Goal: Task Accomplishment & Management: Manage account settings

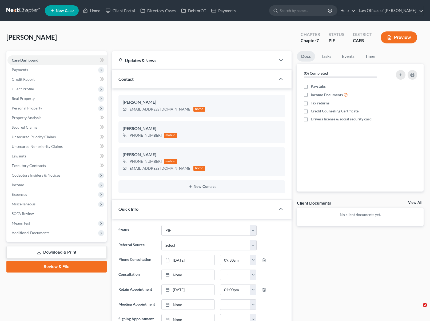
select select "11"
select select "0"
click at [96, 12] on link "Home" at bounding box center [91, 11] width 23 height 10
click at [97, 11] on link "Home" at bounding box center [91, 11] width 23 height 10
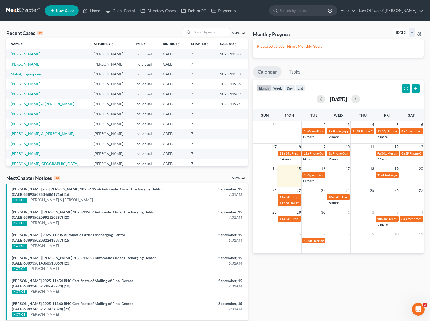
click at [27, 55] on link "[PERSON_NAME]" at bounding box center [26, 54] width 30 height 5
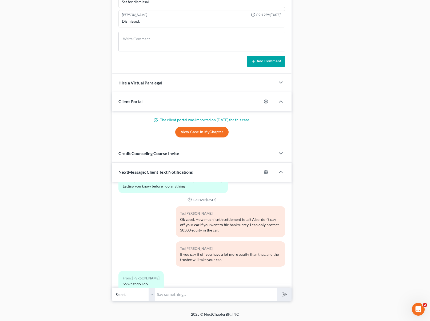
scroll to position [10400, 0]
click at [166, 273] on div "From: Emily Camp So what do I do" at bounding box center [173, 284] width 115 height 24
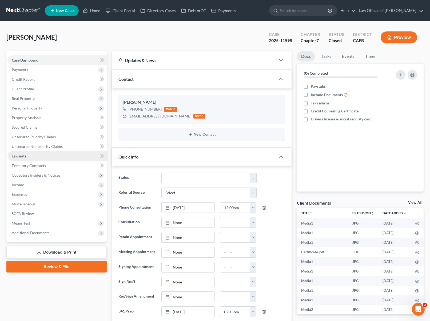
scroll to position [10463, 0]
click at [42, 126] on link "Secured Claims" at bounding box center [56, 128] width 99 height 10
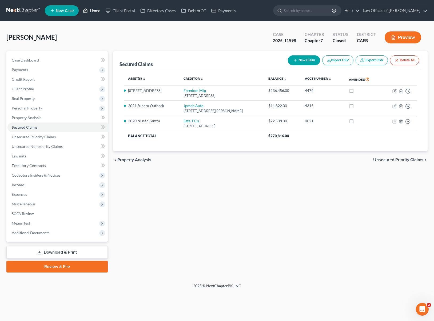
click at [97, 11] on link "Home" at bounding box center [91, 11] width 23 height 10
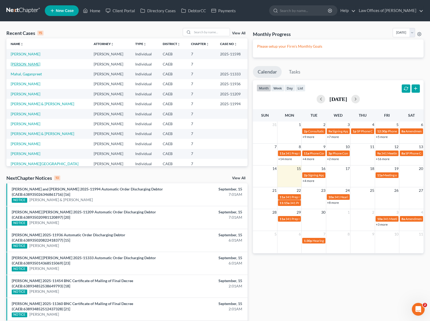
click at [29, 65] on link "Perez, Maritza" at bounding box center [26, 64] width 30 height 5
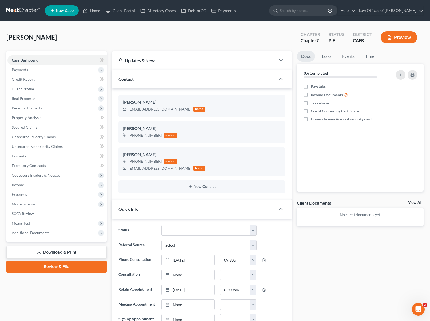
scroll to position [287, 0]
click at [94, 12] on link "Home" at bounding box center [91, 11] width 23 height 10
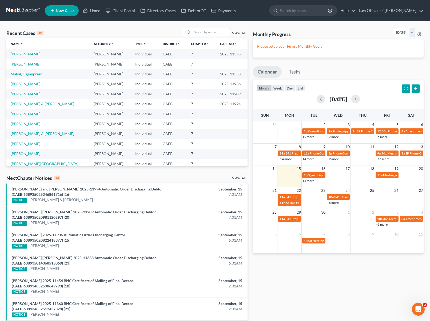
click at [24, 55] on link "[PERSON_NAME]" at bounding box center [26, 54] width 30 height 5
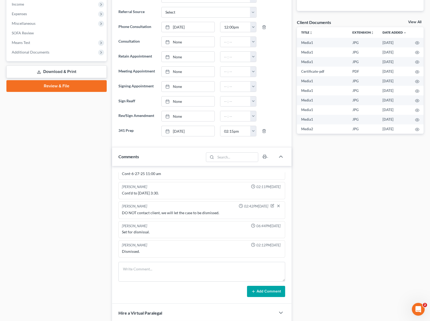
scroll to position [168, 0]
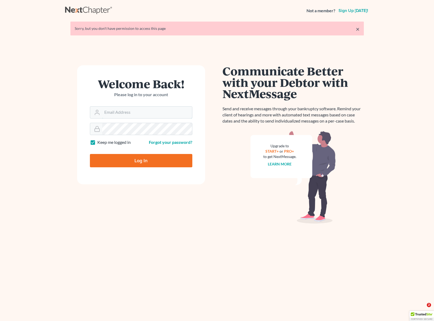
type input "[EMAIL_ADDRESS][DOMAIN_NAME]"
click at [147, 158] on input "Log In" at bounding box center [141, 160] width 102 height 13
type input "Thinking..."
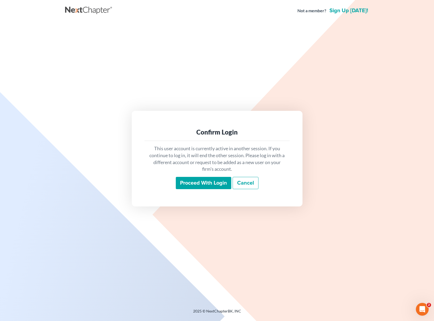
click at [202, 186] on input "Proceed with login" at bounding box center [203, 183] width 55 height 12
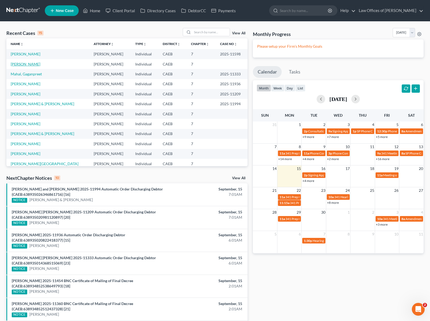
click at [29, 63] on link "[PERSON_NAME]" at bounding box center [26, 64] width 30 height 5
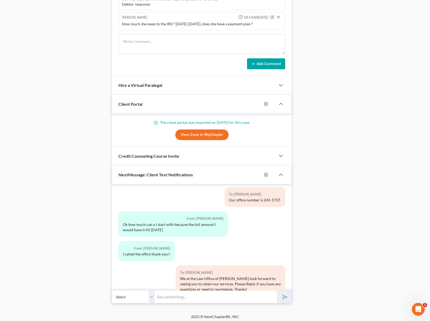
scroll to position [463, 0]
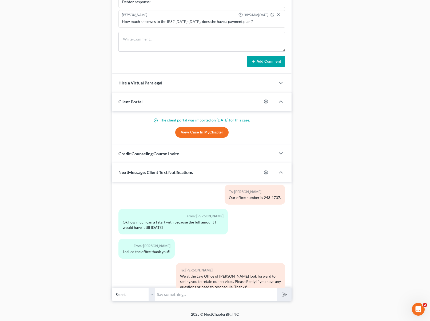
click at [190, 294] on input "text" at bounding box center [216, 294] width 122 height 13
type input "Hi Maritza. We are working on your case and have some quetions. How much do you…"
click at [277, 288] on button "submit" at bounding box center [284, 294] width 15 height 13
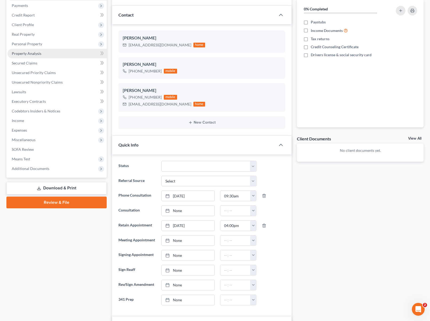
scroll to position [69, 0]
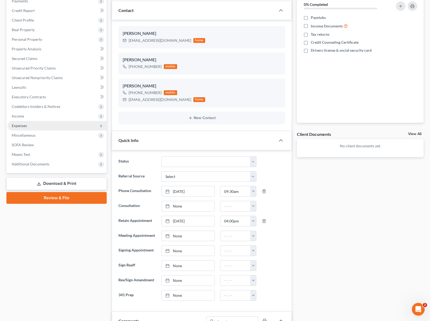
type input "If yes, how much do"
click at [69, 124] on span "Expenses" at bounding box center [56, 126] width 99 height 10
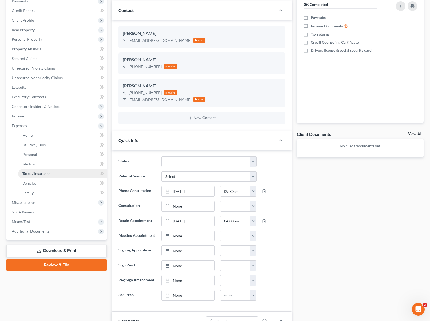
click at [60, 175] on link "Taxes / Insurance" at bounding box center [62, 174] width 89 height 10
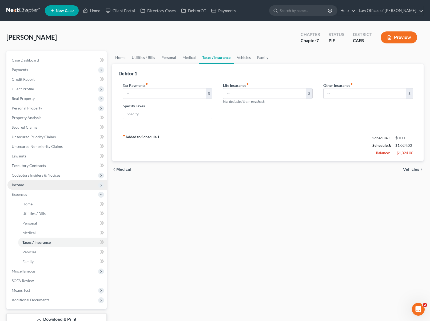
click at [35, 187] on span "Income" at bounding box center [56, 185] width 99 height 10
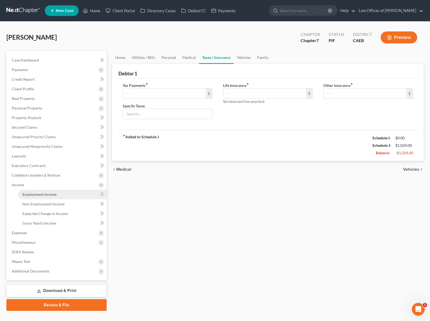
click at [45, 191] on link "Employment Income" at bounding box center [62, 195] width 89 height 10
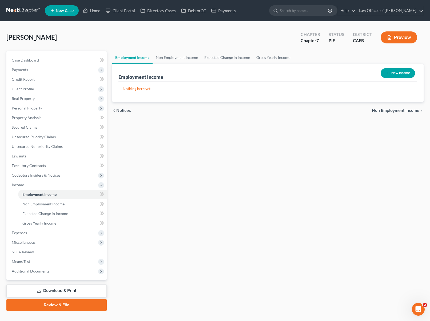
click at [393, 73] on button "New Income" at bounding box center [397, 73] width 34 height 10
select select "0"
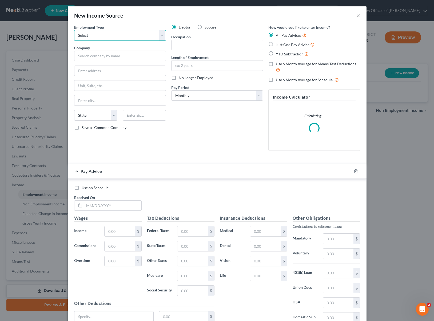
click at [160, 35] on select "Select Full or [DEMOGRAPHIC_DATA] Employment Self Employment" at bounding box center [120, 35] width 92 height 11
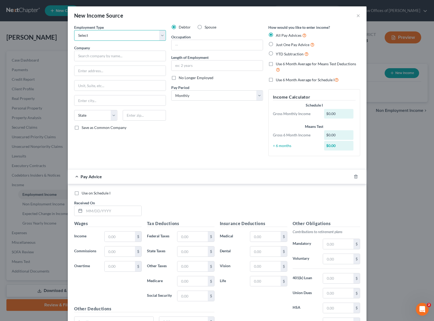
select select "0"
click at [74, 30] on select "Select Full or [DEMOGRAPHIC_DATA] Employment Self Employment" at bounding box center [120, 35] width 92 height 11
click at [199, 45] on input "text" at bounding box center [216, 45] width 91 height 10
type input "Clerk"
click at [97, 57] on input "text" at bounding box center [120, 56] width 92 height 11
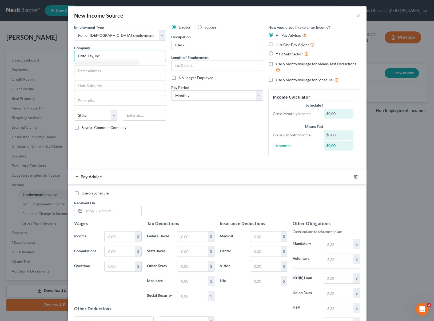
type input "Frito-Lay, Inc."
type input "7701 Legacy Dr."
type input "75024"
type input "Plano"
select select "45"
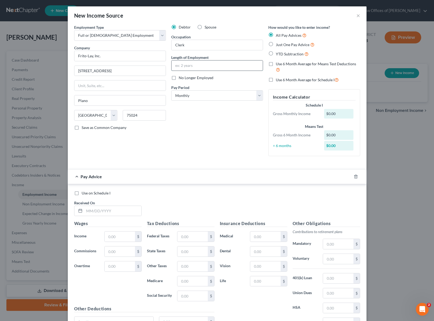
click at [196, 67] on input "text" at bounding box center [216, 66] width 91 height 10
type input "7 Years"
click at [257, 94] on select "Select Monthly Twice Monthly Every Other Week Weekly" at bounding box center [217, 95] width 92 height 11
select select "3"
click at [171, 90] on select "Select Monthly Twice Monthly Every Other Week Weekly" at bounding box center [217, 95] width 92 height 11
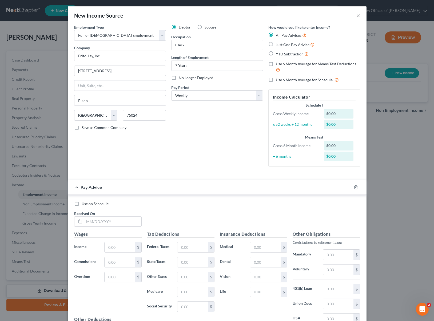
click at [276, 53] on label "YTD Subtraction" at bounding box center [292, 54] width 33 height 6
click at [278, 53] on input "YTD Subtraction" at bounding box center [279, 52] width 3 height 3
radio input "true"
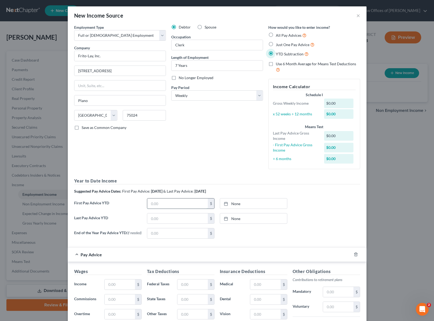
click at [166, 204] on input "text" at bounding box center [177, 204] width 61 height 10
type input "12,580.22"
click at [124, 283] on input "text" at bounding box center [120, 285] width 30 height 10
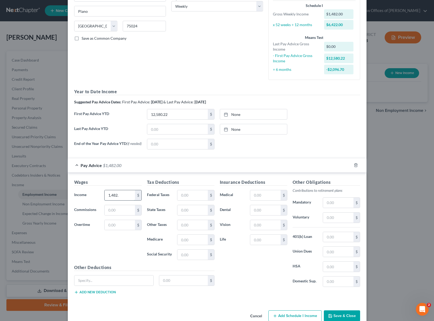
scroll to position [90, 0]
type input "1,482."
click at [333, 205] on input "text" at bounding box center [338, 203] width 30 height 10
type input "88."
click at [192, 199] on input "text" at bounding box center [192, 195] width 30 height 10
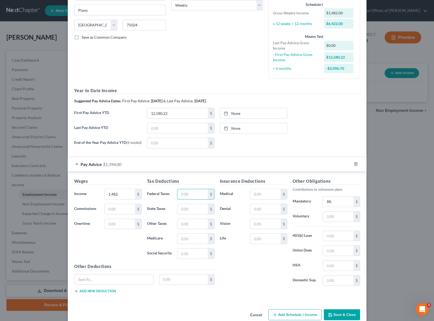
scroll to position [91, 0]
click at [274, 192] on input "text" at bounding box center [265, 194] width 30 height 10
type input "30."
click at [197, 193] on input "text" at bounding box center [192, 194] width 30 height 10
type input "87"
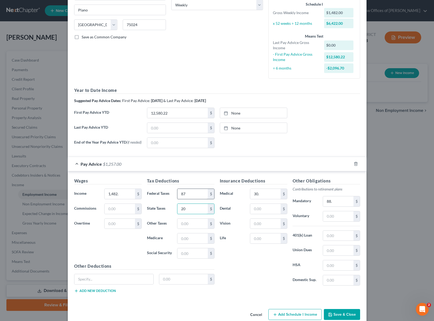
type input "20"
click at [264, 239] on input "text" at bounding box center [265, 239] width 30 height 10
type input "12."
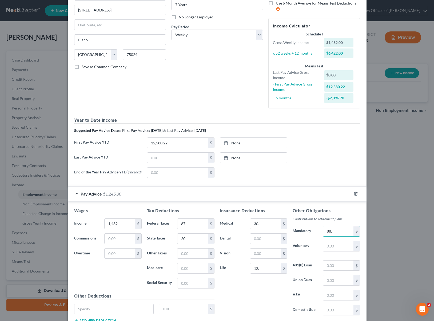
scroll to position [94, 0]
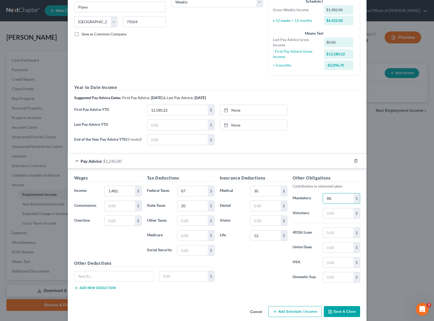
click at [346, 311] on button "Save & Close" at bounding box center [342, 311] width 36 height 11
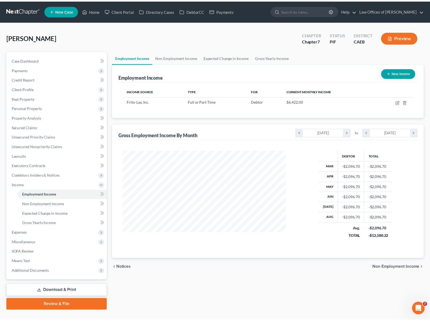
scroll to position [266519, 266439]
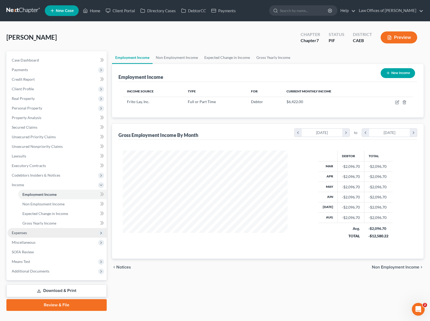
click at [34, 235] on span "Expenses" at bounding box center [56, 233] width 99 height 10
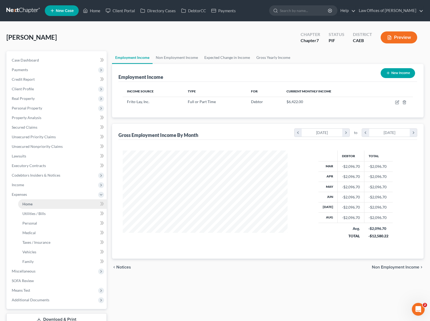
click at [37, 204] on link "Home" at bounding box center [62, 204] width 89 height 10
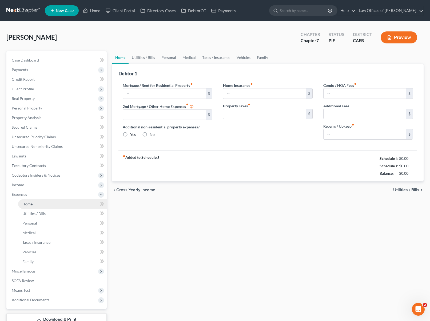
type input "400.00"
type input "0.00"
radio input "true"
type input "0.00"
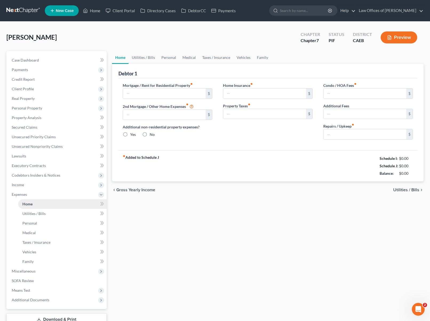
type input "0.00"
click at [145, 93] on input "400.00" at bounding box center [164, 94] width 83 height 10
type input "1,400"
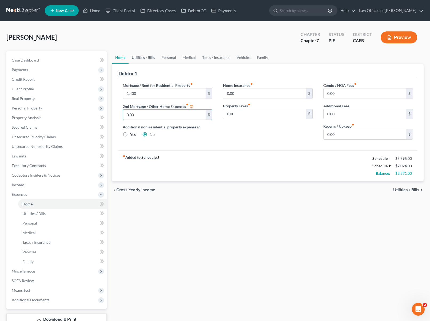
click at [146, 56] on link "Utilities / Bills" at bounding box center [144, 57] width 30 height 13
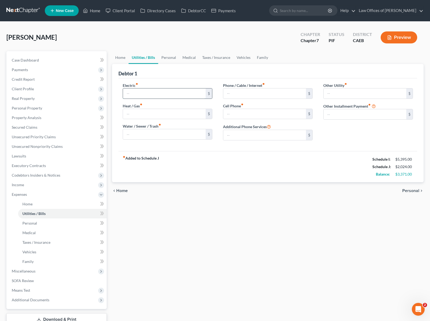
click at [129, 93] on input "text" at bounding box center [164, 94] width 83 height 10
type input "350"
type input "175"
type input "90"
type input "380"
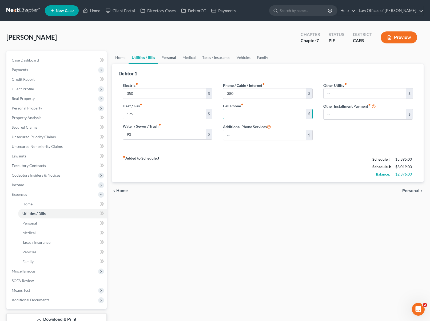
click at [168, 59] on link "Personal" at bounding box center [168, 57] width 21 height 13
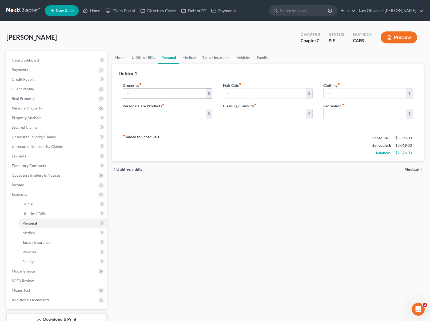
click at [140, 95] on input "text" at bounding box center [164, 94] width 83 height 10
type input "450."
type input "175"
type input "150"
type input "200."
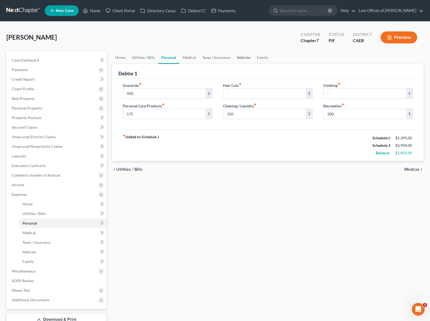
click at [239, 59] on link "Vehicles" at bounding box center [243, 57] width 20 height 13
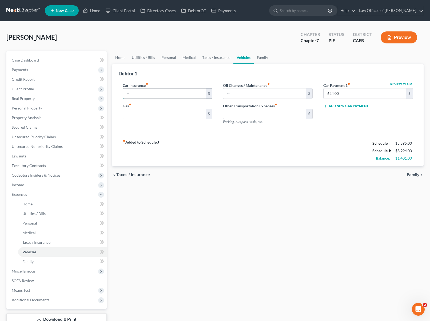
click at [147, 95] on input "text" at bounding box center [164, 94] width 83 height 10
type input "175."
click at [144, 114] on input "300." at bounding box center [164, 114] width 83 height 10
type input "450."
click at [117, 58] on link "Home" at bounding box center [120, 57] width 17 height 13
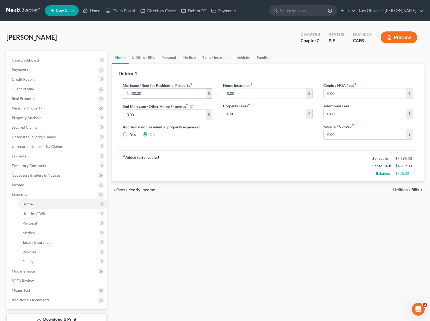
click at [158, 92] on input "1,400.00" at bounding box center [164, 94] width 83 height 10
type input "1,800"
type input "150."
click at [140, 57] on link "Utilities / Bills" at bounding box center [144, 57] width 30 height 13
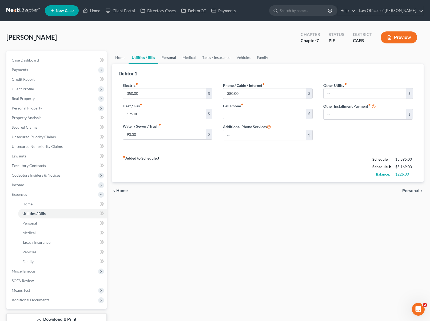
click at [171, 59] on link "Personal" at bounding box center [168, 57] width 21 height 13
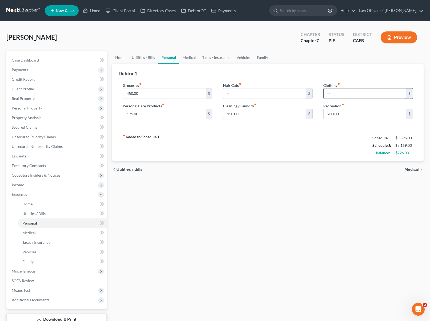
click at [333, 92] on input "text" at bounding box center [364, 94] width 83 height 10
type input "7"
type input "100."
drag, startPoint x: 150, startPoint y: 93, endPoint x: 124, endPoint y: 91, distance: 26.1
click at [124, 91] on input "450.00" at bounding box center [164, 94] width 83 height 10
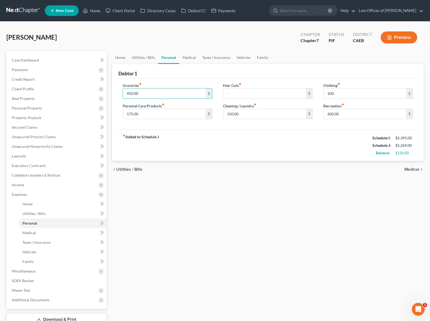
drag, startPoint x: 142, startPoint y: 94, endPoint x: 118, endPoint y: 89, distance: 24.0
click at [106, 89] on div "Petition Navigation Case Dashboard Payments Invoices Payments Payments Credit R…" at bounding box center [215, 195] width 422 height 289
type input "475"
click at [141, 58] on link "Utilities / Bills" at bounding box center [144, 57] width 30 height 13
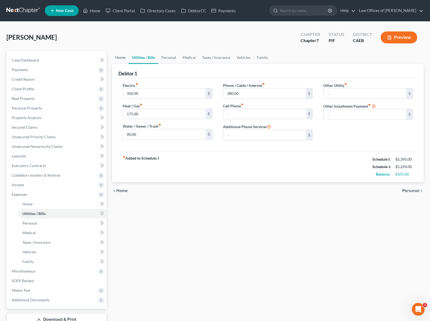
click at [125, 58] on link "Home" at bounding box center [120, 57] width 17 height 13
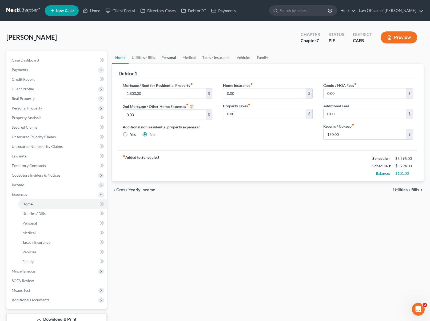
click at [171, 57] on link "Personal" at bounding box center [168, 57] width 21 height 13
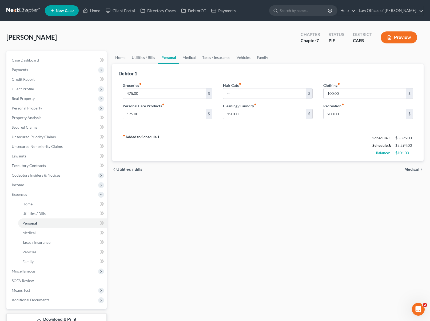
click at [190, 58] on link "Medical" at bounding box center [189, 57] width 20 height 13
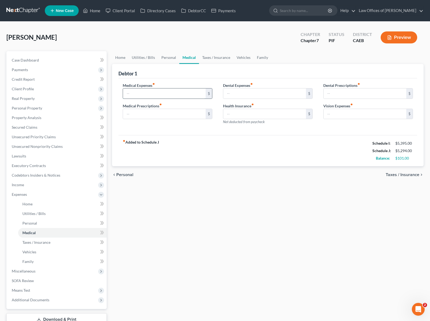
click at [148, 94] on input "text" at bounding box center [164, 94] width 83 height 10
type input "75."
click at [170, 57] on link "Personal" at bounding box center [168, 57] width 21 height 13
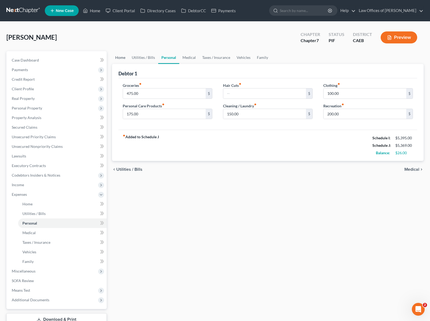
click at [119, 55] on link "Home" at bounding box center [120, 57] width 17 height 13
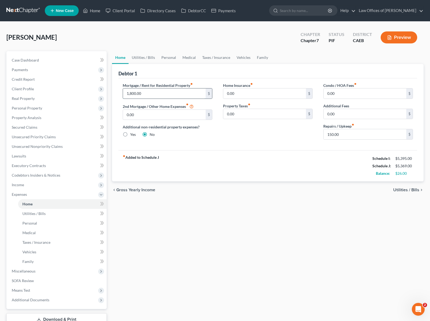
click at [148, 89] on input "1,800.00" at bounding box center [164, 94] width 83 height 10
click at [32, 187] on span "Income" at bounding box center [56, 185] width 99 height 10
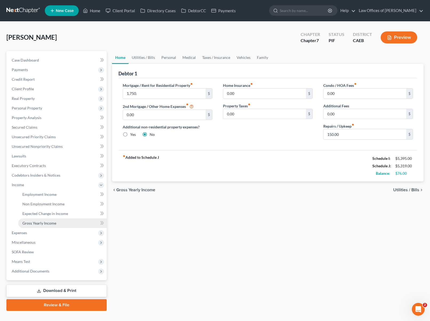
click at [40, 223] on span "Gross Yearly Income" at bounding box center [39, 223] width 34 height 5
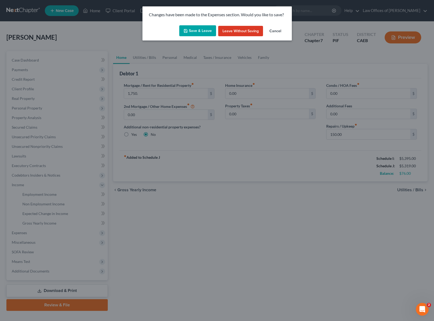
click at [198, 29] on button "Save & Leave" at bounding box center [197, 30] width 37 height 11
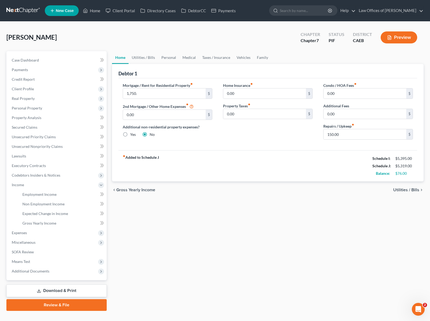
type input "1,750.00"
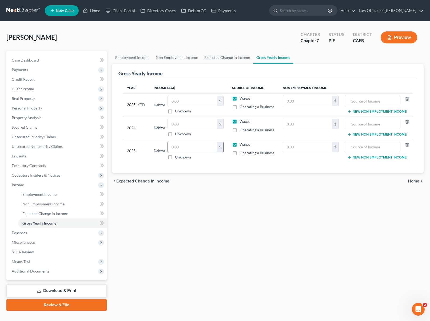
click at [184, 146] on input "text" at bounding box center [192, 147] width 49 height 10
type input "74,754"
click at [187, 121] on input "text" at bounding box center [192, 124] width 49 height 10
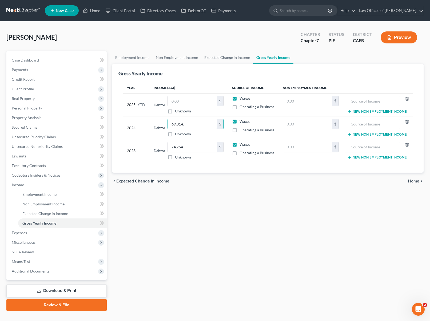
type input "69,314."
click at [55, 61] on link "Case Dashboard" at bounding box center [56, 60] width 99 height 10
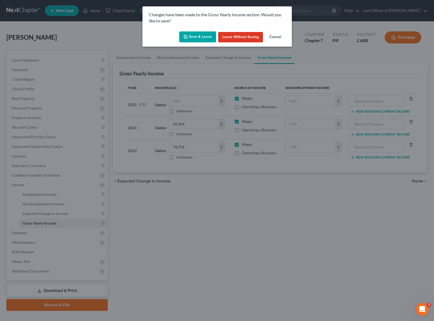
click at [202, 36] on button "Save & Leave" at bounding box center [197, 36] width 37 height 11
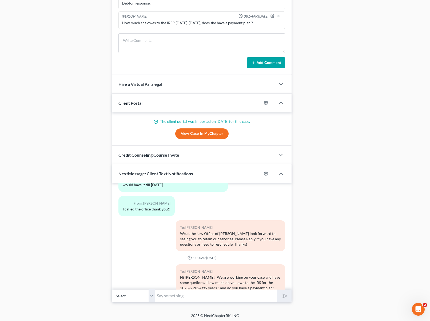
scroll to position [463, 0]
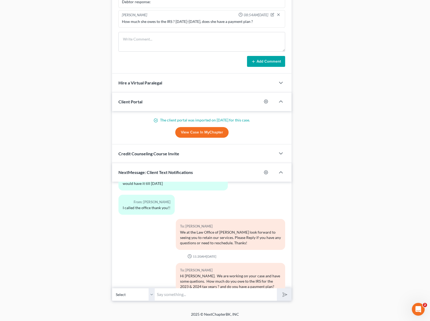
click at [195, 294] on input "text" at bounding box center [216, 294] width 122 height 13
type input "Also we need your August & September paystubs."
click at [289, 294] on button "submit" at bounding box center [284, 294] width 15 height 13
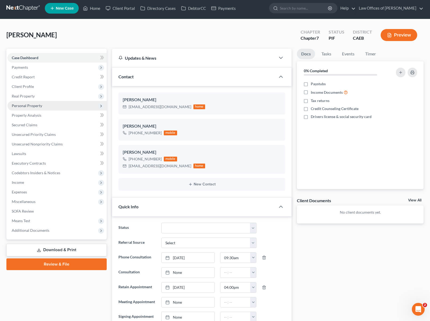
scroll to position [12, 0]
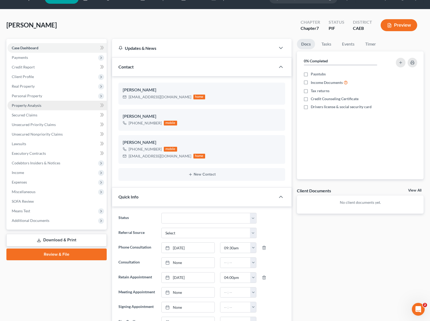
click at [48, 108] on link "Property Analysis" at bounding box center [56, 106] width 99 height 10
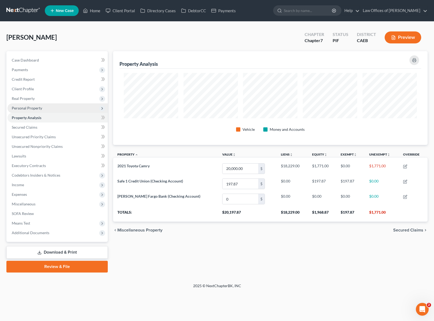
click at [49, 107] on span "Personal Property" at bounding box center [57, 108] width 100 height 10
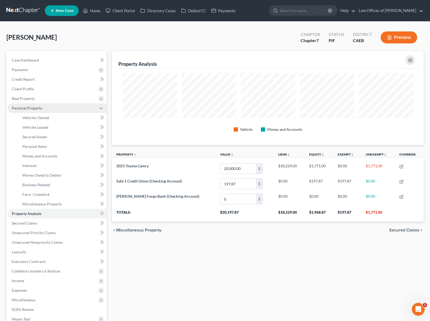
scroll to position [266521, 266303]
click at [49, 115] on link "Vehicles Owned" at bounding box center [62, 118] width 89 height 10
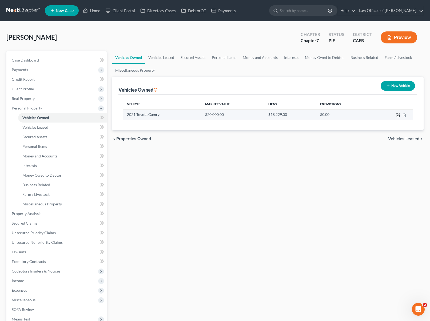
click at [396, 115] on icon "button" at bounding box center [398, 115] width 4 height 4
select select "0"
select select "5"
select select "1"
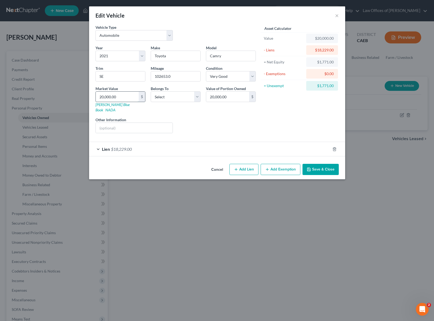
click at [120, 94] on input "20,000.00" at bounding box center [117, 97] width 43 height 10
type input "1"
type input "1.00"
type input "15"
type input "15.00"
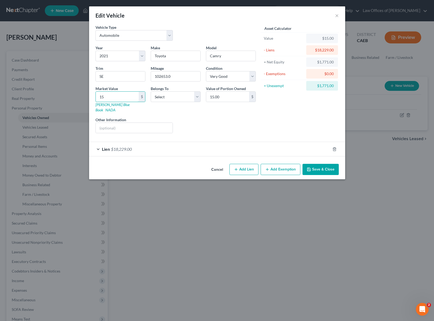
type input "153"
type input "153.00"
type input "1530"
type input "1,530.00"
type input "1,5300"
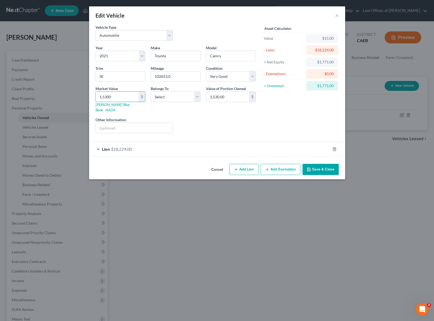
type input "15,300.00"
type input "15,300"
click at [321, 164] on button "Save & Close" at bounding box center [320, 169] width 36 height 11
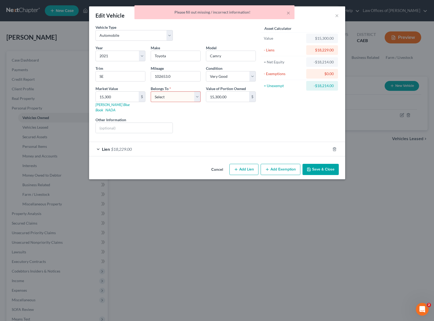
click at [198, 98] on select "Select Debtor 1 Only Debtor 2 Only Debtor 1 And Debtor 2 Only At Least One Of T…" at bounding box center [176, 96] width 50 height 11
select select "0"
click at [151, 91] on select "Select Debtor 1 Only Debtor 2 Only Debtor 1 And Debtor 2 Only At Least One Of T…" at bounding box center [176, 96] width 50 height 11
click at [314, 166] on button "Save & Close" at bounding box center [320, 169] width 36 height 11
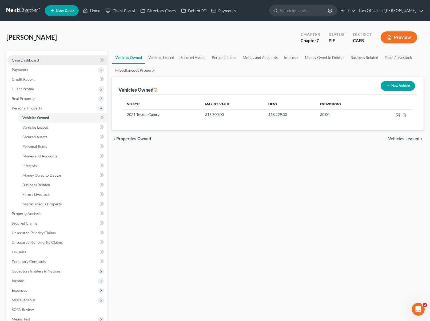
click at [58, 61] on link "Case Dashboard" at bounding box center [56, 60] width 99 height 10
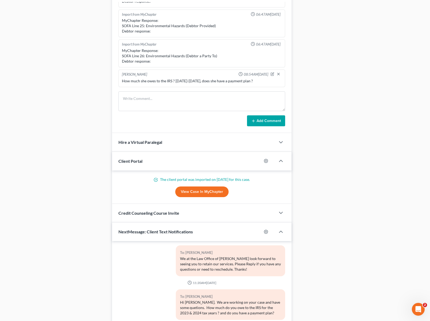
scroll to position [463, 0]
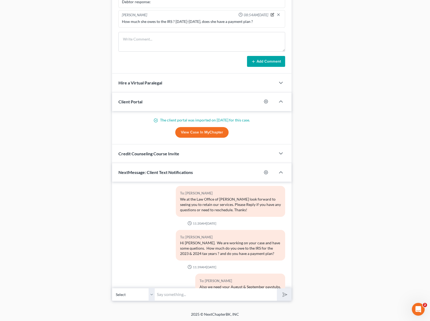
click at [270, 14] on icon "button" at bounding box center [272, 15] width 4 height 4
click at [262, 24] on textarea "How much she owes to the IRS ? 2023-2024, does she have a payment plan ?" at bounding box center [202, 29] width 160 height 20
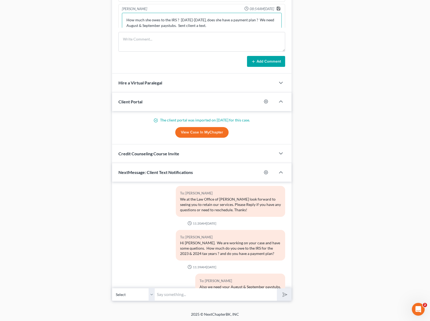
type textarea "How much she owes to the IRS ? 2023-2024, does she have a payment plan ? We nee…"
click at [278, 9] on polyline "button" at bounding box center [279, 9] width 2 height 1
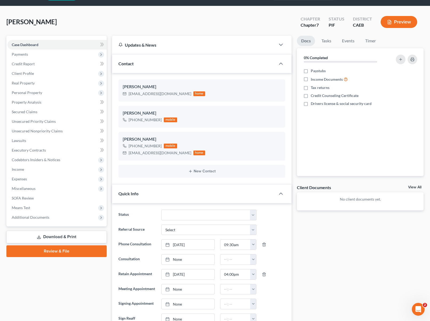
scroll to position [0, 0]
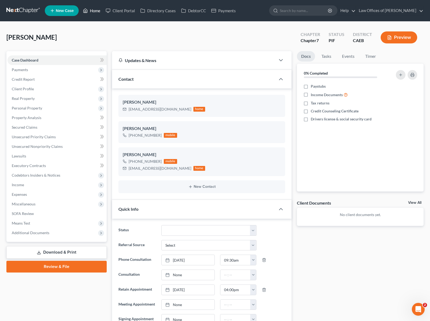
click at [94, 12] on link "Home" at bounding box center [91, 11] width 23 height 10
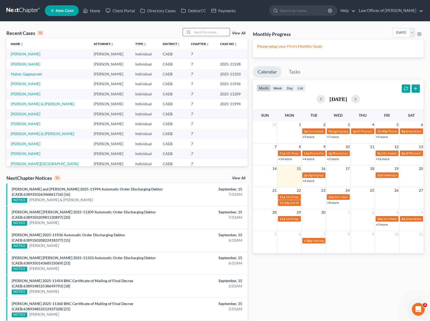
click at [207, 36] on input "search" at bounding box center [210, 32] width 37 height 8
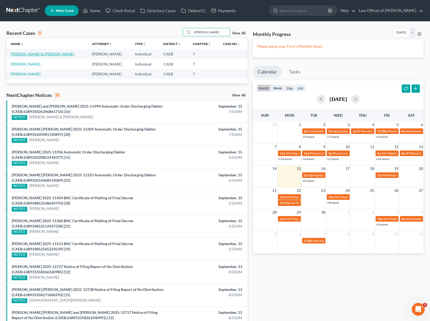
type input "Negrete"
click at [56, 54] on link "Negrete, Hector & Reed, Aliah" at bounding box center [42, 54] width 63 height 5
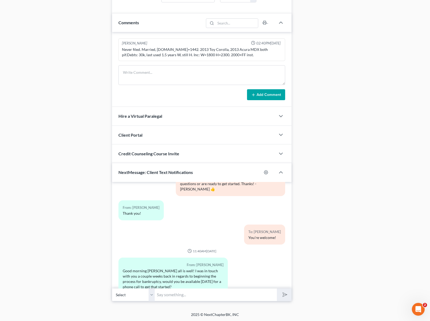
scroll to position [308, 0]
click at [174, 290] on input "text" at bounding box center [216, 294] width 122 height 13
type input "Hi. Sounds good, are you available [DATE] @ 11:00AM or later ?"
click at [277, 288] on button "submit" at bounding box center [284, 294] width 15 height 13
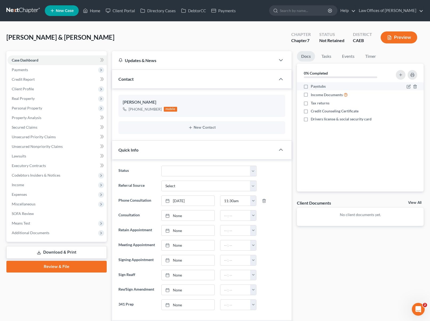
scroll to position [345, 0]
click at [95, 13] on link "Home" at bounding box center [91, 11] width 23 height 10
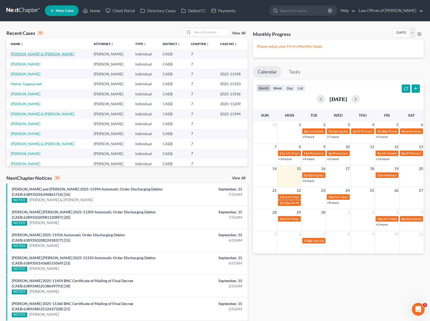
click at [44, 55] on link "Negrete, Hector & Reed, Aliah" at bounding box center [42, 54] width 63 height 5
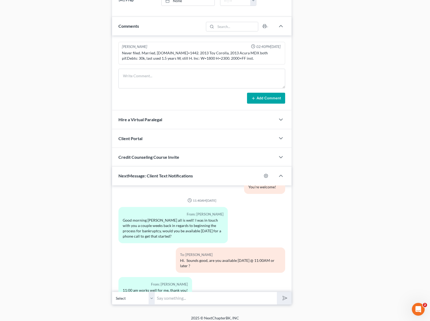
scroll to position [299, 0]
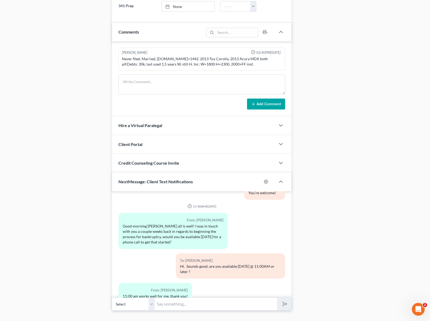
click at [177, 302] on input "text" at bounding box center [216, 304] width 122 height 13
type input "Perfect !"
click at [277, 298] on button "submit" at bounding box center [284, 304] width 15 height 13
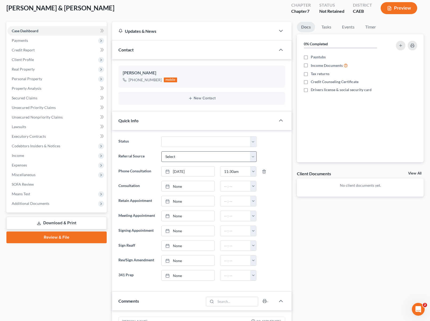
scroll to position [0, 0]
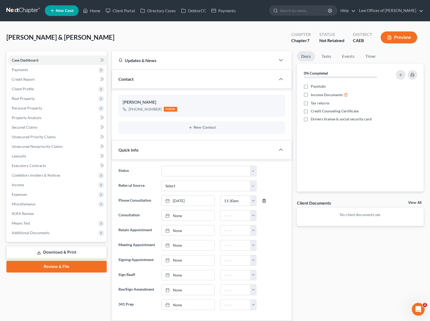
click at [262, 200] on icon "button" at bounding box center [264, 201] width 4 height 4
type input "[DATE]"
click at [175, 200] on link "[DATE]" at bounding box center [188, 201] width 53 height 10
click at [252, 200] on button "button" at bounding box center [253, 201] width 6 height 10
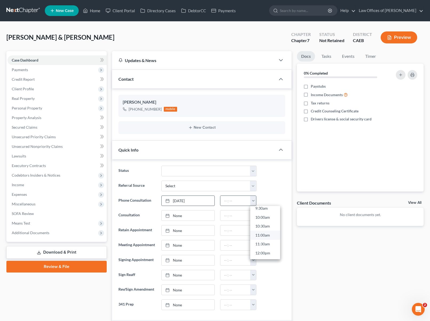
click at [271, 235] on link "11:00am" at bounding box center [265, 235] width 30 height 9
type input "11:00am"
click at [97, 12] on link "Home" at bounding box center [91, 11] width 23 height 10
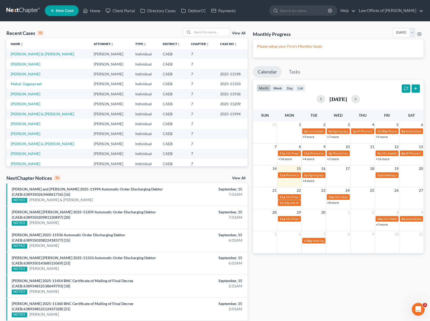
click at [311, 182] on link "+4 more" at bounding box center [308, 181] width 12 height 4
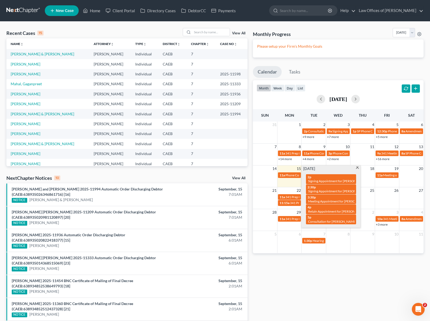
click at [357, 169] on span at bounding box center [357, 168] width 4 height 3
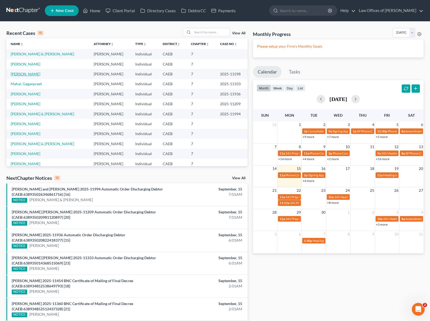
click at [29, 74] on link "[PERSON_NAME]" at bounding box center [26, 74] width 30 height 5
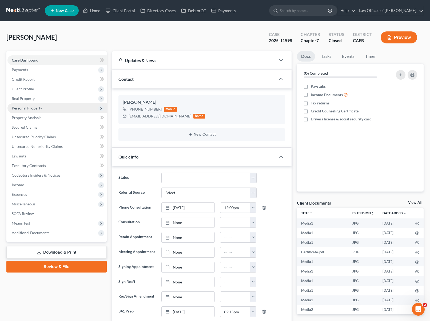
click at [36, 109] on span "Personal Property" at bounding box center [27, 108] width 30 height 5
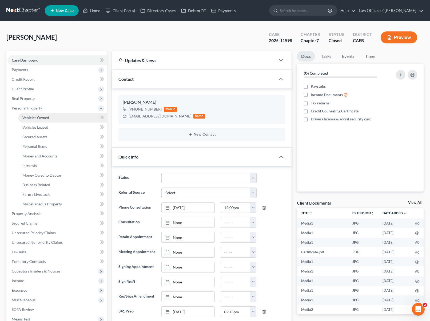
click at [48, 118] on span "Vehicles Owned" at bounding box center [35, 117] width 27 height 5
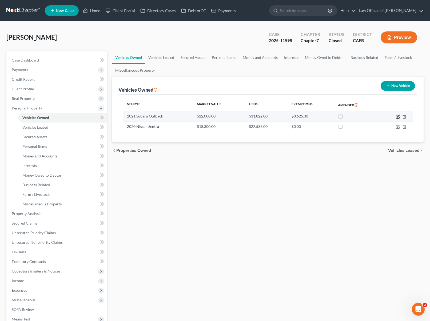
click at [398, 116] on icon "button" at bounding box center [398, 117] width 4 height 4
select select "0"
select select "5"
select select "2"
select select "0"
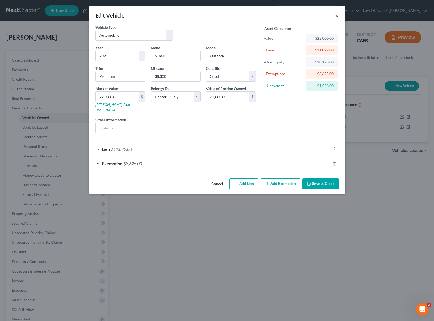
click at [337, 16] on button "×" at bounding box center [337, 15] width 4 height 6
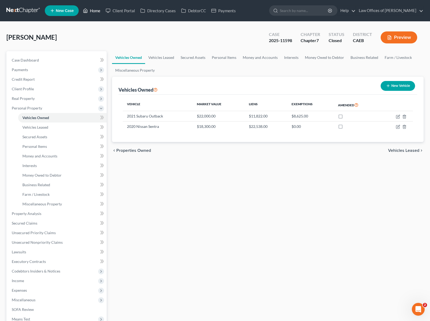
click at [98, 11] on link "Home" at bounding box center [91, 11] width 23 height 10
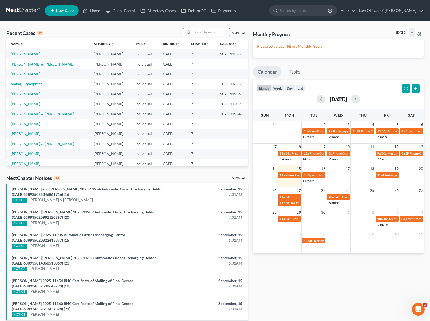
click at [202, 32] on input "search" at bounding box center [210, 32] width 37 height 8
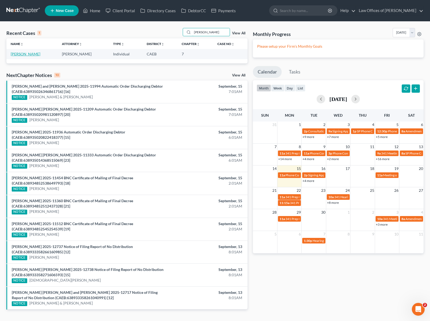
type input "Gavina"
click at [30, 52] on link "[PERSON_NAME]" at bounding box center [26, 54] width 30 height 5
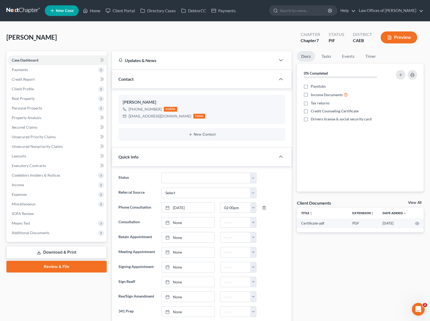
scroll to position [79, 0]
click at [25, 186] on span "Income" at bounding box center [56, 185] width 99 height 10
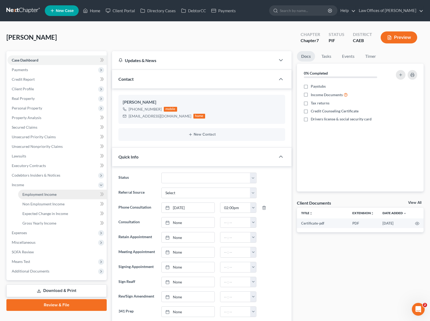
click at [53, 194] on span "Employment Income" at bounding box center [39, 194] width 34 height 5
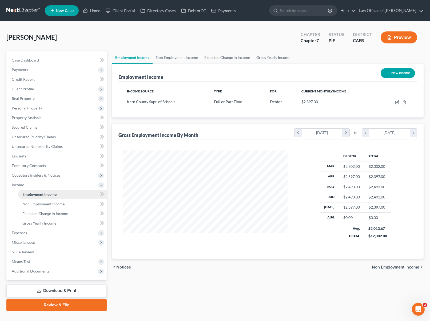
scroll to position [95, 175]
click at [42, 62] on link "Case Dashboard" at bounding box center [56, 60] width 99 height 10
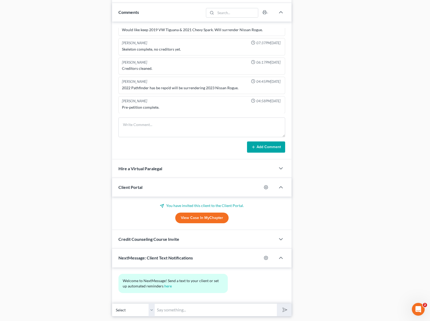
scroll to position [341, 0]
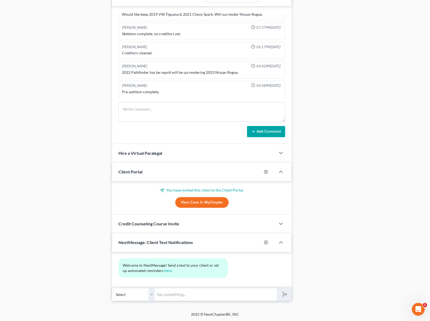
click at [200, 292] on input "text" at bounding box center [216, 294] width 122 height 13
type input "b"
click at [253, 294] on input "Buenos dias. Queria decirle que si puede mandarnos los talones de cheques de" at bounding box center [216, 294] width 122 height 13
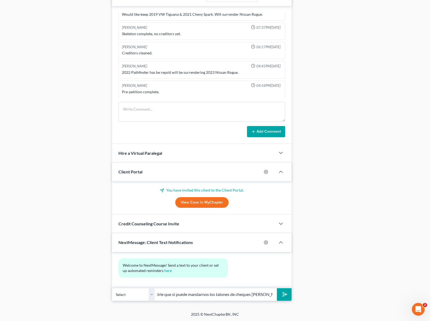
scroll to position [0, 70]
type input "Buenos dias. Queria decirle que si puede mandarnos los talones de cheques de Ag…"
click at [277, 288] on button "submit" at bounding box center [284, 294] width 15 height 13
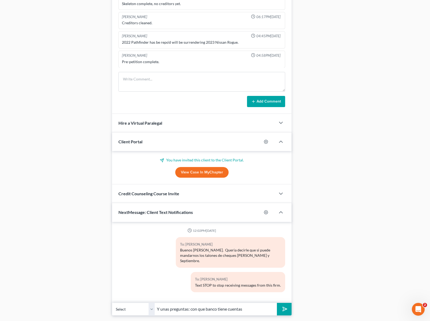
scroll to position [371, 0]
type input "Y unas preguntas: con que banco tiene cuentas bancarias ?"
click at [277, 303] on button "submit" at bounding box center [284, 309] width 15 height 13
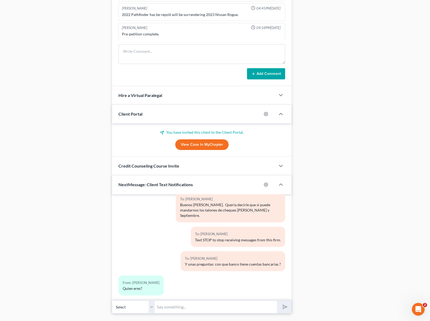
scroll to position [411, 0]
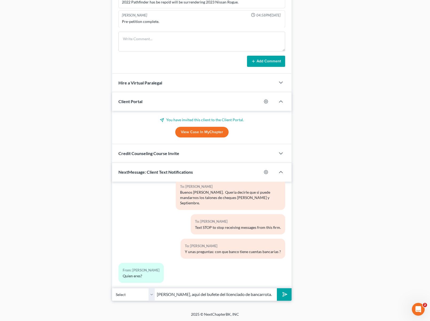
type input "Dora, aqui del bufete del licenciado de bancarrota."
click at [277, 288] on button "submit" at bounding box center [284, 294] width 15 height 13
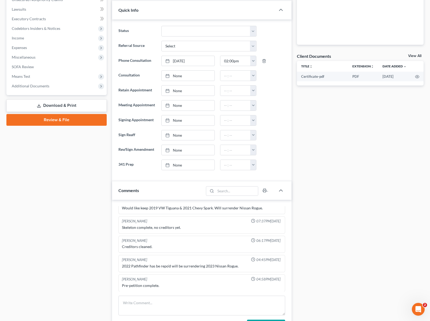
scroll to position [0, 0]
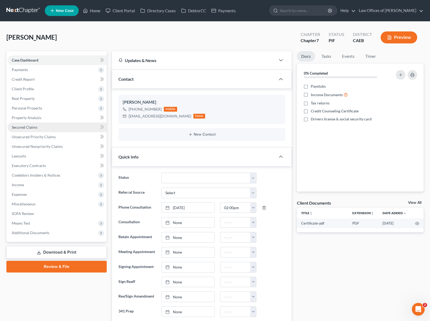
click at [39, 130] on link "Secured Claims" at bounding box center [56, 128] width 99 height 10
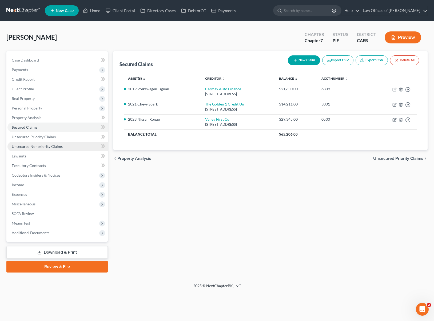
click at [50, 148] on span "Unsecured Nonpriority Claims" at bounding box center [37, 146] width 51 height 5
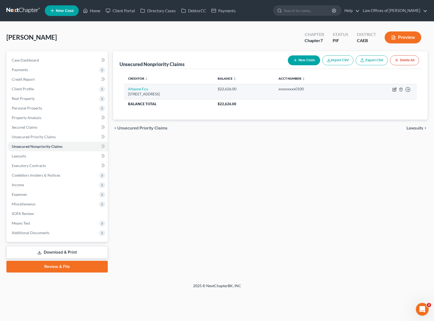
click at [394, 90] on icon "button" at bounding box center [395, 89] width 2 height 2
select select "4"
select select "0"
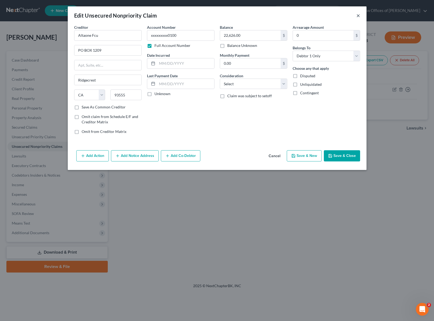
click at [357, 15] on button "×" at bounding box center [358, 15] width 4 height 6
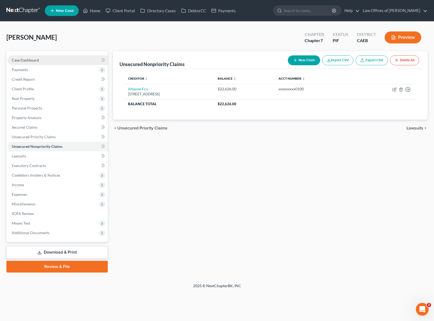
click at [47, 62] on link "Case Dashboard" at bounding box center [57, 60] width 100 height 10
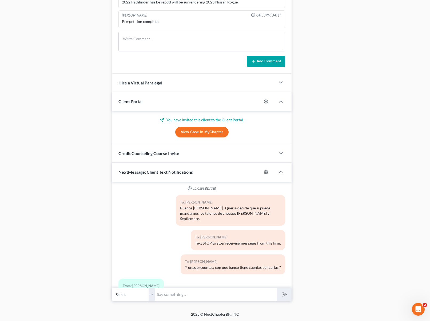
scroll to position [2, 0]
click at [179, 294] on input "text" at bounding box center [216, 294] width 122 height 13
type input "El dia primero de Septiembre recibio un cheque."
click at [277, 288] on button "submit" at bounding box center [284, 294] width 15 height 13
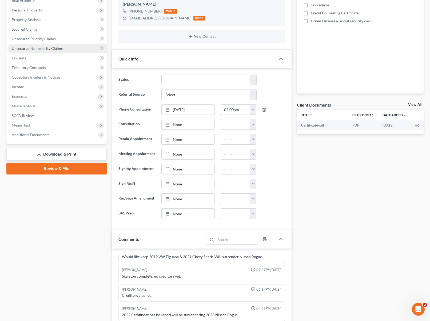
scroll to position [90, 0]
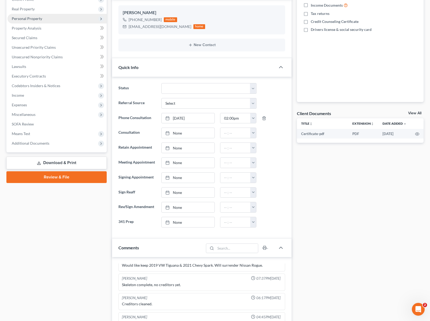
click at [46, 20] on span "Personal Property" at bounding box center [56, 19] width 99 height 10
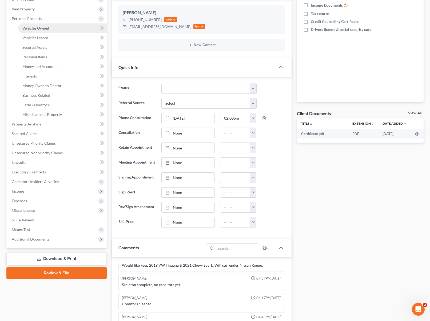
click at [58, 29] on link "Vehicles Owned" at bounding box center [62, 28] width 89 height 10
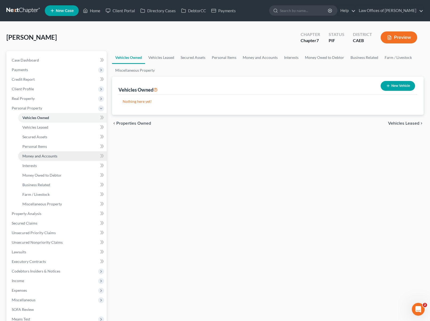
click at [63, 156] on link "Money and Accounts" at bounding box center [62, 156] width 89 height 10
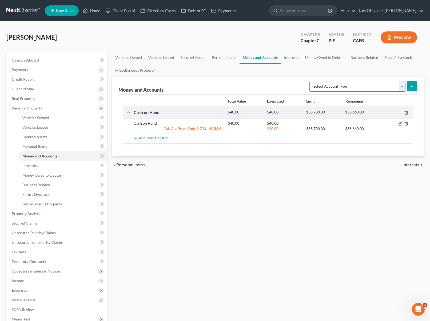
click at [404, 86] on select "Select Account Type Brokerage Cash on Hand Certificates of Deposit Checking Acc…" at bounding box center [357, 86] width 96 height 11
select select "checking"
click at [310, 81] on select "Select Account Type Brokerage Cash on Hand Certificates of Deposit Checking Acc…" at bounding box center [357, 86] width 96 height 11
click at [410, 84] on icon "submit" at bounding box center [412, 86] width 4 height 4
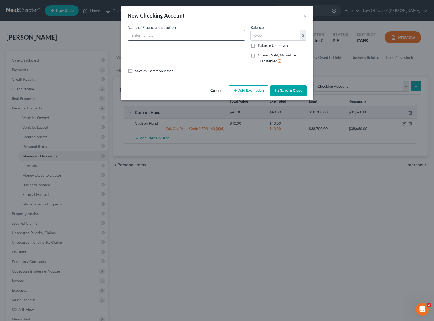
click at [157, 37] on input "text" at bounding box center [186, 35] width 117 height 10
type input "Chase Bank"
click at [290, 33] on input "text" at bounding box center [275, 35] width 49 height 10
type input "10."
click at [254, 92] on button "Add Exemption" at bounding box center [248, 90] width 40 height 11
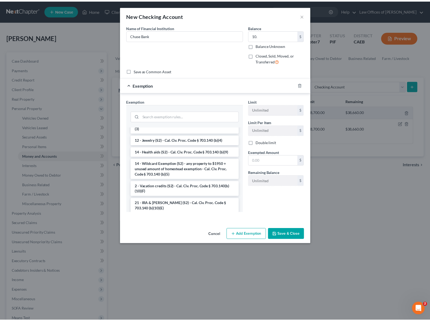
scroll to position [102, 0]
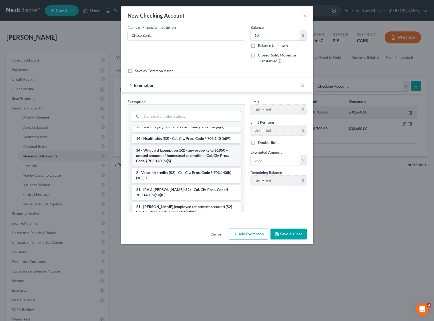
click at [194, 154] on li "14 - Wildcard Exemption (S2) - any property to $1950 + unused amount of homeste…" at bounding box center [186, 156] width 109 height 20
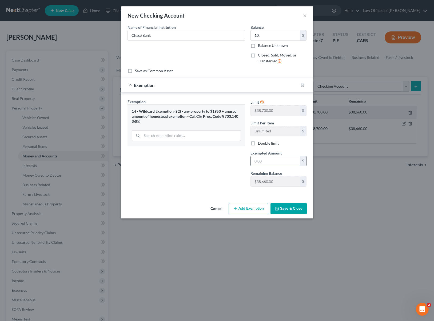
click at [273, 163] on input "text" at bounding box center [275, 161] width 49 height 10
type input "10."
click at [138, 195] on div "Exemption Set must be selected for CA. Exemption * 14 - Wildcard Exemption (S2)…" at bounding box center [217, 144] width 192 height 103
click at [295, 208] on button "Save & Close" at bounding box center [288, 208] width 36 height 11
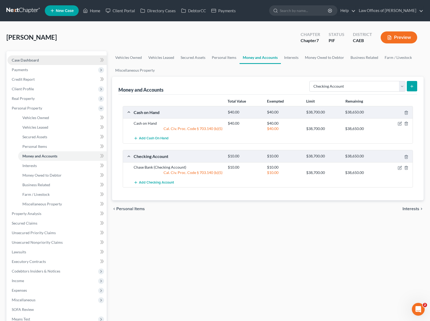
click at [56, 58] on link "Case Dashboard" at bounding box center [56, 60] width 99 height 10
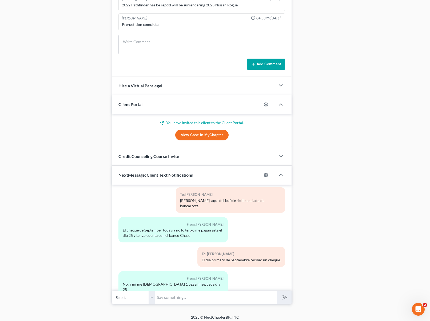
scroll to position [411, 0]
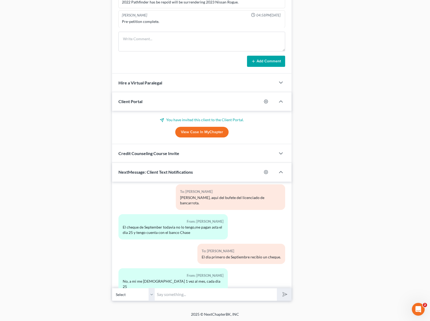
click at [178, 299] on input "text" at bounding box center [216, 294] width 122 height 13
click at [157, 285] on div "12:02PM, 09/15/2025 To: Martha Gavina-Vega Buenos dias. Queria decirle que si p…" at bounding box center [201, 235] width 179 height 107
click at [166, 295] on input "text" at bounding box center [216, 294] width 122 height 13
type input "b"
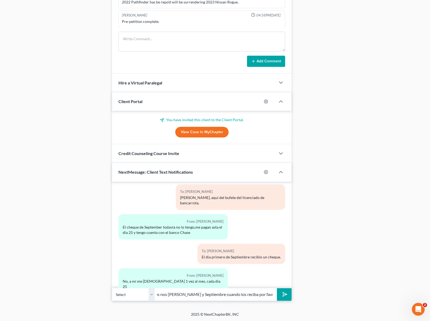
type input "Bueno, entonces nos manda Agosto y Septiembre cuando los reciba por favor."
click at [277, 288] on button "submit" at bounding box center [284, 294] width 15 height 13
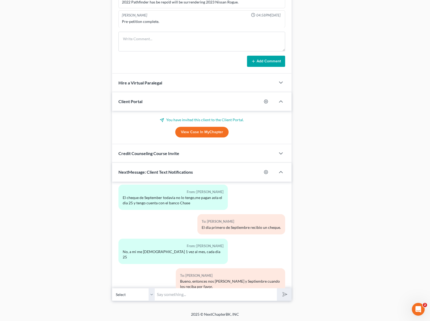
scroll to position [175, 0]
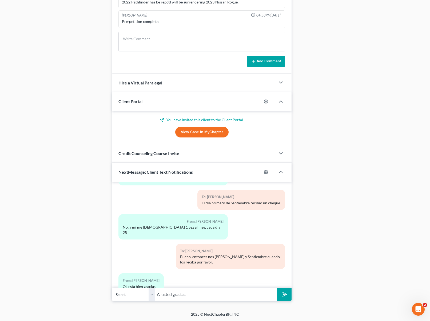
type input "A usted gracias."
click at [277, 288] on button "submit" at bounding box center [284, 294] width 15 height 13
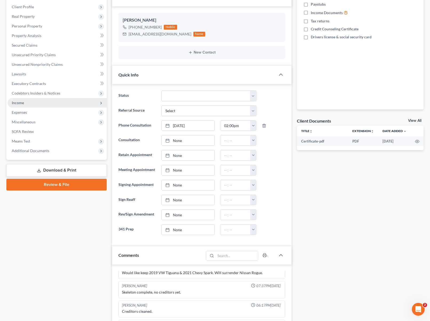
scroll to position [0, 0]
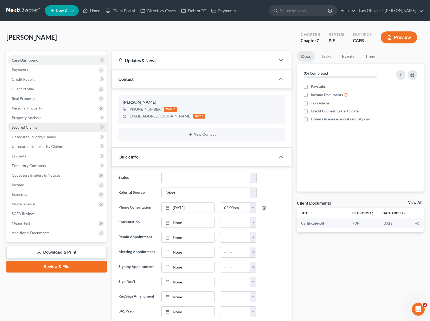
click at [45, 128] on link "Secured Claims" at bounding box center [56, 128] width 99 height 10
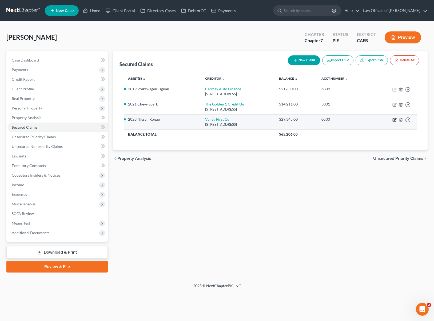
click at [393, 120] on icon "button" at bounding box center [394, 120] width 4 height 4
select select "4"
select select "0"
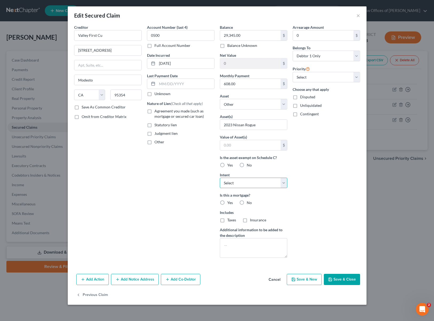
click at [282, 182] on select "Select Surrender Redeem Reaffirm Avoid Other" at bounding box center [253, 183] width 67 height 11
select select "0"
click at [220, 178] on select "Select Surrender Redeem Reaffirm Avoid Other" at bounding box center [253, 183] width 67 height 11
click at [342, 279] on button "Save & Close" at bounding box center [342, 279] width 36 height 11
select select
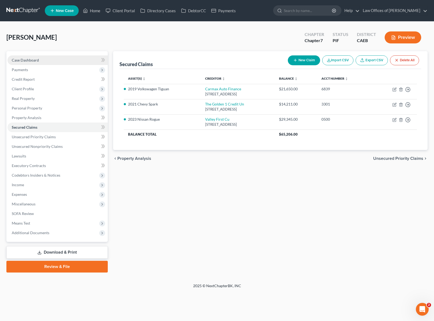
click at [59, 61] on link "Case Dashboard" at bounding box center [57, 60] width 100 height 10
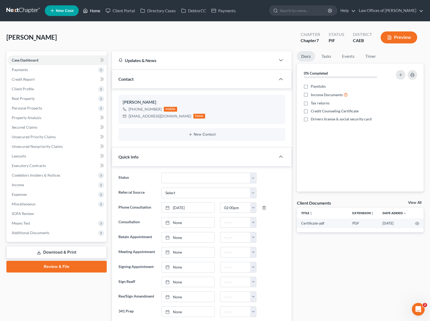
click at [98, 13] on link "Home" at bounding box center [91, 11] width 23 height 10
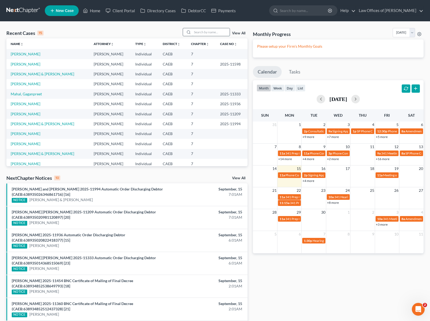
click at [204, 32] on input "search" at bounding box center [210, 32] width 37 height 8
type input "herrera"
click at [46, 54] on link "[PERSON_NAME] & [PERSON_NAME]" at bounding box center [42, 54] width 63 height 5
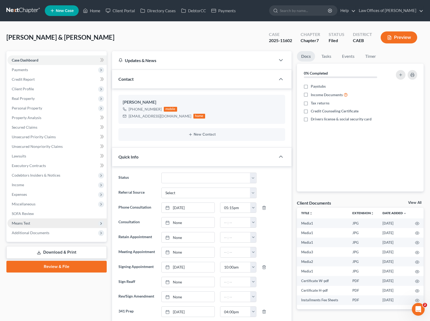
scroll to position [417, 0]
click at [41, 231] on span "Additional Documents" at bounding box center [31, 233] width 38 height 5
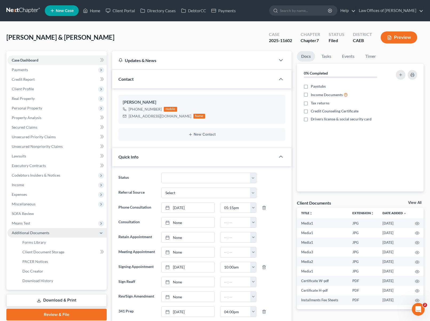
scroll to position [1850, 0]
click at [53, 259] on link "PACER Notices" at bounding box center [62, 262] width 89 height 10
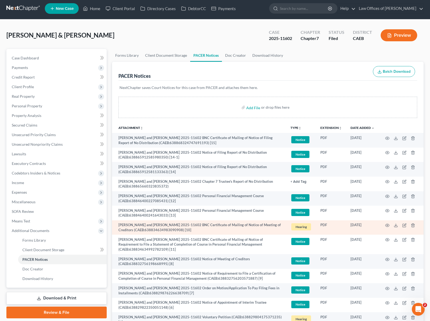
scroll to position [1, 0]
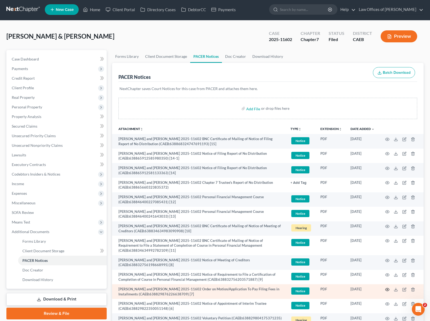
click at [387, 289] on icon "button" at bounding box center [387, 290] width 4 height 4
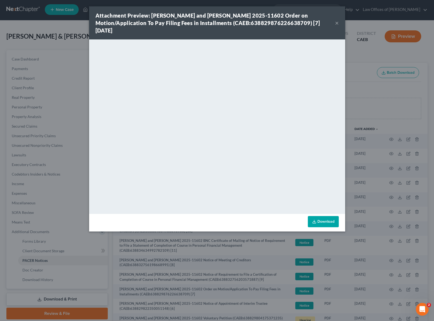
click at [336, 24] on button "×" at bounding box center [337, 23] width 4 height 6
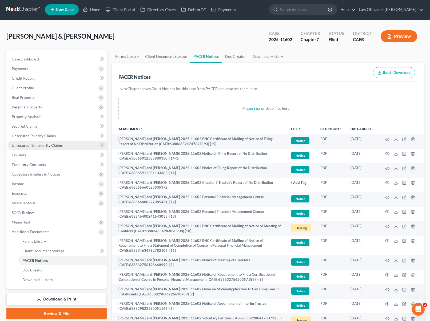
click at [69, 147] on link "Unsecured Nonpriority Claims" at bounding box center [56, 146] width 99 height 10
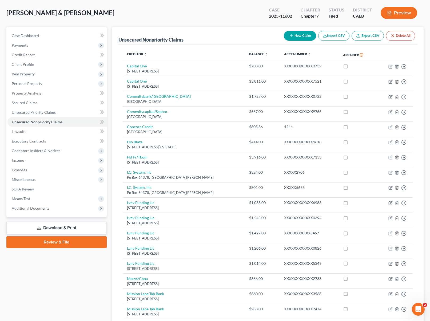
scroll to position [7, 0]
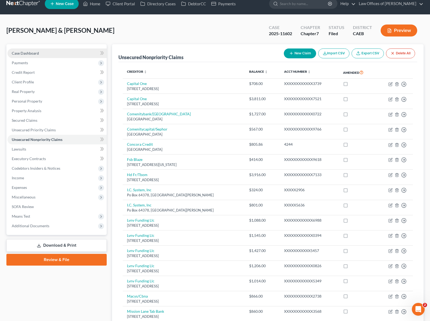
click at [42, 55] on link "Case Dashboard" at bounding box center [56, 54] width 99 height 10
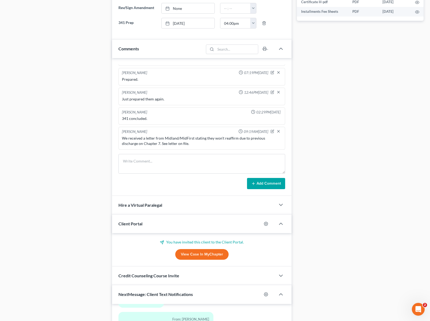
scroll to position [271, 0]
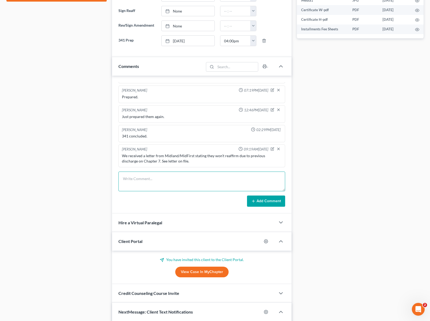
click at [141, 180] on textarea at bounding box center [201, 182] width 167 height 20
type textarea "C"
type textarea "Today was the last day to pay FF. I told her she will be under grace period for…"
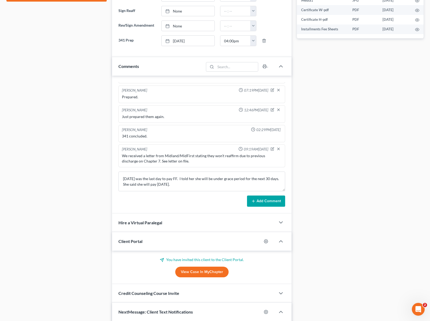
click at [262, 203] on button "Add Comment" at bounding box center [266, 201] width 38 height 11
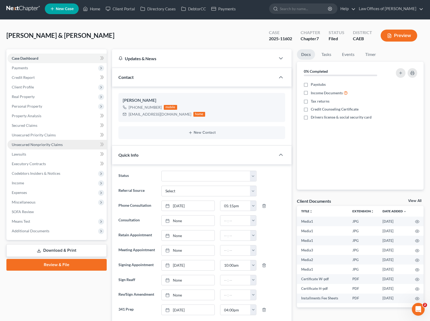
scroll to position [0, 0]
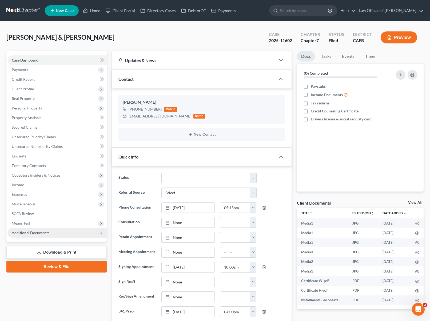
click at [44, 231] on span "Additional Documents" at bounding box center [31, 233] width 38 height 5
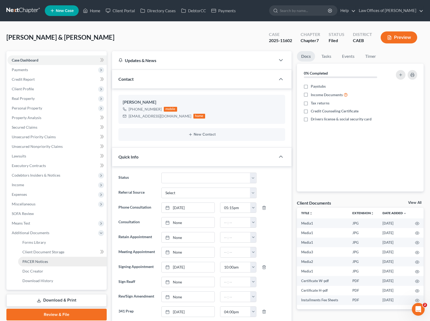
click at [46, 262] on span "PACER Notices" at bounding box center [35, 261] width 26 height 5
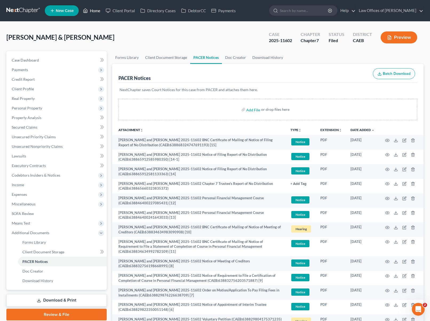
click at [97, 12] on link "Home" at bounding box center [91, 11] width 23 height 10
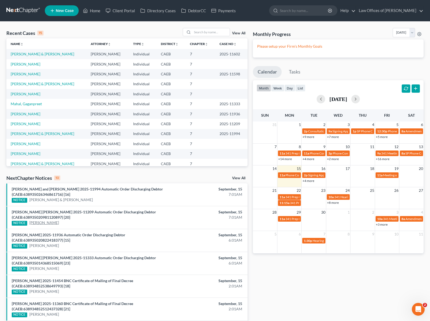
click at [45, 222] on link "[PERSON_NAME]" at bounding box center [44, 222] width 30 height 5
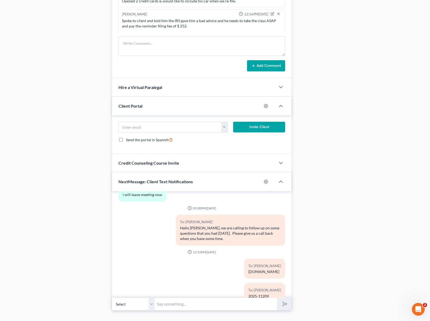
scroll to position [412, 0]
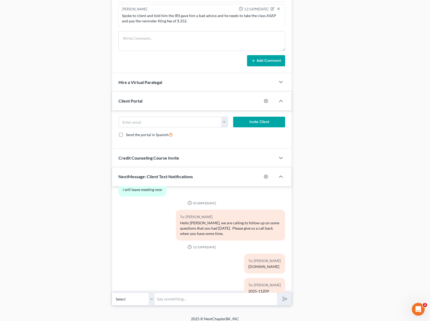
click at [190, 296] on input "text" at bounding box center [216, 299] width 122 height 13
type input "Hi. Just wanted to let you know that the court issued the order of discharge to…"
click at [277, 293] on button "submit" at bounding box center [284, 299] width 15 height 13
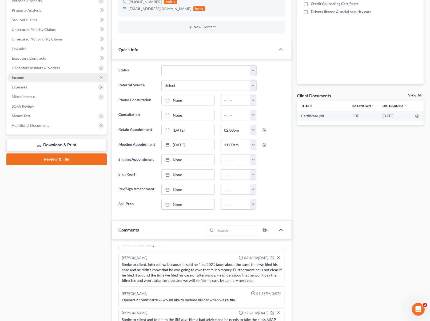
scroll to position [0, 0]
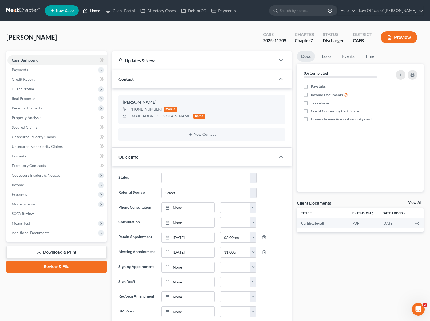
click at [97, 12] on link "Home" at bounding box center [91, 11] width 23 height 10
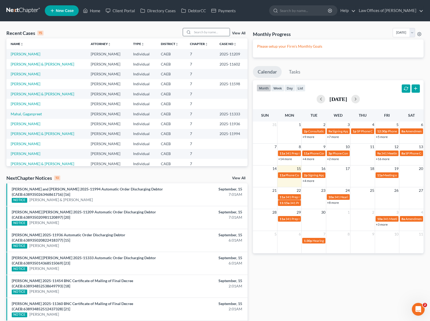
click at [203, 33] on input "search" at bounding box center [210, 32] width 37 height 8
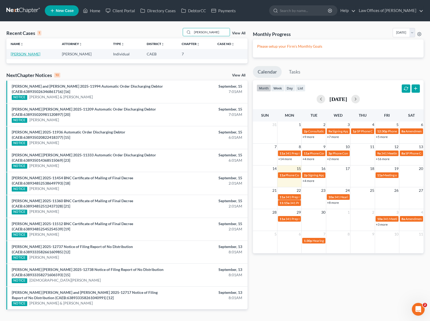
type input "Morado"
click at [33, 54] on link "[PERSON_NAME]" at bounding box center [26, 54] width 30 height 5
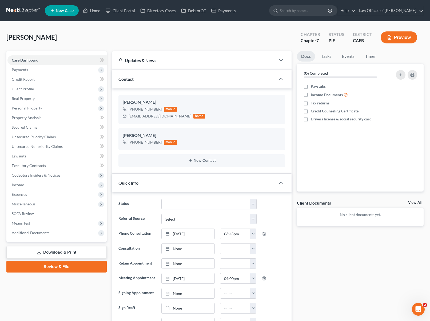
scroll to position [37, 0]
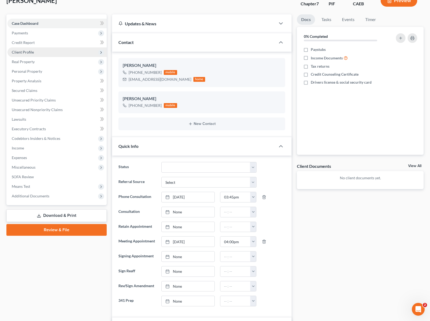
click at [40, 53] on span "Client Profile" at bounding box center [56, 52] width 99 height 10
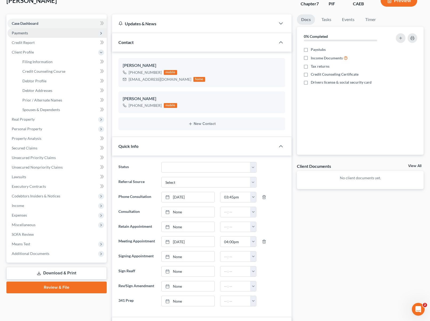
drag, startPoint x: 30, startPoint y: 31, endPoint x: 31, endPoint y: 34, distance: 2.8
click at [30, 31] on span "Payments" at bounding box center [56, 33] width 99 height 10
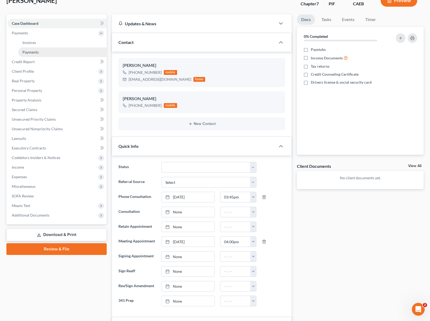
click at [41, 52] on link "Payments" at bounding box center [62, 52] width 89 height 10
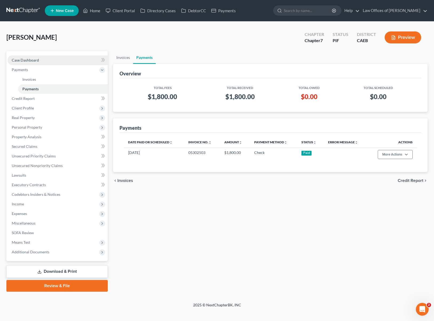
click at [29, 59] on span "Case Dashboard" at bounding box center [25, 60] width 27 height 5
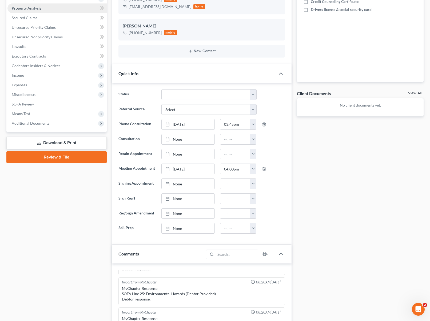
scroll to position [41, 0]
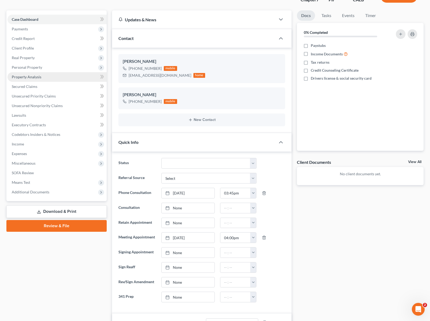
click at [50, 79] on link "Property Analysis" at bounding box center [56, 77] width 99 height 10
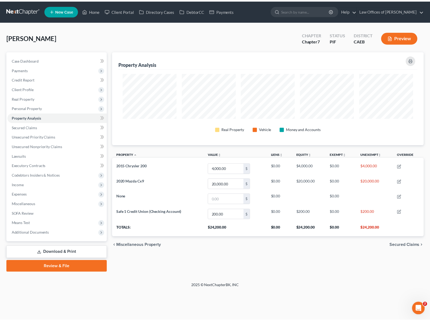
scroll to position [94, 314]
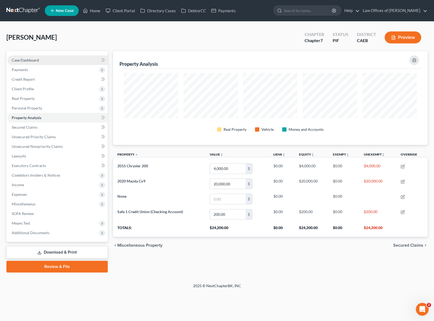
click at [36, 62] on link "Case Dashboard" at bounding box center [57, 60] width 100 height 10
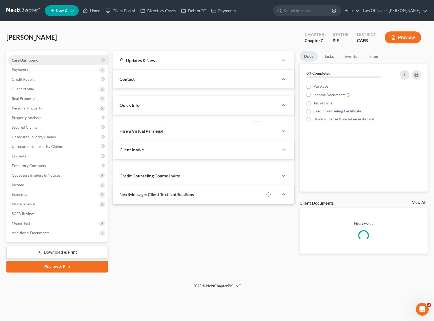
click at [36, 61] on span "Case Dashboard" at bounding box center [25, 60] width 27 height 5
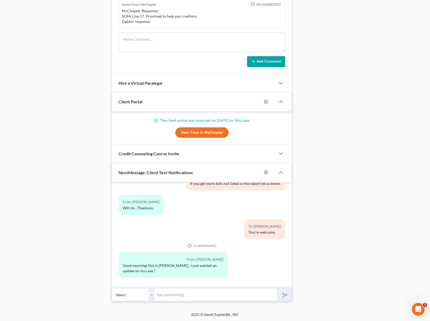
scroll to position [437, 0]
click at [178, 292] on input "text" at bounding box center [216, 294] width 122 height 13
type input "Hi Adriana. We have some cases ahead of your but we are planing to file yours w…"
click at [277, 288] on button "submit" at bounding box center [284, 294] width 15 height 13
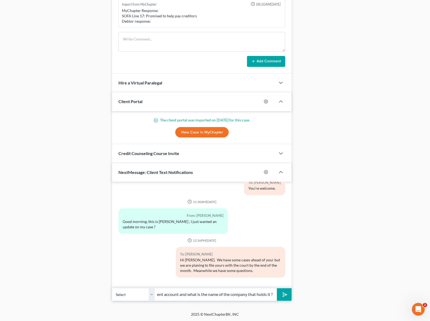
scroll to position [0, 90]
type input "How much money do you have into your retirement account and what is the name of…"
click at [277, 288] on button "submit" at bounding box center [284, 294] width 15 height 13
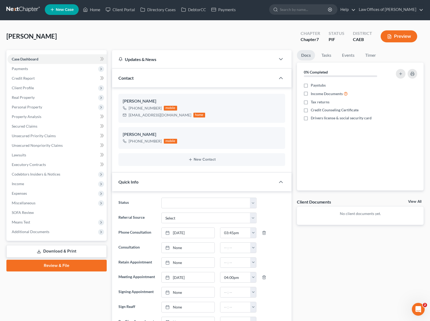
scroll to position [0, 0]
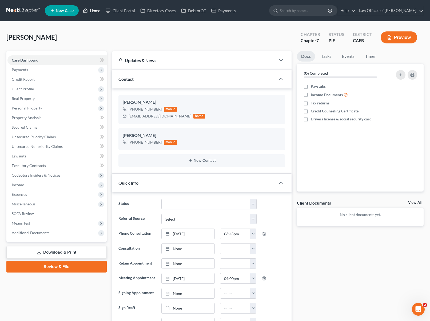
click at [97, 13] on link "Home" at bounding box center [91, 11] width 23 height 10
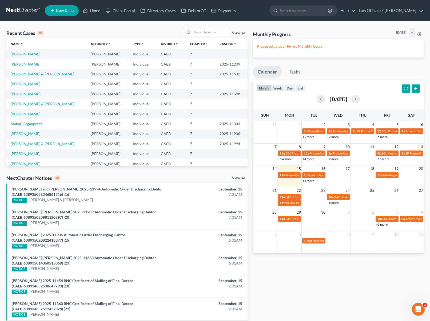
click at [31, 65] on link "[PERSON_NAME]" at bounding box center [26, 64] width 30 height 5
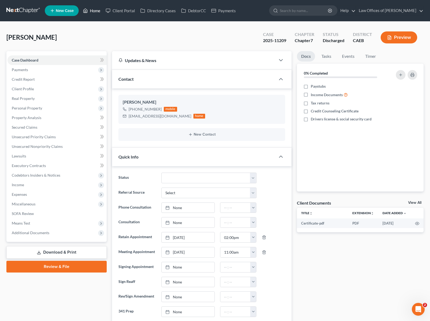
click at [94, 10] on link "Home" at bounding box center [91, 11] width 23 height 10
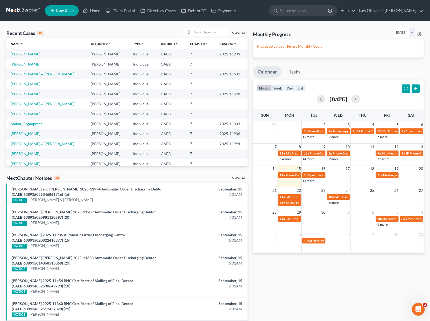
click at [26, 63] on link "[PERSON_NAME]" at bounding box center [26, 64] width 30 height 5
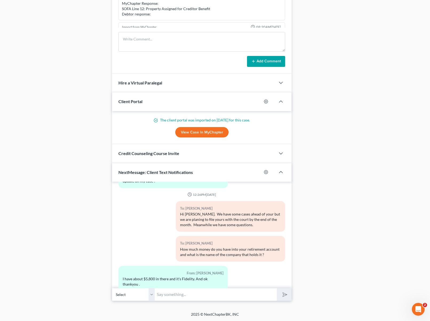
scroll to position [2696, 0]
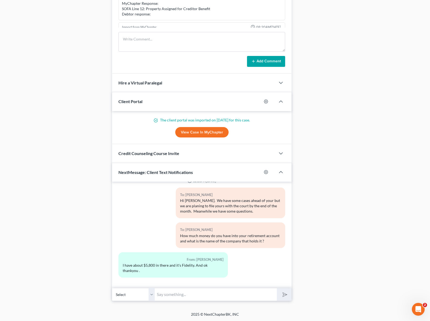
click at [204, 290] on input "text" at bounding box center [216, 294] width 122 height 13
type input "You're welcome."
click at [277, 288] on button "submit" at bounding box center [284, 294] width 15 height 13
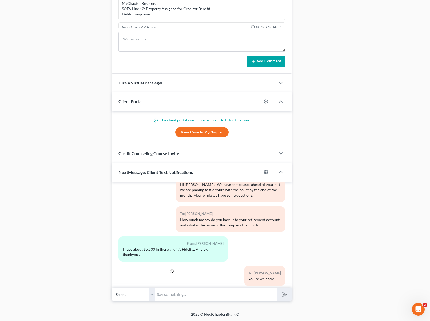
scroll to position [2721, 0]
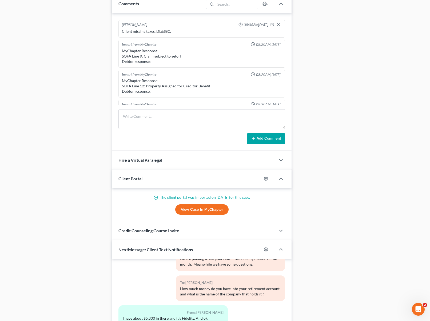
scroll to position [357, 0]
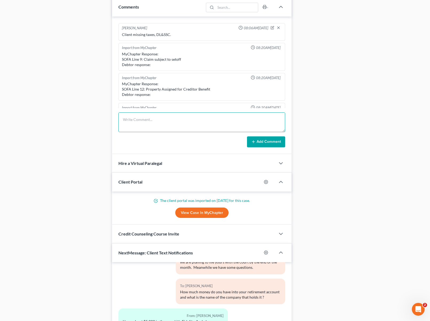
click at [135, 124] on textarea at bounding box center [201, 123] width 167 height 20
type textarea "Has $ 5,800 in Fidelity."
click at [268, 143] on button "Add Comment" at bounding box center [266, 142] width 38 height 11
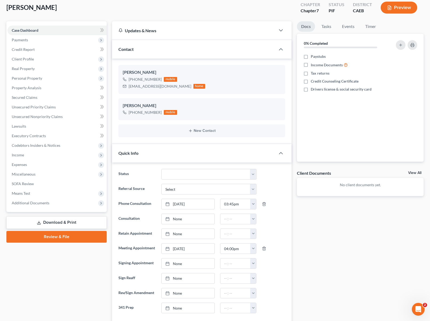
scroll to position [0, 0]
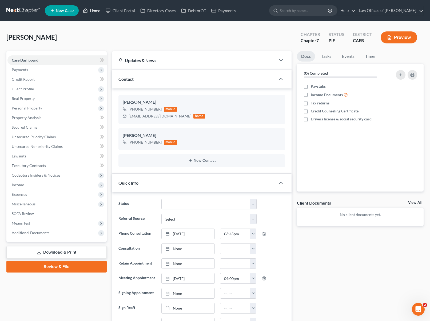
click at [98, 12] on link "Home" at bounding box center [91, 11] width 23 height 10
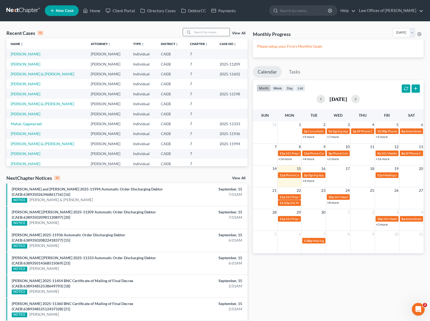
click at [206, 33] on input "search" at bounding box center [210, 32] width 37 height 8
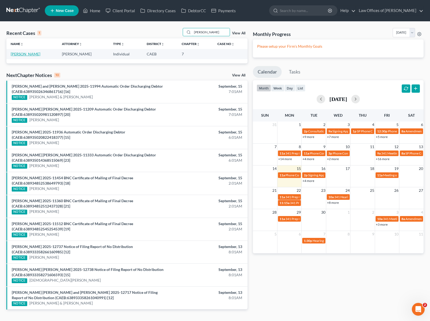
type input "Arviso"
click at [12, 54] on link "[PERSON_NAME]" at bounding box center [26, 54] width 30 height 5
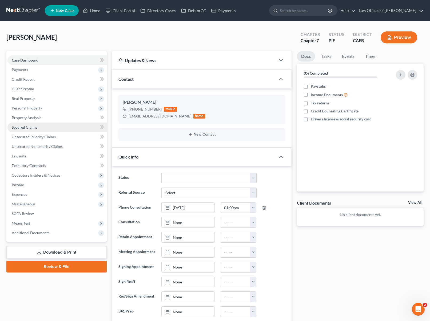
scroll to position [1313, 0]
click at [53, 129] on link "Secured Claims" at bounding box center [56, 128] width 99 height 10
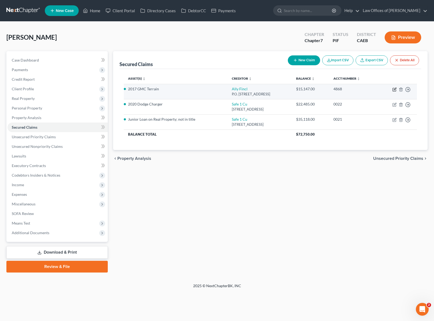
click at [393, 88] on icon "button" at bounding box center [394, 89] width 4 height 4
select select "24"
select select "4"
select select "0"
select select "3"
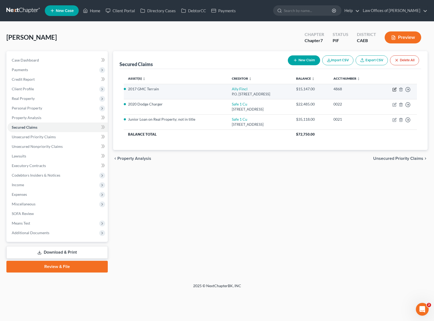
select select "0"
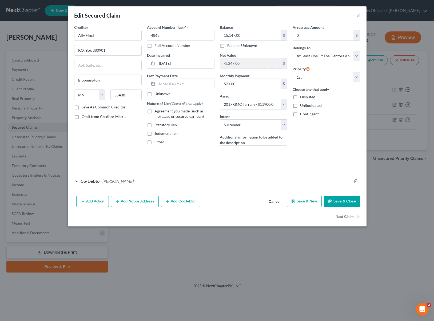
click at [347, 203] on button "Save & Close" at bounding box center [342, 201] width 36 height 11
select select
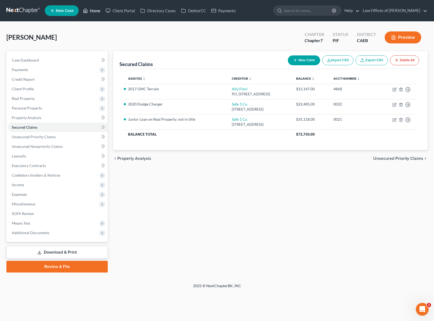
click at [97, 12] on link "Home" at bounding box center [91, 11] width 23 height 10
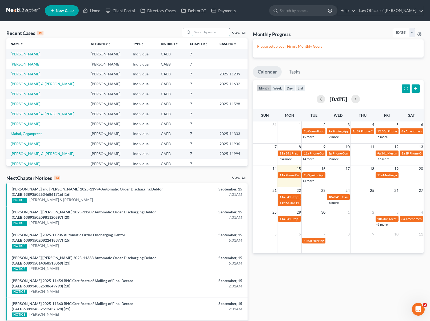
click at [199, 33] on input "search" at bounding box center [210, 32] width 37 height 8
type input "Brown"
click at [30, 65] on link "[PERSON_NAME]" at bounding box center [26, 64] width 30 height 5
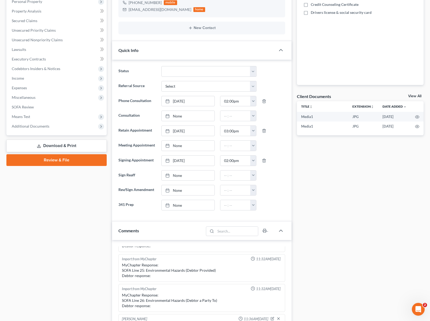
scroll to position [107, 0]
click at [32, 81] on span "Income" at bounding box center [56, 79] width 99 height 10
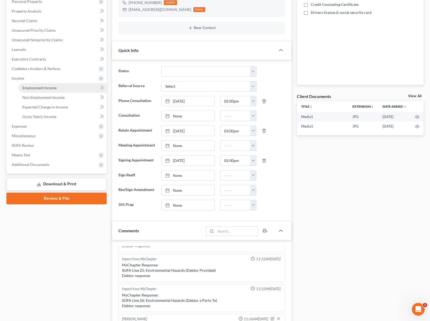
click at [35, 87] on span "Employment Income" at bounding box center [39, 88] width 34 height 5
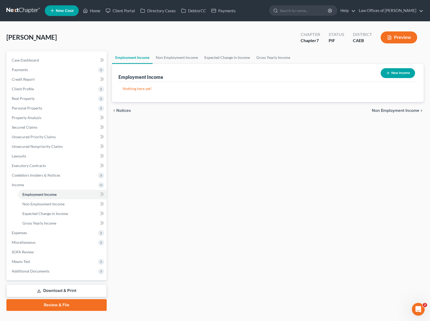
click at [398, 72] on button "New Income" at bounding box center [397, 73] width 34 height 10
select select "0"
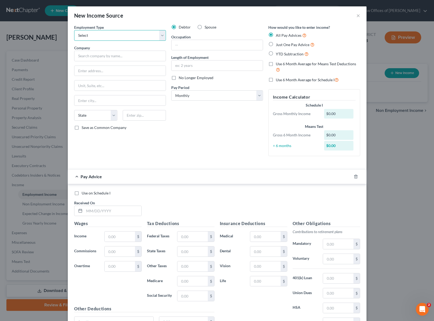
click at [162, 36] on select "Select Full or [DEMOGRAPHIC_DATA] Employment Self Employment" at bounding box center [120, 35] width 92 height 11
select select "0"
click at [74, 30] on select "Select Full or [DEMOGRAPHIC_DATA] Employment Self Employment" at bounding box center [120, 35] width 92 height 11
click at [104, 57] on input "text" at bounding box center [120, 56] width 92 height 11
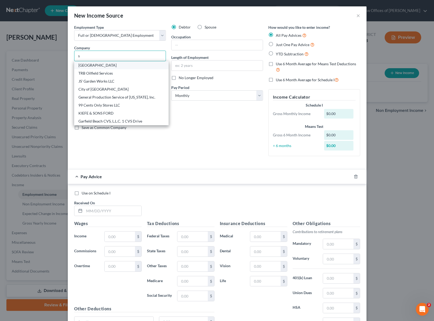
type input "State of California/Edmundo G"
type input "PO BOX 1717"
type input "West Sacramento"
select select "4"
type input "95691"
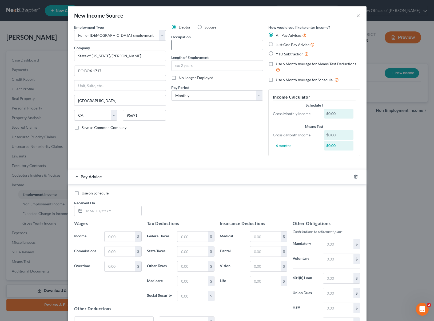
click at [187, 45] on input "text" at bounding box center [216, 45] width 91 height 10
type input "Caregiver"
click at [208, 65] on input "text" at bounding box center [216, 66] width 91 height 10
type input "3 Years"
click at [257, 94] on select "Select Monthly Twice Monthly Every Other Week Weekly" at bounding box center [217, 95] width 92 height 11
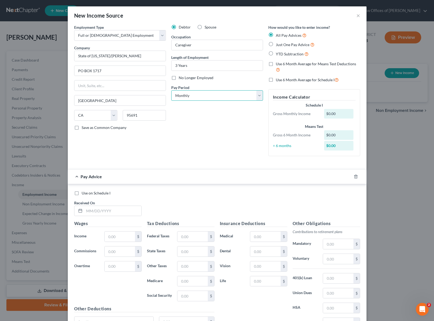
select select "1"
click at [171, 90] on select "Select Monthly Twice Monthly Every Other Week Weekly" at bounding box center [217, 95] width 92 height 11
click at [276, 54] on label "YTD Subtraction" at bounding box center [292, 54] width 33 height 6
click at [278, 54] on input "YTD Subtraction" at bounding box center [279, 52] width 3 height 3
radio input "true"
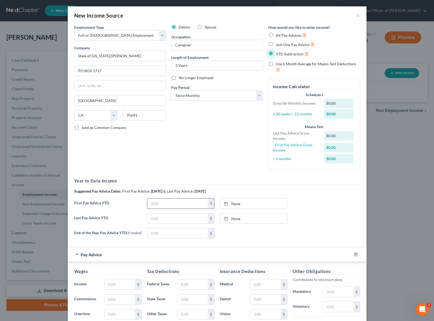
click at [170, 203] on input "text" at bounding box center [177, 204] width 61 height 10
type input "2,685."
click at [167, 220] on input "text" at bounding box center [177, 219] width 61 height 10
click at [166, 219] on input "text" at bounding box center [177, 219] width 61 height 10
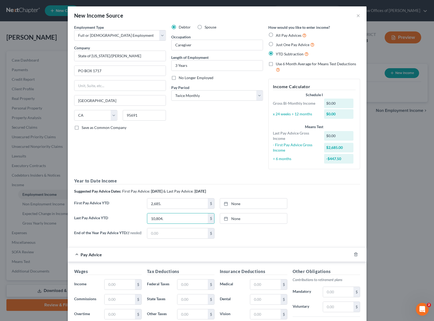
type input "10,804."
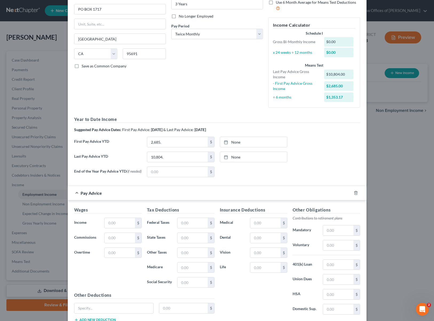
scroll to position [62, 0]
click at [122, 222] on input "text" at bounding box center [120, 223] width 30 height 10
type input "688."
click at [195, 223] on input "text" at bounding box center [192, 223] width 30 height 10
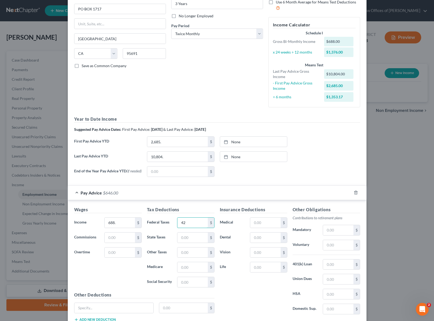
type input "42"
type input "10"
type input "8"
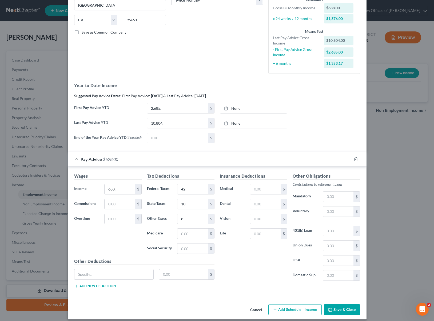
scroll to position [101, 0]
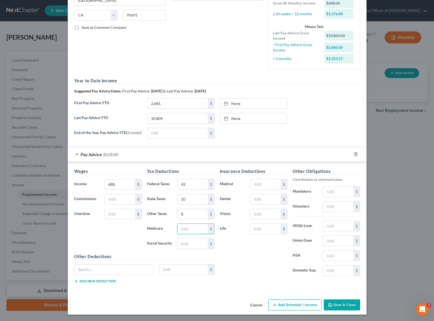
click at [340, 303] on button "Save & Close" at bounding box center [342, 305] width 36 height 11
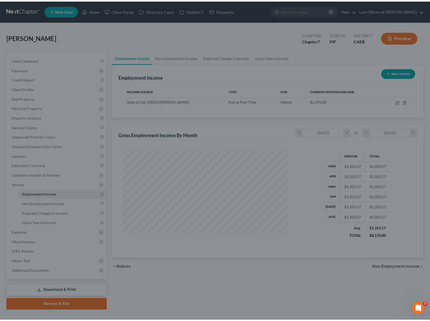
scroll to position [95, 175]
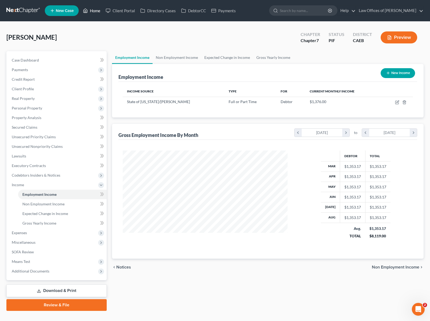
click at [98, 11] on link "Home" at bounding box center [91, 11] width 23 height 10
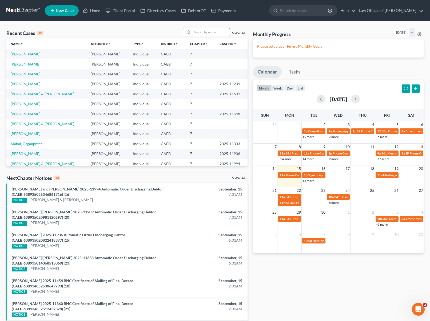
click at [211, 31] on input "search" at bounding box center [210, 32] width 37 height 8
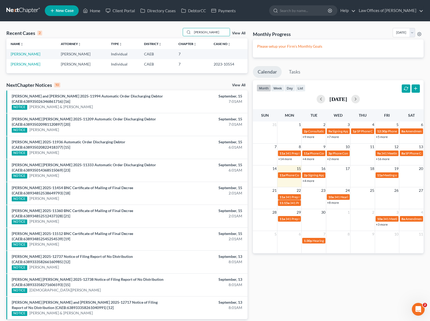
type input "gonzalez, carlos"
click at [40, 55] on link "[PERSON_NAME]" at bounding box center [26, 54] width 30 height 5
select select "6"
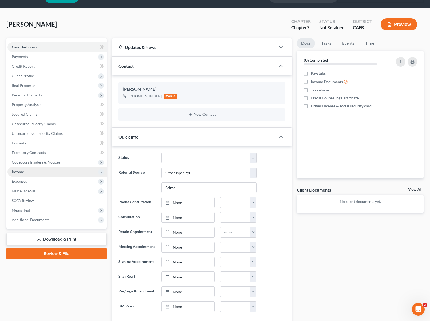
scroll to position [7, 0]
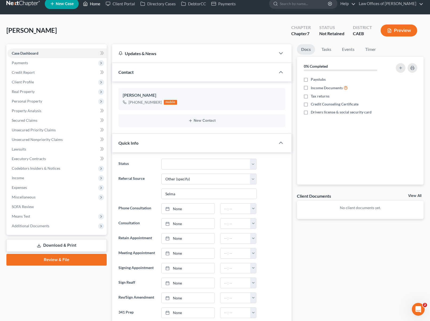
click at [96, 4] on link "Home" at bounding box center [91, 4] width 23 height 10
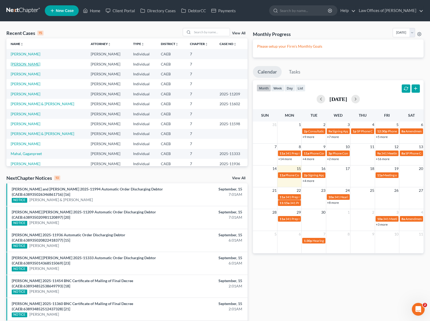
click at [29, 63] on link "[PERSON_NAME]" at bounding box center [26, 64] width 30 height 5
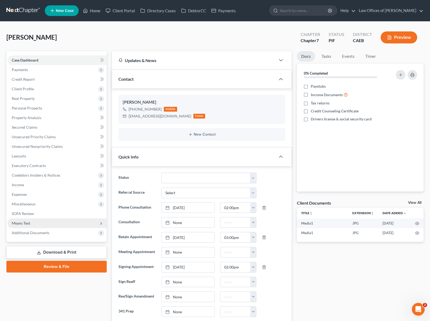
scroll to position [3104, 0]
drag, startPoint x: 39, startPoint y: 185, endPoint x: 72, endPoint y: 192, distance: 33.5
click at [39, 185] on span "Income" at bounding box center [56, 185] width 99 height 10
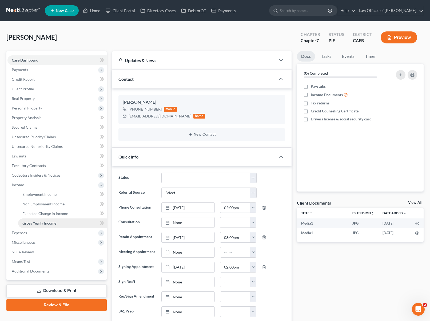
click at [51, 223] on span "Gross Yearly Income" at bounding box center [39, 223] width 34 height 5
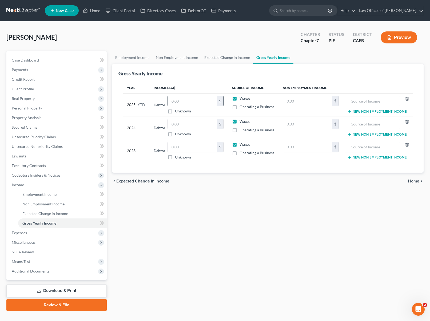
click at [184, 102] on input "text" at bounding box center [192, 101] width 49 height 10
type input "11,475.32"
drag, startPoint x: 222, startPoint y: 129, endPoint x: 218, endPoint y: 130, distance: 4.7
click at [222, 129] on div "Debtor $ Unknown Balance Undetermined $ Unknown" at bounding box center [189, 128] width 70 height 18
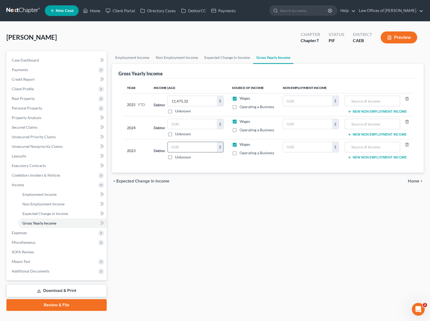
click at [194, 147] on input "text" at bounding box center [192, 147] width 49 height 10
type input "13,354"
click at [189, 123] on input "text" at bounding box center [192, 124] width 49 height 10
type input "15,476."
click at [30, 60] on span "Case Dashboard" at bounding box center [25, 60] width 27 height 5
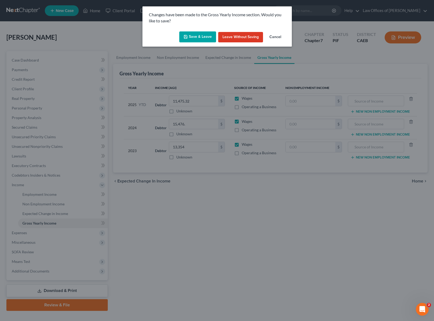
click at [196, 39] on button "Save & Leave" at bounding box center [197, 36] width 37 height 11
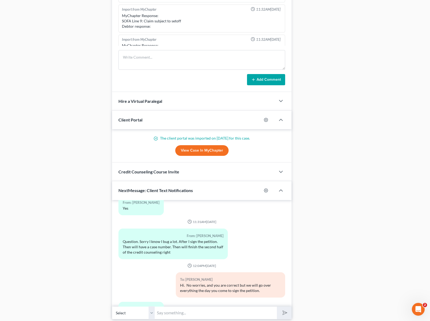
scroll to position [411, 0]
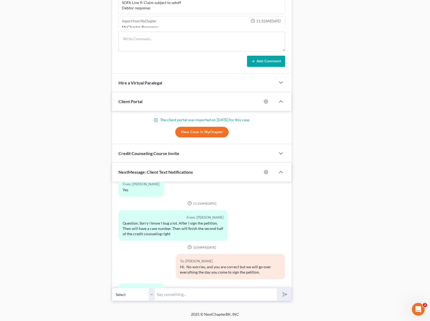
click at [177, 290] on input "text" at bounding box center [216, 294] width 122 height 13
type input "Hi. Thank you for checking. We need your Federal Tax Return, we have the State …"
click at [277, 288] on button "submit" at bounding box center [284, 294] width 15 height 13
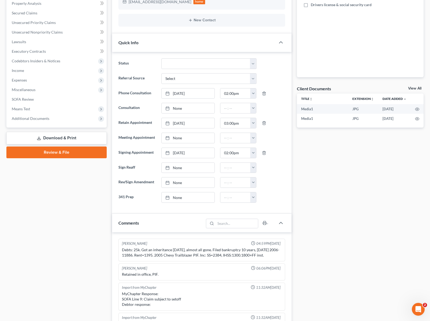
scroll to position [34, 0]
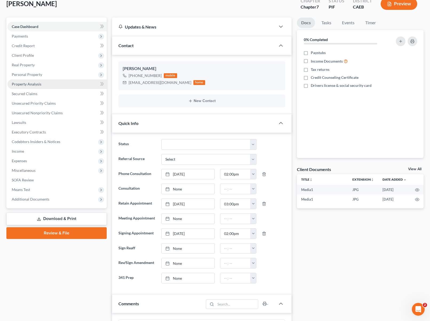
click at [44, 84] on link "Property Analysis" at bounding box center [56, 84] width 99 height 10
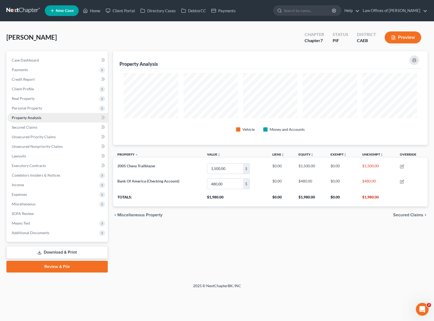
scroll to position [266521, 266300]
click at [33, 194] on span "Expenses" at bounding box center [57, 195] width 100 height 10
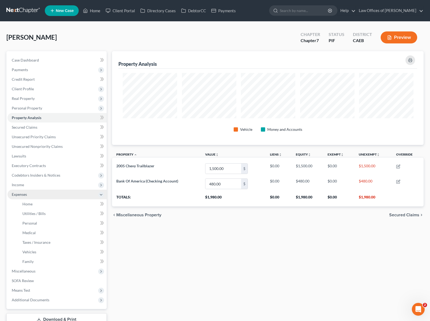
scroll to position [266521, 266303]
click at [33, 203] on link "Home" at bounding box center [62, 204] width 89 height 10
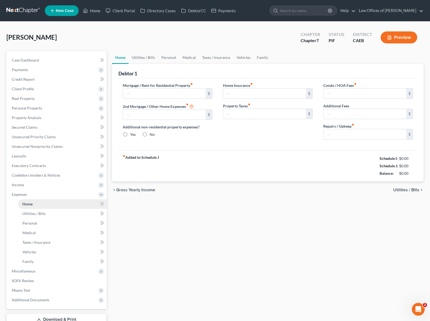
radio input "true"
click at [246, 58] on link "Vehicles" at bounding box center [243, 57] width 20 height 13
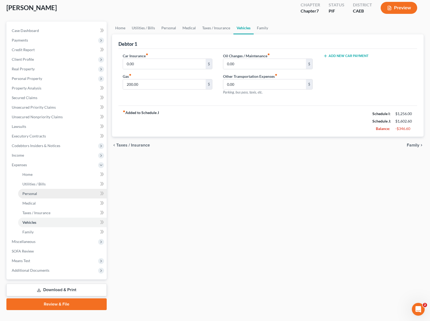
scroll to position [38, 0]
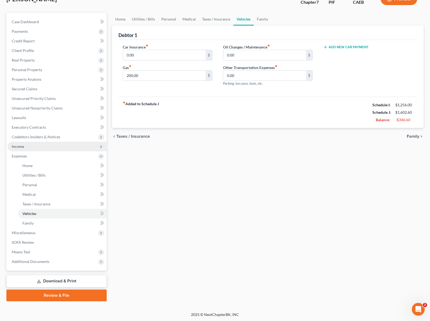
click at [29, 146] on span "Income" at bounding box center [56, 147] width 99 height 10
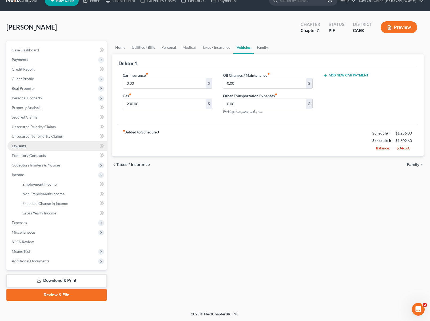
scroll to position [10, 0]
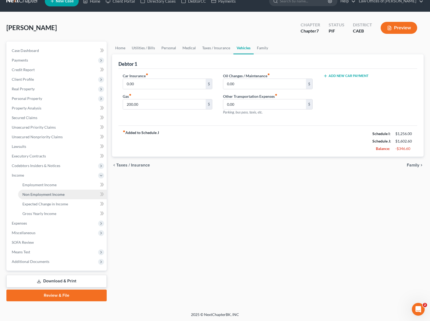
click at [65, 194] on link "Non Employment Income" at bounding box center [62, 195] width 89 height 10
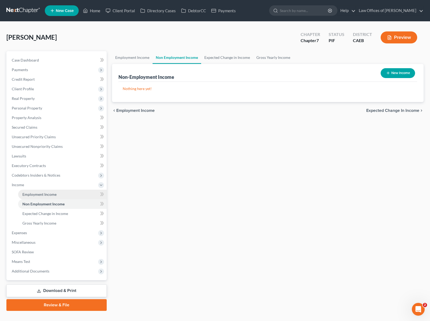
click at [65, 193] on link "Employment Income" at bounding box center [62, 195] width 89 height 10
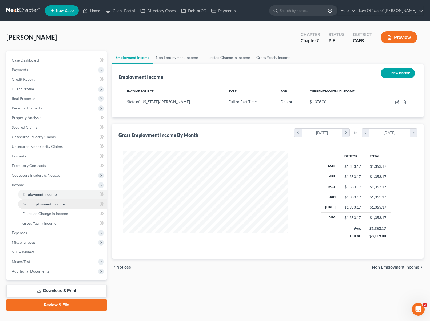
click at [68, 204] on link "Non Employment Income" at bounding box center [62, 204] width 89 height 10
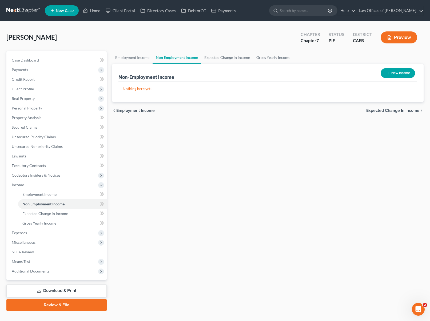
click at [395, 73] on button "New Income" at bounding box center [397, 73] width 34 height 10
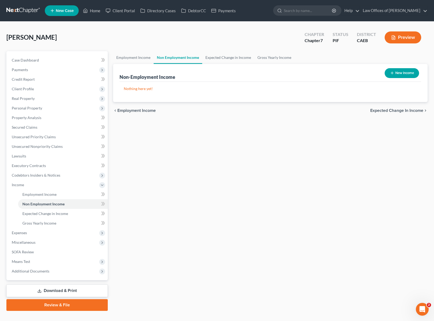
select select "0"
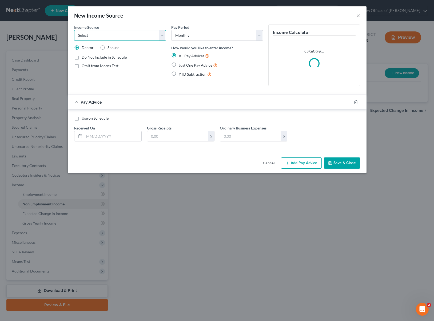
click at [163, 35] on select "Select Unemployment Disability (from employer) Pension Retirement Social Securi…" at bounding box center [120, 35] width 92 height 11
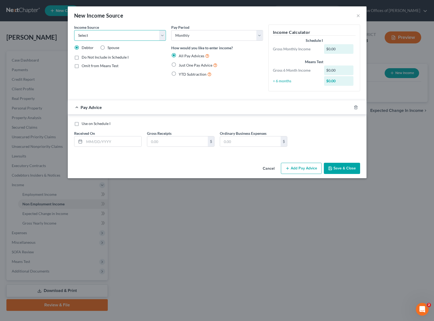
select select "4"
click at [74, 30] on select "Select Unemployment Disability (from employer) Pension Retirement Social Securi…" at bounding box center [120, 35] width 92 height 11
click at [179, 63] on label "Just One Pay Advice" at bounding box center [198, 65] width 39 height 6
click at [181, 63] on input "Just One Pay Advice" at bounding box center [182, 63] width 3 height 3
radio input "true"
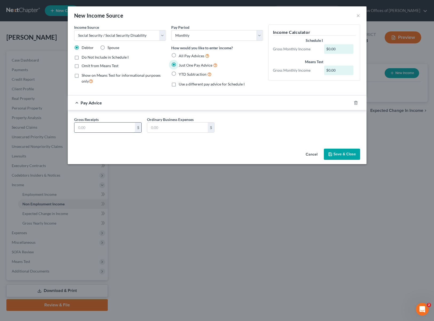
click at [116, 131] on input "text" at bounding box center [104, 128] width 61 height 10
type input "2,384."
click at [350, 157] on button "Save & Close" at bounding box center [342, 154] width 36 height 11
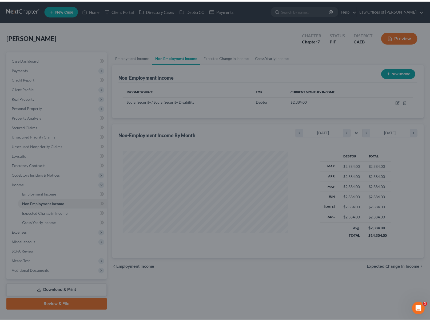
scroll to position [95, 175]
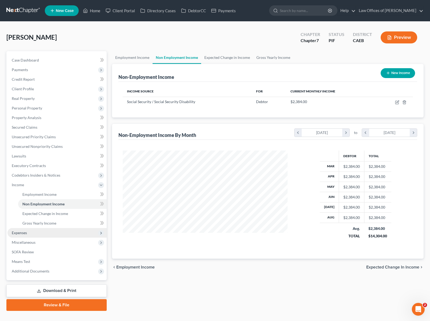
click at [22, 234] on span "Expenses" at bounding box center [19, 233] width 15 height 5
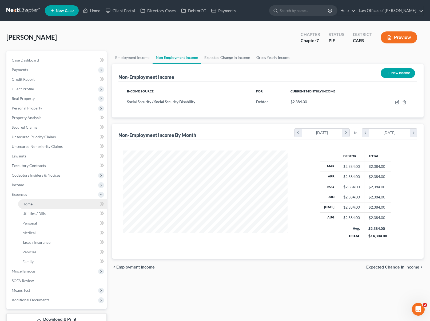
click at [39, 205] on link "Home" at bounding box center [62, 204] width 89 height 10
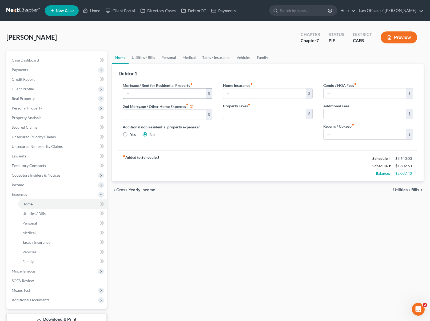
click at [137, 93] on input "text" at bounding box center [164, 94] width 83 height 10
type input "600"
click at [140, 57] on link "Utilities / Bills" at bounding box center [144, 57] width 30 height 13
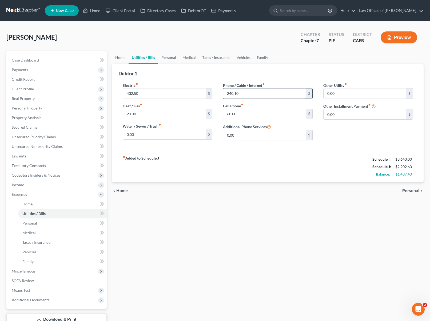
click at [238, 92] on input "240.10" at bounding box center [264, 94] width 83 height 10
type input "240.00"
click at [171, 58] on link "Personal" at bounding box center [168, 57] width 21 height 13
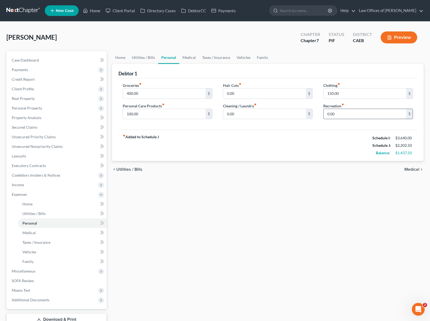
click at [325, 113] on input "0.00" at bounding box center [364, 114] width 83 height 10
type input "200.00"
click at [237, 57] on link "Vehicles" at bounding box center [243, 57] width 20 height 13
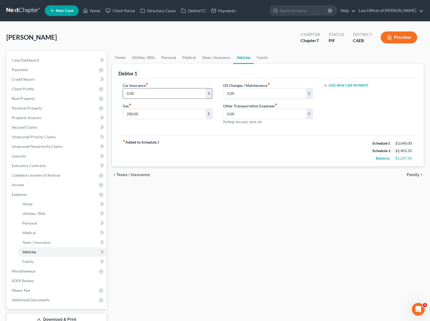
click at [154, 95] on input "0.00" at bounding box center [164, 94] width 83 height 10
type input "185"
type input "75."
click at [27, 203] on span "Home" at bounding box center [27, 204] width 10 height 5
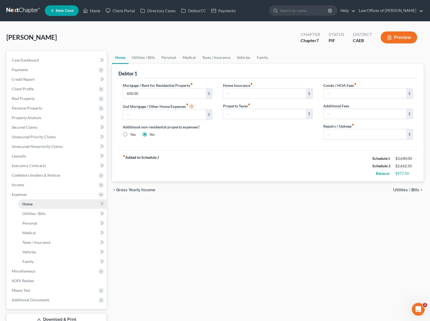
click at [28, 203] on span "Home" at bounding box center [27, 204] width 10 height 5
click at [154, 94] on input "600.00" at bounding box center [164, 94] width 83 height 10
type input "1,200."
click at [141, 115] on input "text" at bounding box center [164, 115] width 83 height 10
click at [349, 134] on input "text" at bounding box center [364, 134] width 83 height 10
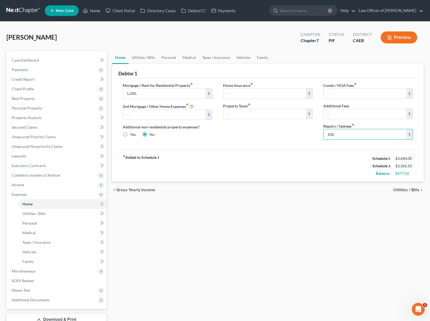
type input "100."
click at [122, 234] on div "Home Utilities / Bills Personal Medical Taxes / Insurance Vehicles Family Debto…" at bounding box center [267, 195] width 317 height 289
click at [39, 91] on span "Client Profile" at bounding box center [56, 89] width 99 height 10
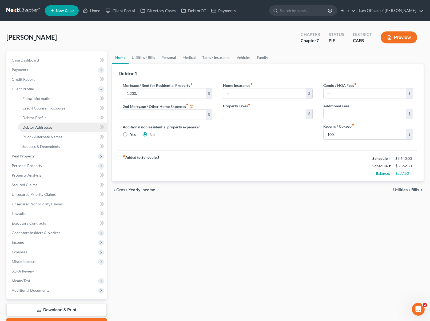
click at [51, 125] on span "Debtor Addresses" at bounding box center [37, 127] width 30 height 5
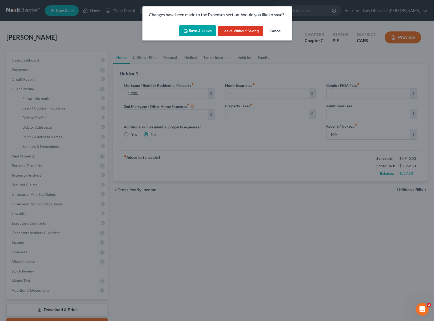
click at [192, 30] on button "Save & Leave" at bounding box center [197, 30] width 37 height 11
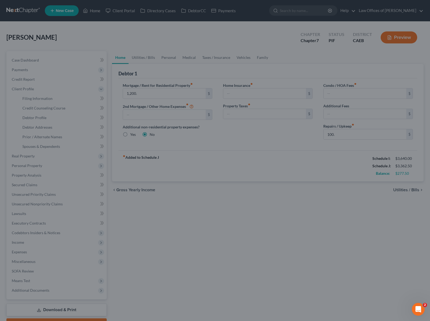
type input "1,200.00"
type input "100.00"
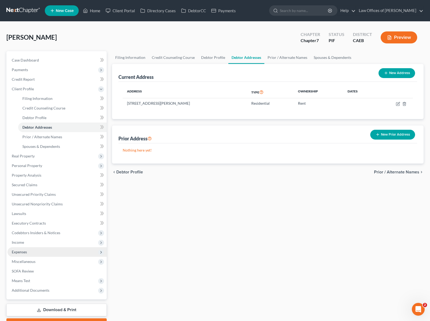
click at [35, 250] on span "Expenses" at bounding box center [56, 252] width 99 height 10
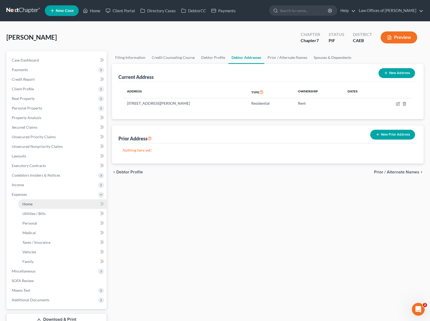
click at [33, 201] on link "Home" at bounding box center [62, 204] width 89 height 10
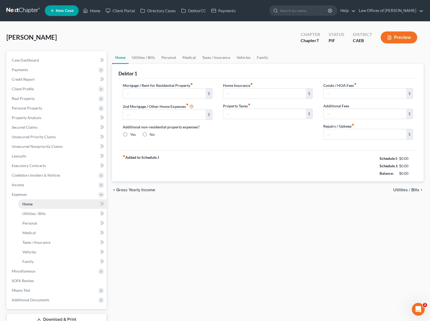
type input "1,200.00"
radio input "true"
type input "100.00"
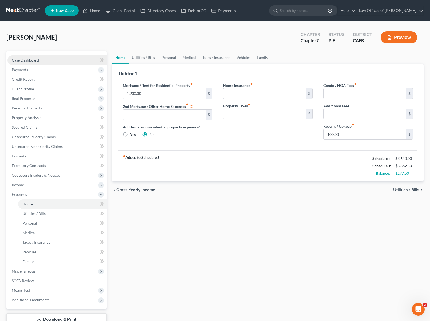
click at [51, 62] on link "Case Dashboard" at bounding box center [56, 60] width 99 height 10
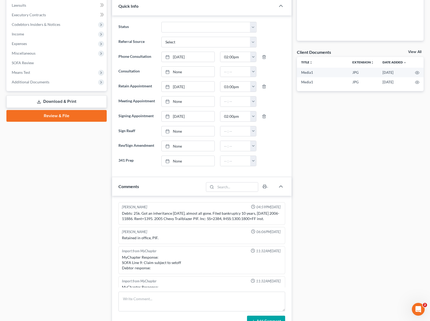
drag, startPoint x: 122, startPoint y: 213, endPoint x: 269, endPoint y: 226, distance: 147.5
click at [269, 223] on div "Debts: 25k. Got an inheritance [DATE], almost all gone. Filed bankruptcy 10 yea…" at bounding box center [202, 216] width 162 height 13
copy div "Debts: 25k. Got an inheritance [DATE], almost all gone. Filed bankruptcy 10 yea…"
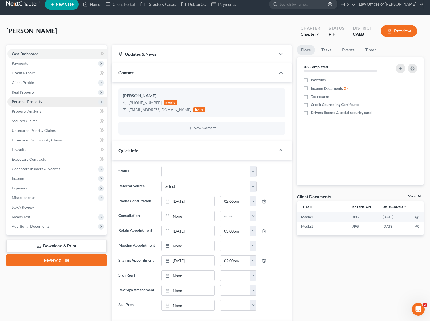
click at [29, 101] on span "Personal Property" at bounding box center [27, 101] width 30 height 5
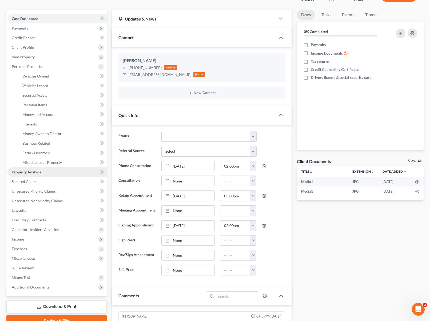
scroll to position [0, 0]
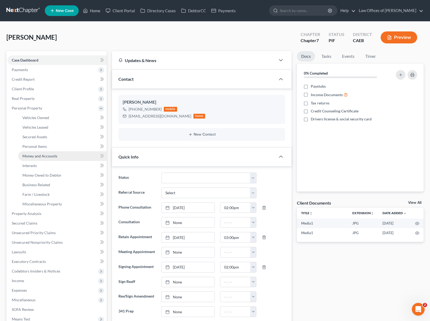
click at [65, 159] on link "Money and Accounts" at bounding box center [62, 156] width 89 height 10
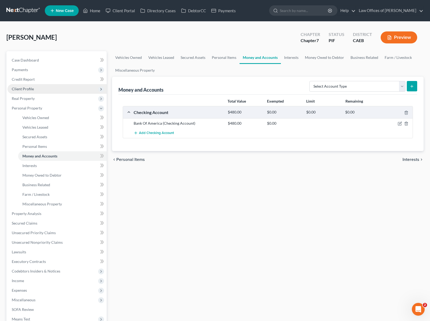
click at [26, 90] on span "Client Profile" at bounding box center [23, 89] width 22 height 5
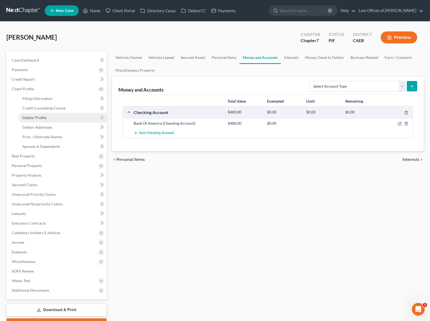
click at [46, 119] on link "Debtor Profile" at bounding box center [62, 118] width 89 height 10
select select "0"
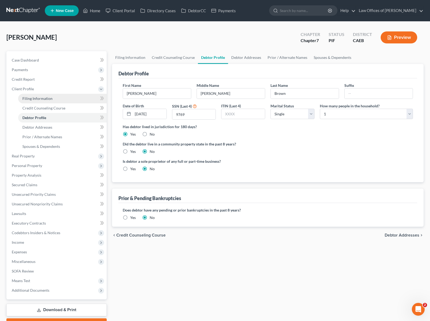
click at [52, 99] on link "Filing Information" at bounding box center [62, 99] width 89 height 10
select select "1"
select select "0"
select select "4"
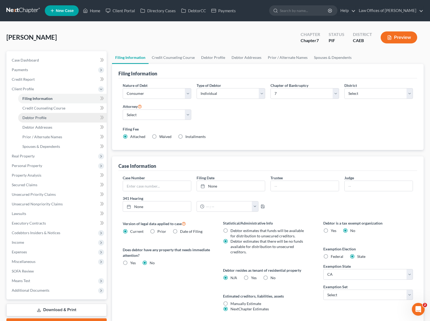
click at [48, 118] on link "Debtor Profile" at bounding box center [62, 118] width 89 height 10
select select "0"
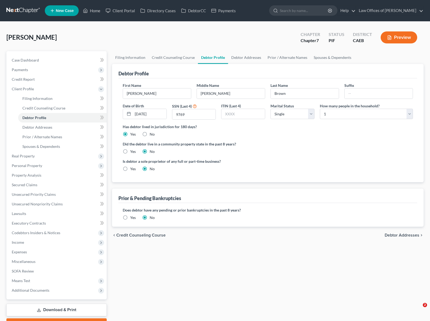
select select "0"
click at [130, 217] on label "Yes" at bounding box center [133, 217] width 6 height 5
click at [132, 217] on input "Yes" at bounding box center [133, 216] width 3 height 3
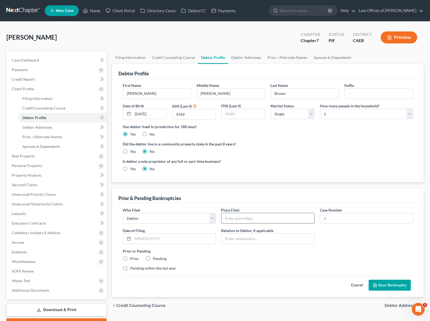
click at [251, 219] on input "text" at bounding box center [267, 218] width 93 height 10
type input "Eastern District of [US_STATE]"
click at [340, 218] on input "text" at bounding box center [366, 218] width 93 height 10
type input "2006-11886"
type input "[DATE]"
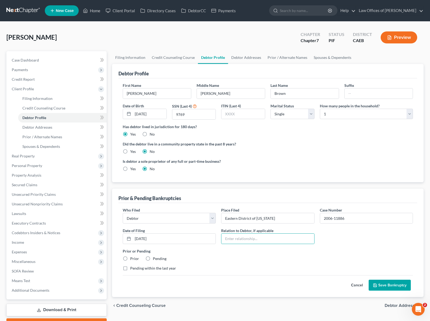
click at [130, 258] on label "Prior" at bounding box center [134, 258] width 9 height 5
click at [132, 258] on input "Prior" at bounding box center [133, 257] width 3 height 3
radio input "true"
click at [398, 286] on button "Save Bankruptcy" at bounding box center [389, 285] width 42 height 11
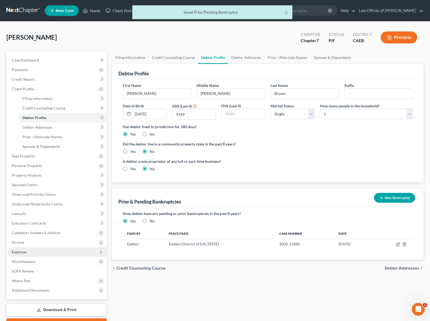
click at [38, 249] on span "Expenses" at bounding box center [56, 252] width 99 height 10
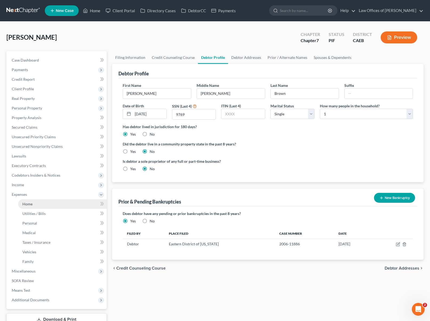
click at [41, 204] on link "Home" at bounding box center [62, 204] width 89 height 10
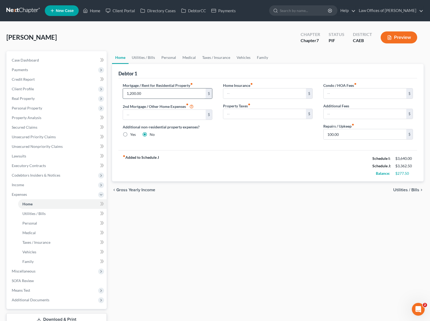
click at [145, 95] on input "1,200.00" at bounding box center [164, 94] width 83 height 10
type input "1,400"
click at [144, 59] on link "Utilities / Bills" at bounding box center [144, 57] width 30 height 13
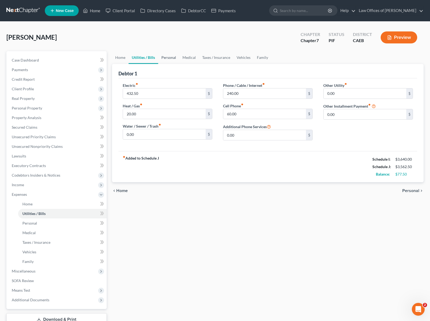
click at [168, 55] on link "Personal" at bounding box center [168, 57] width 21 height 13
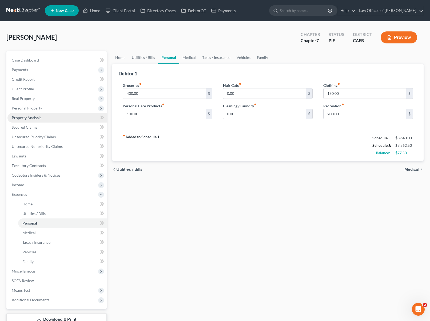
click at [50, 121] on link "Property Analysis" at bounding box center [56, 118] width 99 height 10
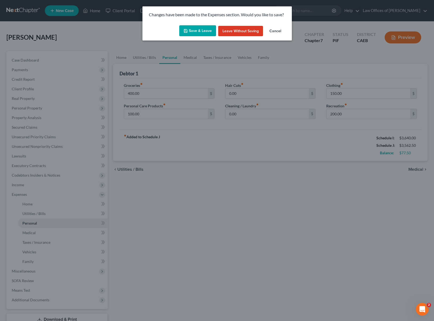
click at [200, 29] on button "Save & Leave" at bounding box center [197, 30] width 37 height 11
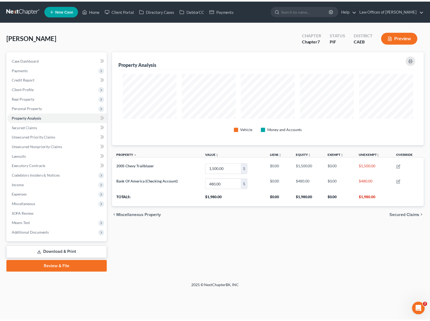
scroll to position [94, 314]
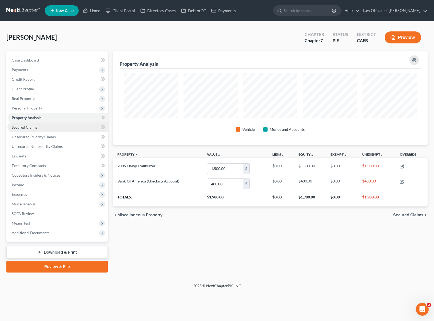
click at [47, 128] on link "Secured Claims" at bounding box center [57, 128] width 100 height 10
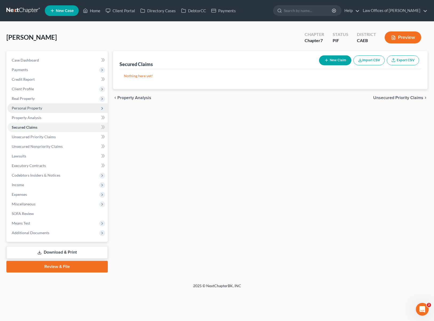
click at [55, 110] on span "Personal Property" at bounding box center [57, 108] width 100 height 10
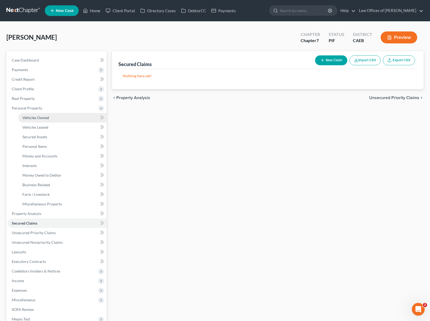
click at [53, 117] on link "Vehicles Owned" at bounding box center [62, 118] width 89 height 10
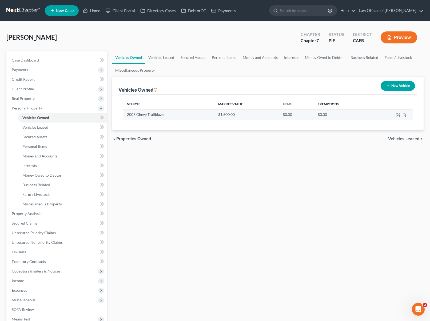
click at [395, 113] on td at bounding box center [392, 115] width 42 height 10
click at [397, 114] on icon "button" at bounding box center [398, 115] width 4 height 4
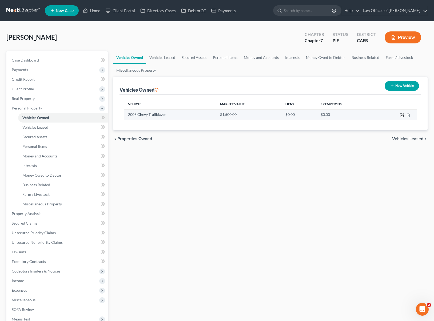
select select "0"
select select "21"
select select "2"
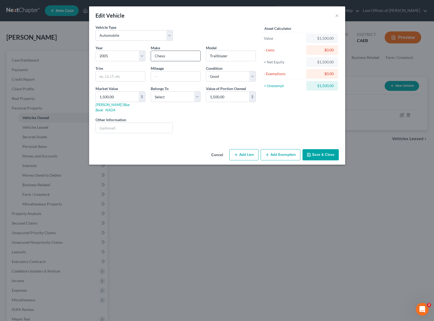
click at [166, 54] on input "Chevy" at bounding box center [175, 56] width 49 height 10
type input "Chevrolet"
type input "110,000"
click at [287, 152] on button "Add Exemption" at bounding box center [280, 154] width 40 height 11
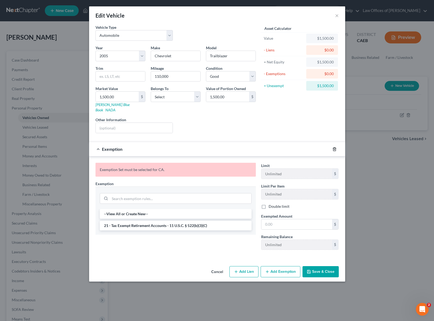
click at [334, 149] on line "button" at bounding box center [334, 149] width 0 height 1
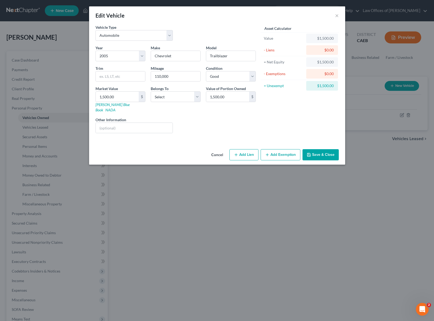
click at [328, 151] on button "Save & Close" at bounding box center [320, 154] width 36 height 11
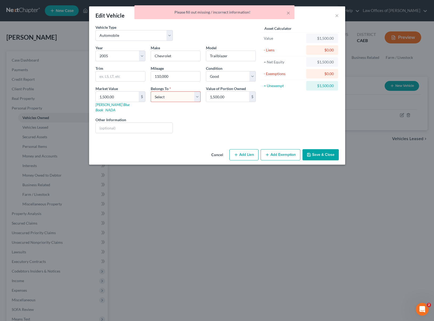
click at [197, 96] on select "Select Debtor 1 Only Debtor 2 Only Debtor 1 And Debtor 2 Only At Least One Of T…" at bounding box center [176, 96] width 50 height 11
select select "0"
click at [151, 91] on select "Select Debtor 1 Only Debtor 2 Only Debtor 1 And Debtor 2 Only At Least One Of T…" at bounding box center [176, 96] width 50 height 11
click at [323, 151] on button "Save & Close" at bounding box center [320, 154] width 36 height 11
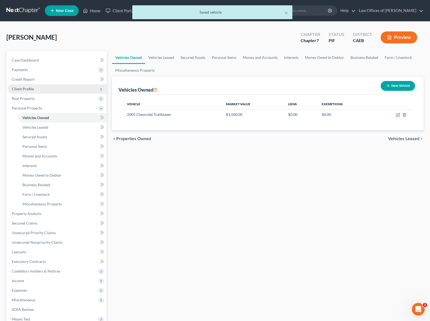
click at [48, 91] on span "Client Profile" at bounding box center [56, 89] width 99 height 10
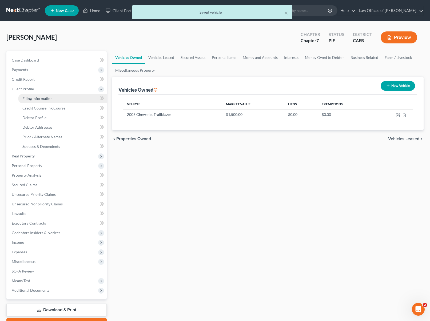
click at [57, 96] on link "Filing Information" at bounding box center [62, 99] width 89 height 10
select select "1"
select select "0"
select select "8"
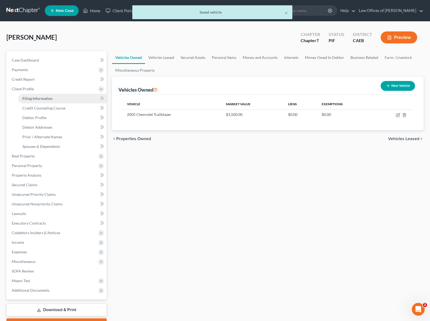
select select "0"
select select "4"
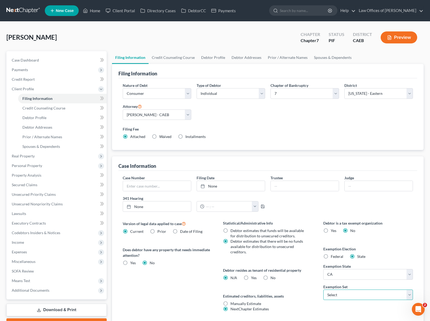
click at [410, 292] on select "Select 703 704" at bounding box center [368, 295] width 90 height 11
select select "0"
click at [323, 290] on select "Select 703 704" at bounding box center [368, 295] width 90 height 11
click at [251, 277] on label "Yes Yes" at bounding box center [254, 277] width 6 height 5
click at [253, 277] on input "Yes Yes" at bounding box center [254, 276] width 3 height 3
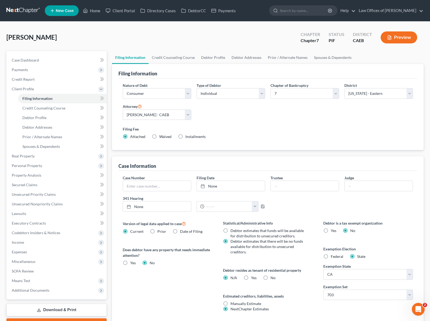
radio input "true"
radio input "false"
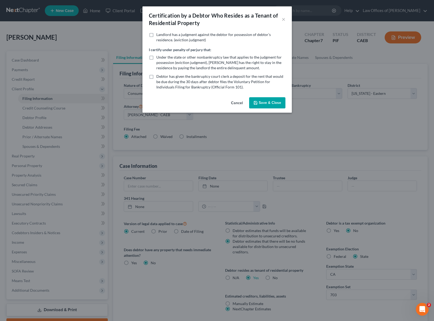
click at [265, 104] on button "Save & Close" at bounding box center [267, 102] width 36 height 11
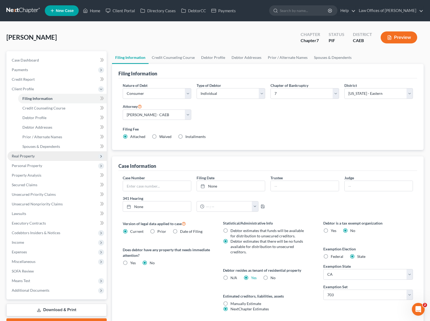
click at [53, 157] on span "Real Property" at bounding box center [56, 156] width 99 height 10
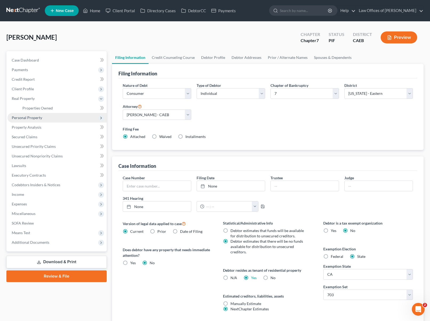
click at [48, 119] on span "Personal Property" at bounding box center [56, 118] width 99 height 10
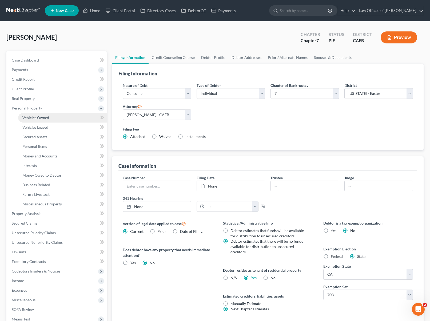
click at [52, 118] on link "Vehicles Owned" at bounding box center [62, 118] width 89 height 10
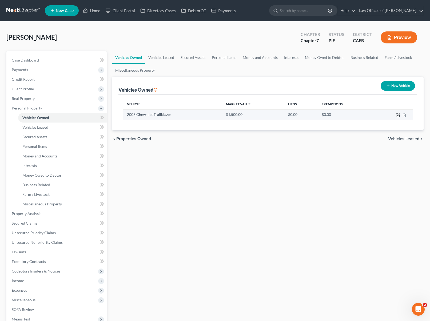
click at [399, 114] on icon "button" at bounding box center [398, 115] width 4 height 4
select select "0"
select select "21"
select select "2"
select select "0"
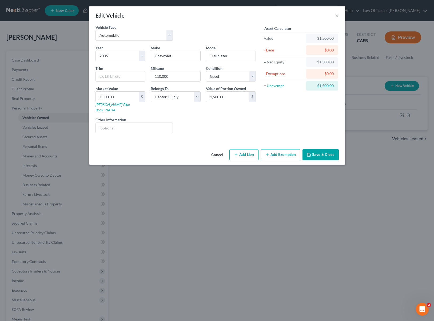
click at [275, 149] on button "Add Exemption" at bounding box center [280, 154] width 40 height 11
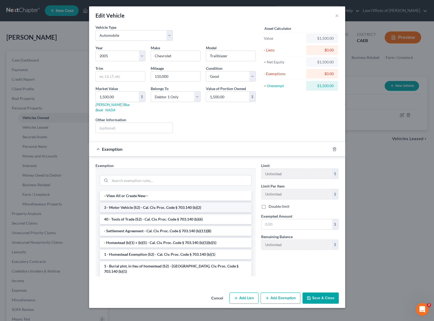
click at [192, 204] on li "3 - Motor Vehicle (S2) - Cal. Civ. Proc. Code § 703.140 (b)(2)" at bounding box center [176, 208] width 152 height 10
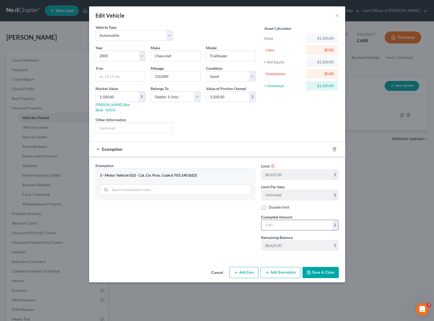
click at [284, 220] on input "text" at bounding box center [296, 225] width 71 height 10
type input "1,500"
drag, startPoint x: 321, startPoint y: 268, endPoint x: 325, endPoint y: 269, distance: 3.5
click at [321, 268] on button "Save & Close" at bounding box center [320, 272] width 36 height 11
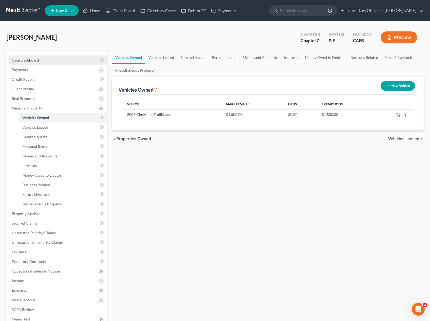
click at [46, 62] on link "Case Dashboard" at bounding box center [56, 60] width 99 height 10
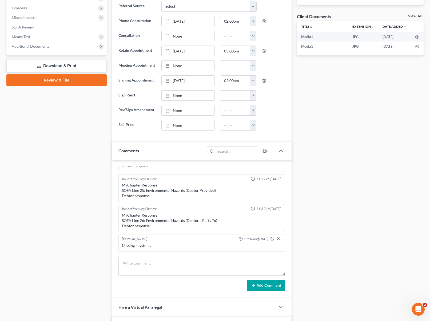
scroll to position [187, 0]
click at [135, 265] on textarea at bounding box center [201, 266] width 167 height 20
type textarea "Missing 2024 Federal."
click at [268, 284] on button "Add Comment" at bounding box center [266, 285] width 38 height 11
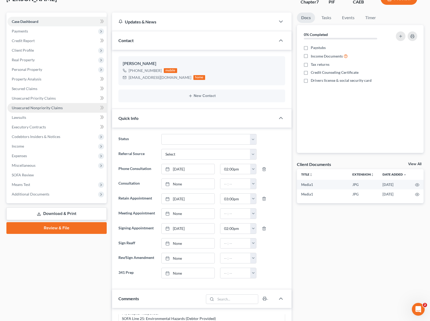
scroll to position [37, 0]
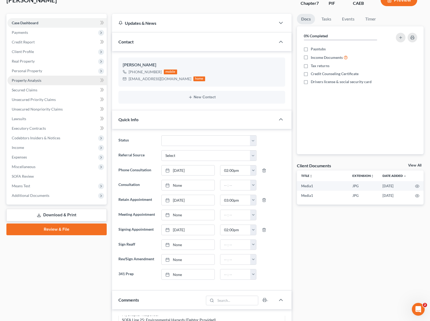
click at [43, 82] on link "Property Analysis" at bounding box center [56, 81] width 99 height 10
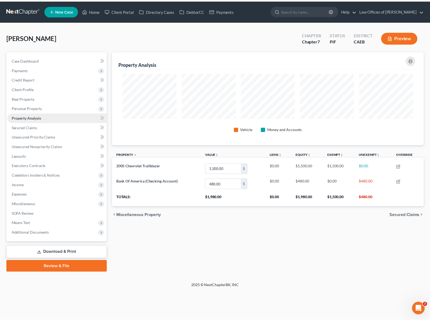
scroll to position [94, 314]
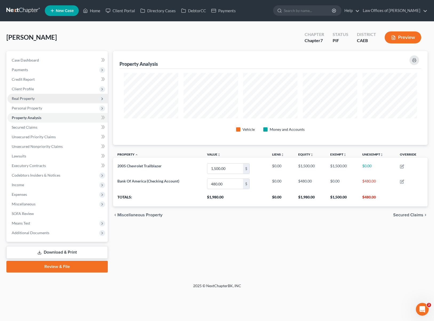
click at [37, 99] on span "Real Property" at bounding box center [57, 99] width 100 height 10
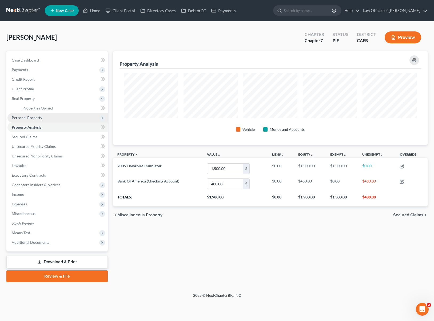
click at [44, 119] on span "Personal Property" at bounding box center [57, 118] width 100 height 10
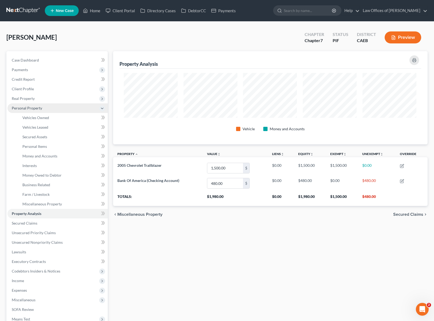
scroll to position [266521, 266303]
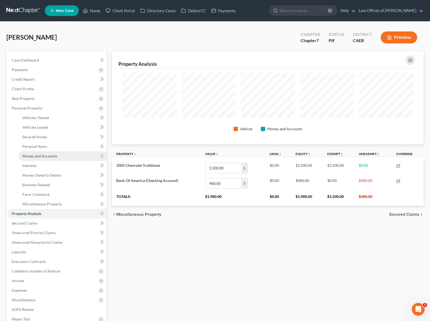
click at [49, 156] on span "Money and Accounts" at bounding box center [39, 156] width 35 height 5
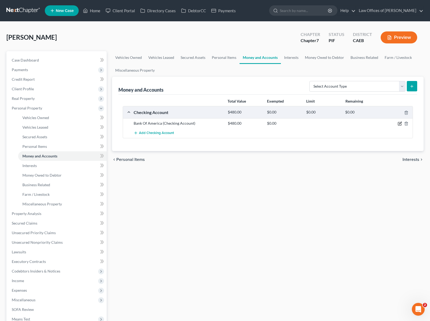
click at [400, 124] on icon "button" at bounding box center [400, 124] width 4 height 4
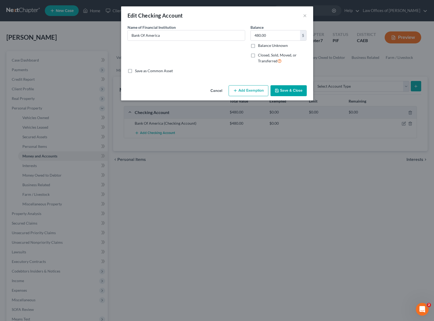
click at [243, 92] on button "Add Exemption" at bounding box center [248, 90] width 40 height 11
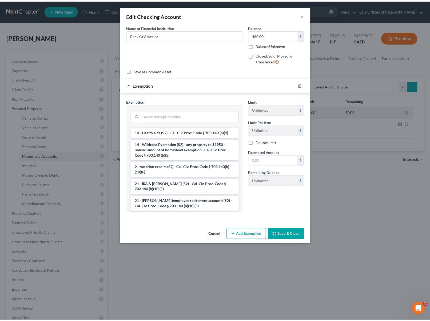
scroll to position [108, 0]
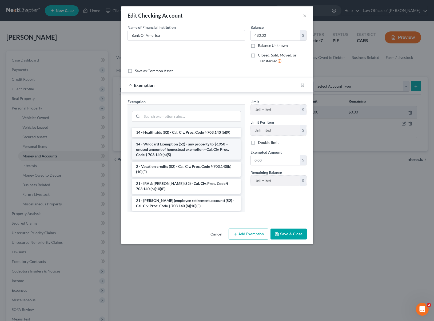
click at [199, 147] on li "14 - Wildcard Exemption (S2) - any property to $1950 + unused amount of homeste…" at bounding box center [186, 149] width 109 height 20
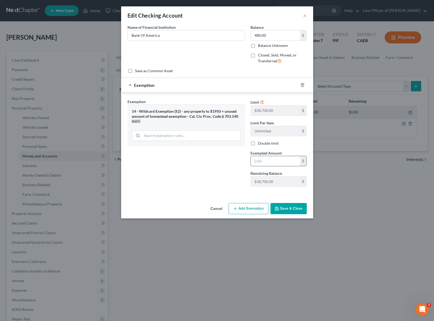
click at [283, 163] on input "text" at bounding box center [275, 161] width 49 height 10
type input "480."
click at [296, 208] on button "Save & Close" at bounding box center [288, 208] width 36 height 11
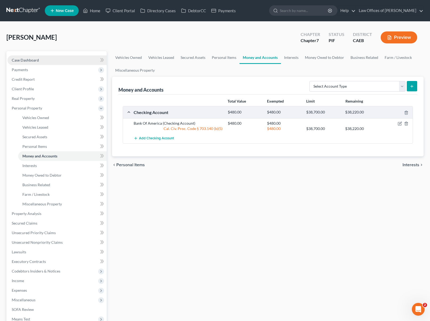
click at [48, 61] on link "Case Dashboard" at bounding box center [56, 60] width 99 height 10
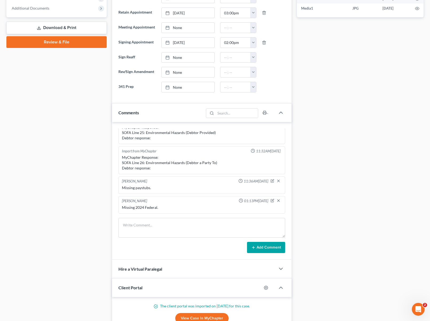
scroll to position [118, 0]
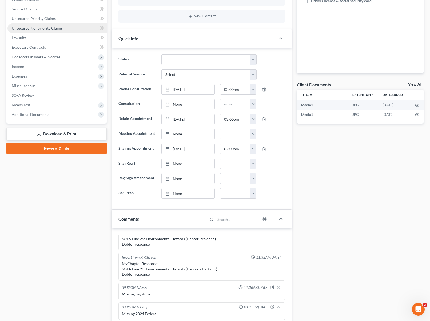
click at [45, 29] on span "Unsecured Nonpriority Claims" at bounding box center [37, 28] width 51 height 5
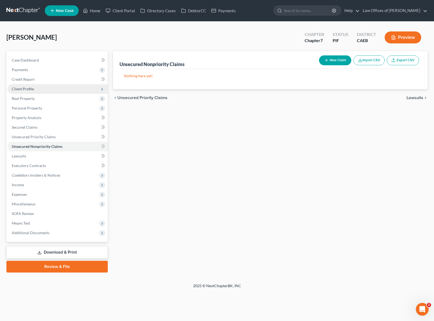
click at [37, 88] on span "Client Profile" at bounding box center [57, 89] width 100 height 10
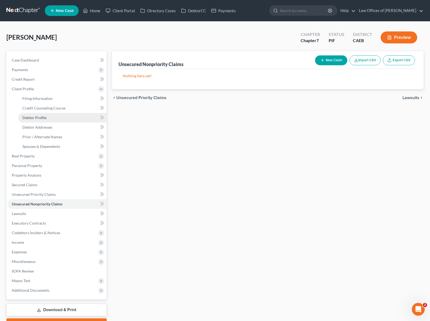
click at [46, 117] on link "Debtor Profile" at bounding box center [62, 118] width 89 height 10
select select "0"
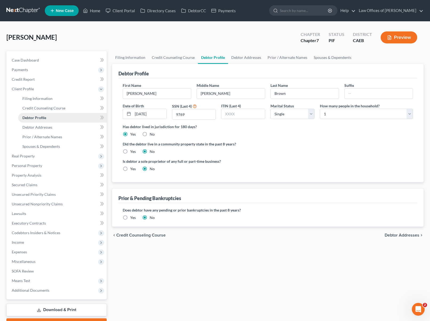
radio input "true"
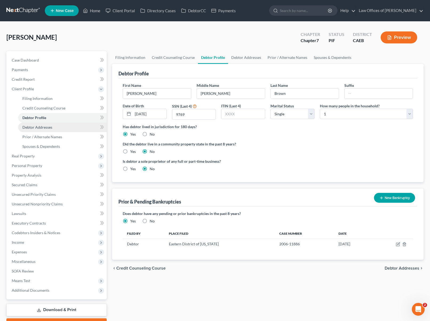
click at [45, 126] on span "Debtor Addresses" at bounding box center [37, 127] width 30 height 5
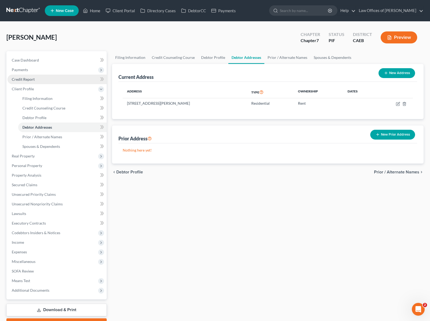
click at [35, 80] on link "Credit Report" at bounding box center [56, 80] width 99 height 10
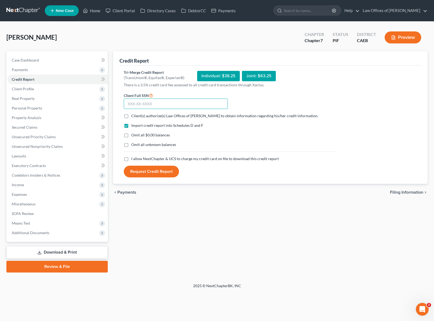
click at [172, 102] on input "text" at bounding box center [176, 104] width 104 height 11
type input "553-84-9769"
click at [131, 117] on label "Client(s) authorize(s) Law Offices of [PERSON_NAME] to obtain information regar…" at bounding box center [224, 115] width 187 height 5
click at [133, 117] on input "Client(s) authorize(s) Law Offices of [PERSON_NAME] to obtain information regar…" at bounding box center [134, 114] width 3 height 3
checkbox input "true"
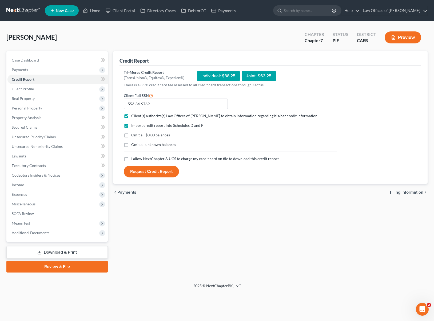
click at [131, 135] on label "Omit all $0.00 balances" at bounding box center [150, 135] width 39 height 5
click at [133, 135] on input "Omit all $0.00 balances" at bounding box center [134, 134] width 3 height 3
checkbox input "true"
click at [131, 160] on label "I allow NextChapter & UCS to charge my credit card on file to download this cre…" at bounding box center [204, 158] width 147 height 5
click at [133, 160] on input "I allow NextChapter & UCS to charge my credit card on file to download this cre…" at bounding box center [134, 157] width 3 height 3
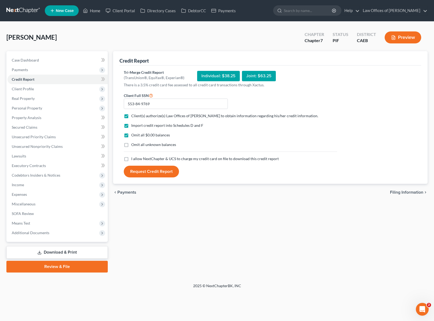
checkbox input "true"
click at [158, 170] on button "Request Credit Report" at bounding box center [151, 172] width 55 height 12
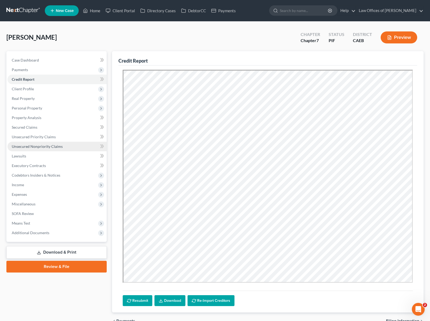
click at [52, 148] on span "Unsecured Nonpriority Claims" at bounding box center [37, 146] width 51 height 5
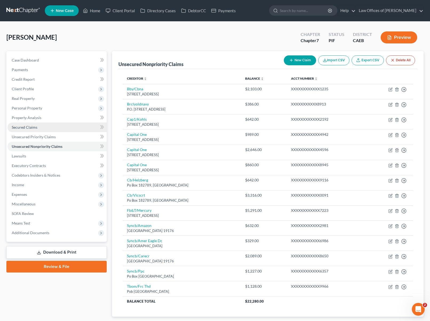
click at [62, 127] on link "Secured Claims" at bounding box center [56, 128] width 99 height 10
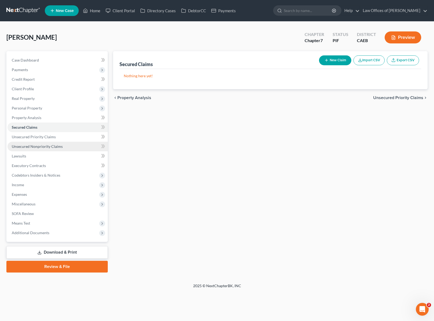
click at [48, 147] on span "Unsecured Nonpriority Claims" at bounding box center [37, 146] width 51 height 5
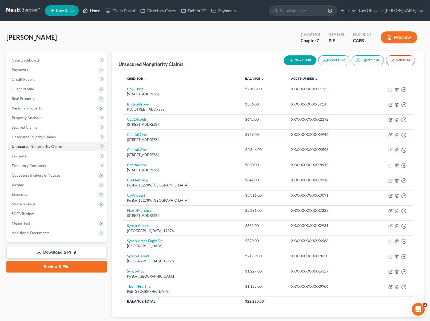
click at [99, 13] on link "Home" at bounding box center [91, 11] width 23 height 10
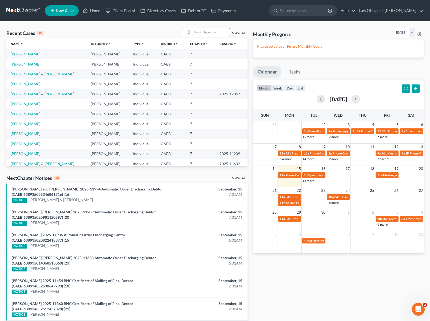
click at [209, 33] on input "search" at bounding box center [210, 32] width 37 height 8
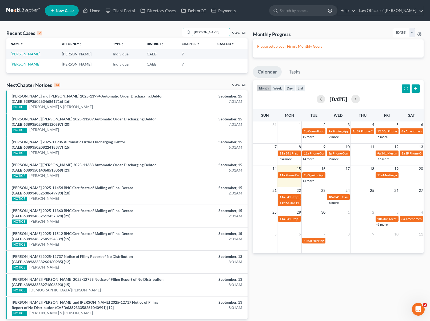
type input "[PERSON_NAME]"
click at [31, 54] on link "[PERSON_NAME]" at bounding box center [26, 54] width 30 height 5
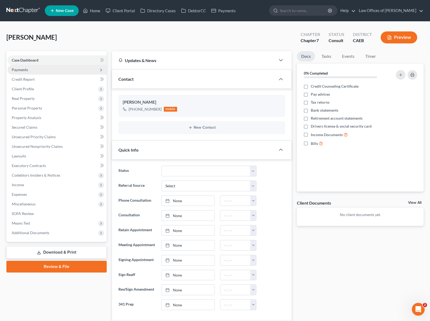
click at [33, 70] on span "Payments" at bounding box center [56, 70] width 99 height 10
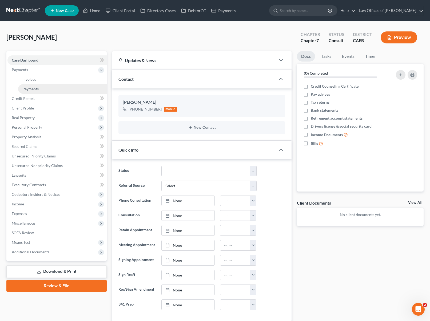
click at [39, 87] on link "Payments" at bounding box center [62, 89] width 89 height 10
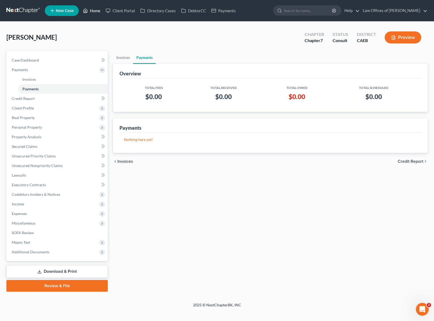
drag, startPoint x: 93, startPoint y: 12, endPoint x: 93, endPoint y: 21, distance: 9.1
click at [93, 12] on link "Home" at bounding box center [91, 11] width 23 height 10
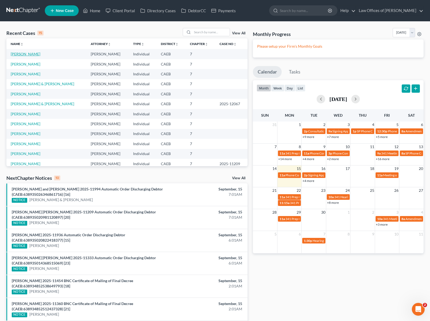
click at [22, 53] on link "[PERSON_NAME]" at bounding box center [26, 54] width 30 height 5
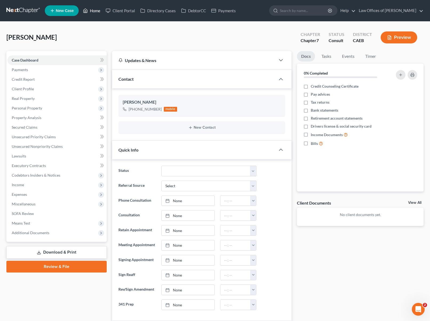
click at [94, 12] on link "Home" at bounding box center [91, 11] width 23 height 10
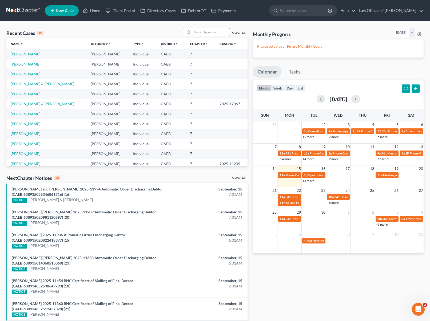
click at [211, 30] on input "search" at bounding box center [210, 32] width 37 height 8
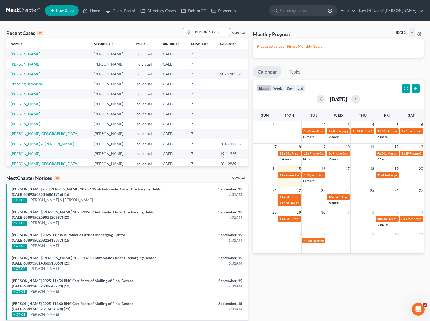
type input "[PERSON_NAME]"
click at [25, 54] on link "[PERSON_NAME]" at bounding box center [26, 54] width 30 height 5
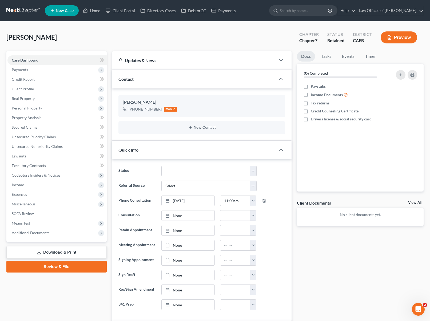
scroll to position [501, 0]
click at [43, 69] on span "Payments" at bounding box center [56, 70] width 99 height 10
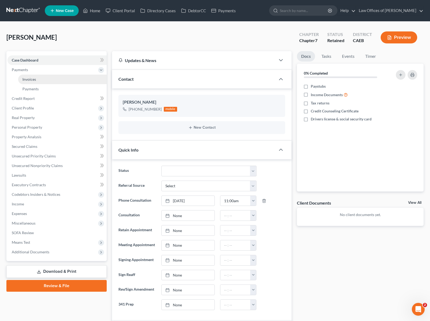
click at [44, 79] on link "Invoices" at bounding box center [62, 80] width 89 height 10
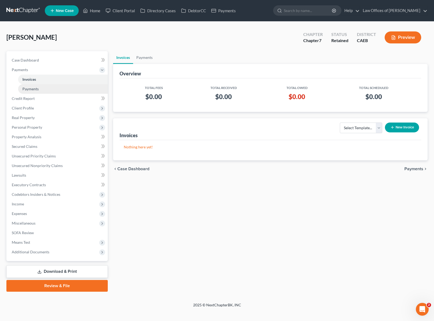
click at [37, 89] on span "Payments" at bounding box center [30, 89] width 16 height 5
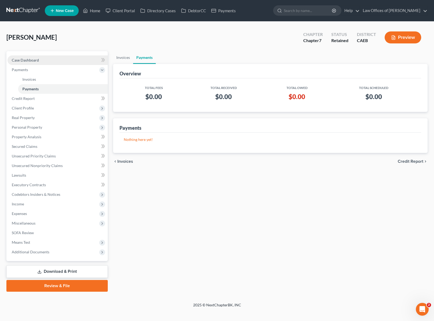
click at [52, 61] on link "Case Dashboard" at bounding box center [57, 60] width 100 height 10
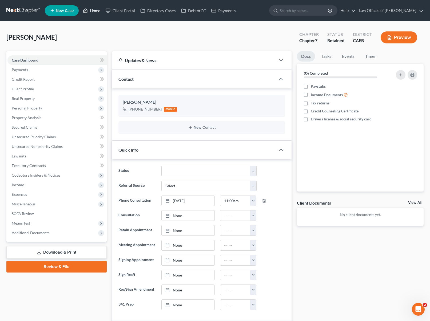
click at [94, 14] on link "Home" at bounding box center [91, 11] width 23 height 10
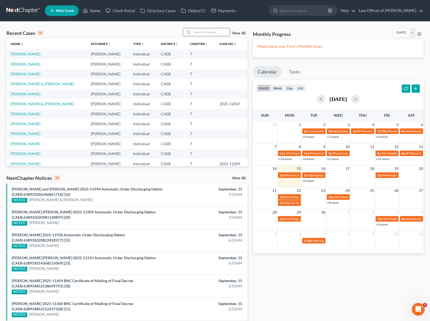
click at [221, 31] on input "search" at bounding box center [210, 32] width 37 height 8
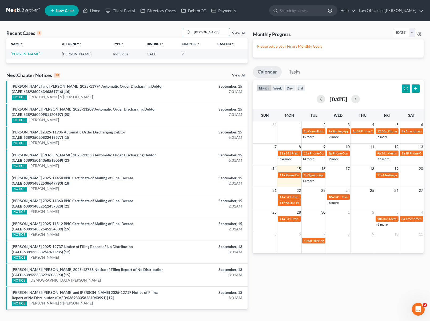
type input "[PERSON_NAME]"
click at [17, 55] on link "[PERSON_NAME]" at bounding box center [26, 54] width 30 height 5
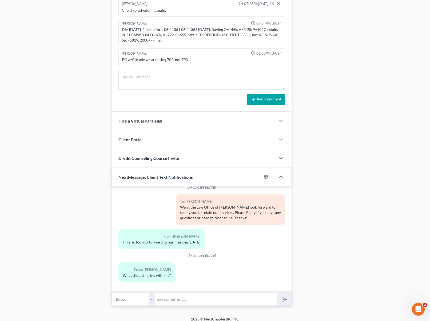
scroll to position [378, 0]
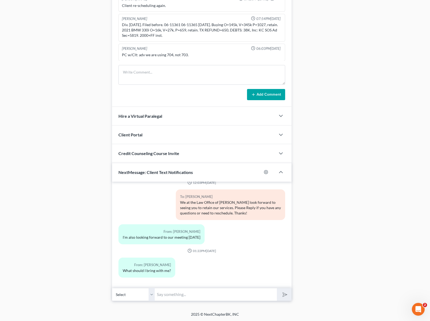
click at [198, 295] on input "text" at bounding box center [216, 294] width 122 height 13
type input "You don't need to bring any document [DATE]."
click at [277, 288] on button "submit" at bounding box center [284, 294] width 15 height 13
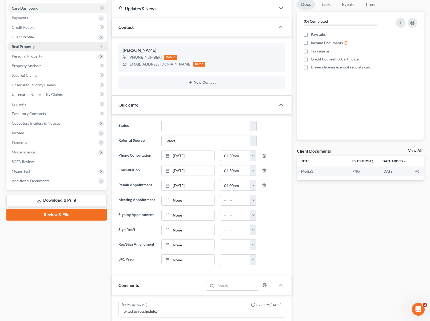
scroll to position [0, 0]
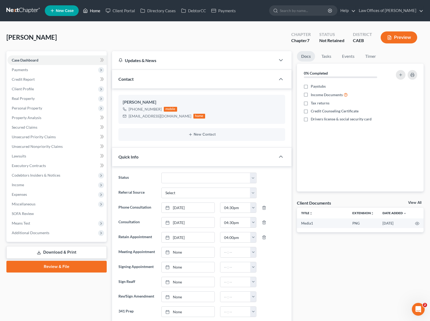
click at [97, 12] on link "Home" at bounding box center [91, 11] width 23 height 10
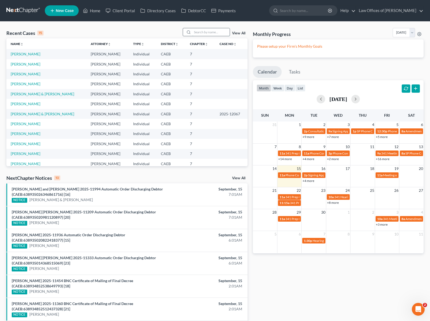
click at [201, 31] on input "search" at bounding box center [210, 32] width 37 height 8
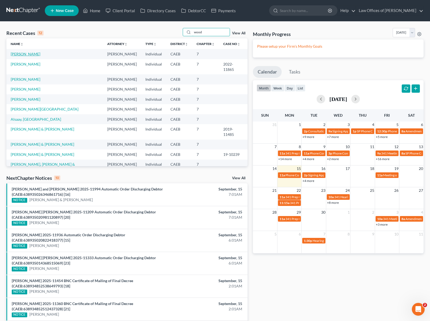
type input "wood"
click at [30, 55] on link "[PERSON_NAME]" at bounding box center [26, 54] width 30 height 5
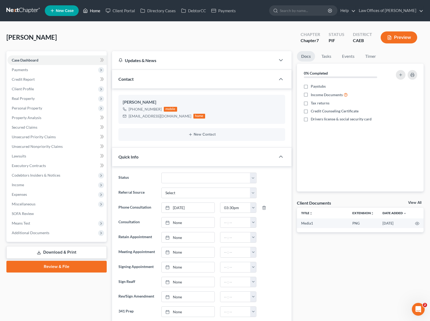
click at [94, 12] on link "Home" at bounding box center [91, 11] width 23 height 10
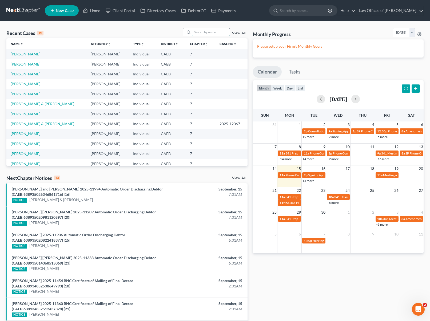
click at [203, 34] on input "search" at bounding box center [210, 32] width 37 height 8
type input "[PERSON_NAME]"
click at [40, 55] on link "[PERSON_NAME]" at bounding box center [26, 54] width 30 height 5
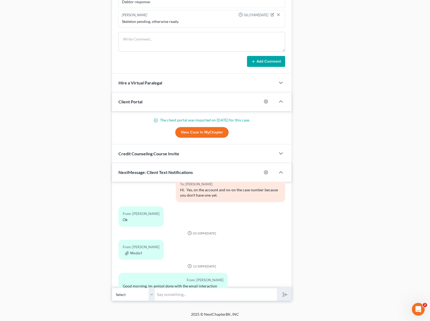
scroll to position [1472, 0]
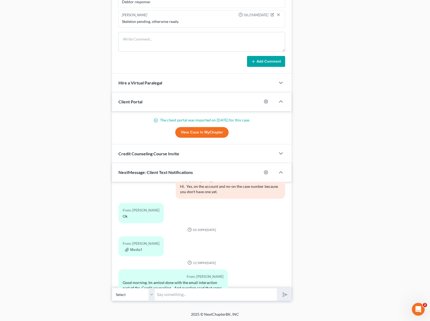
click at [248, 270] on div "From: [PERSON_NAME] Good morning. Im amlost done with the email interaction par…" at bounding box center [202, 293] width 172 height 46
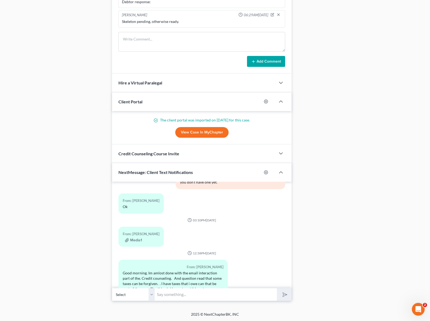
scroll to position [1482, 0]
click at [201, 270] on div "Good morning. Im amlost done with the email interaction part of the. Credit cou…" at bounding box center [173, 283] width 101 height 27
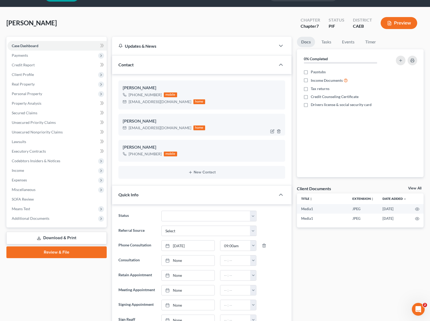
scroll to position [0, 0]
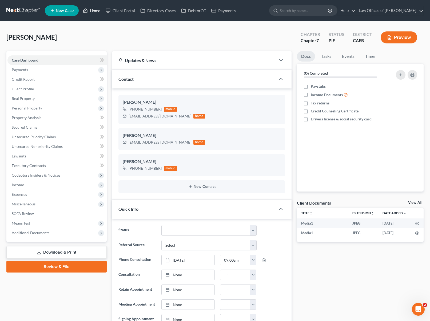
click at [97, 12] on link "Home" at bounding box center [91, 11] width 23 height 10
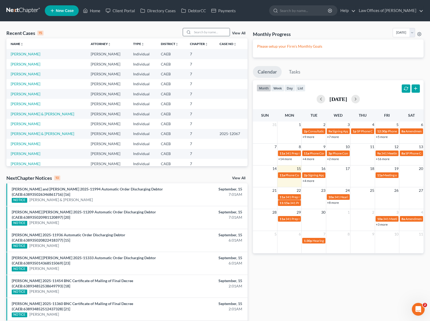
click at [196, 31] on input "search" at bounding box center [210, 32] width 37 height 8
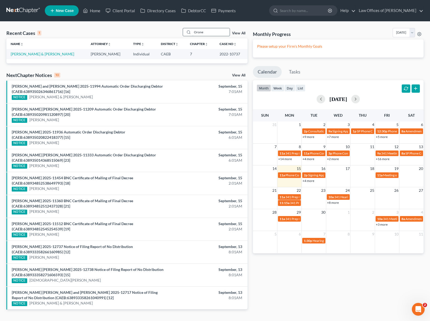
click at [214, 34] on input "Orone" at bounding box center [210, 32] width 37 height 8
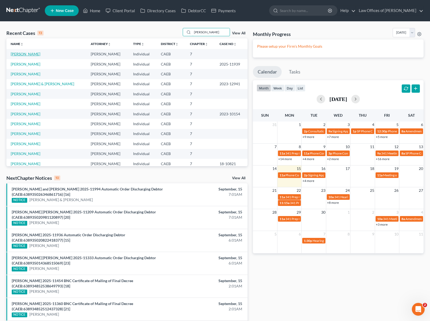
type input "[PERSON_NAME]"
click at [33, 52] on link "[PERSON_NAME]" at bounding box center [26, 54] width 30 height 5
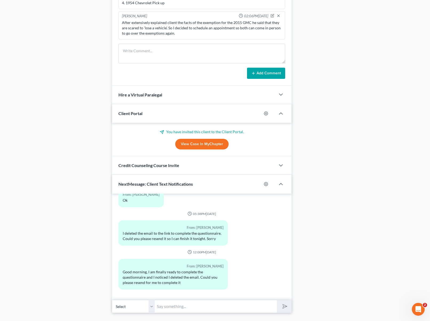
scroll to position [411, 0]
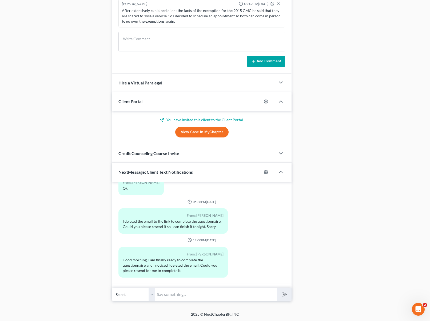
click at [187, 293] on input "text" at bounding box center [216, 294] width 122 height 13
type input "Hi [PERSON_NAME]. The email address is [EMAIL_ADDRESS][DOMAIN_NAME]"
click at [277, 288] on button "submit" at bounding box center [284, 294] width 15 height 13
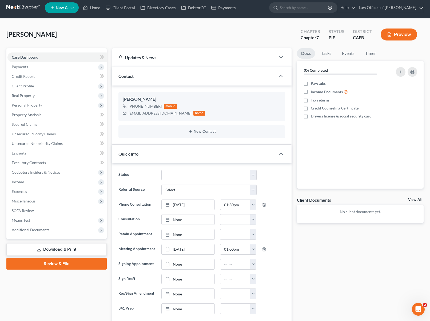
scroll to position [0, 0]
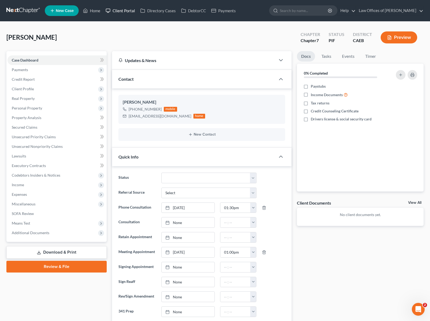
click at [127, 11] on link "Client Portal" at bounding box center [120, 11] width 35 height 10
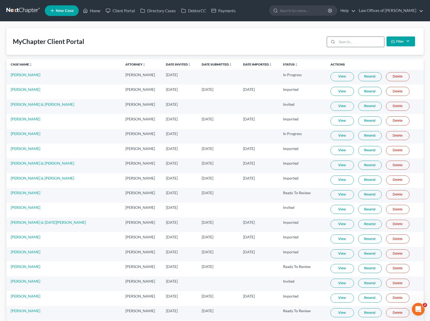
click at [357, 43] on input "search" at bounding box center [360, 42] width 47 height 10
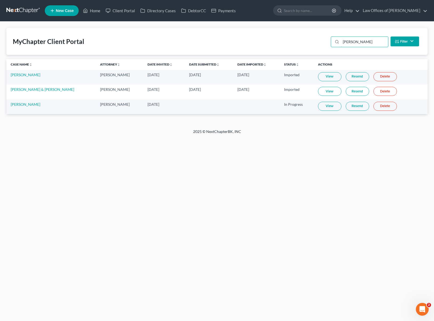
type input "[PERSON_NAME]"
click at [350, 105] on link "Resend" at bounding box center [357, 106] width 23 height 9
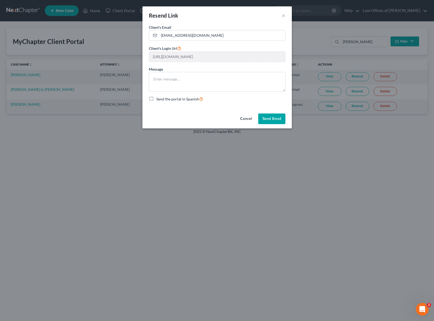
click at [266, 119] on button "Send Email" at bounding box center [271, 119] width 27 height 11
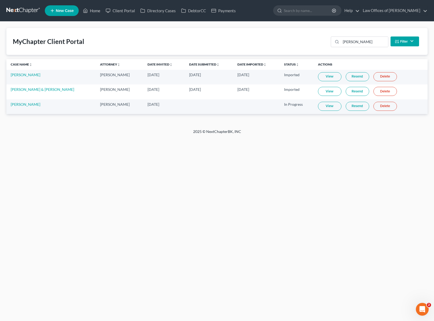
click at [349, 105] on link "Resend" at bounding box center [357, 106] width 23 height 9
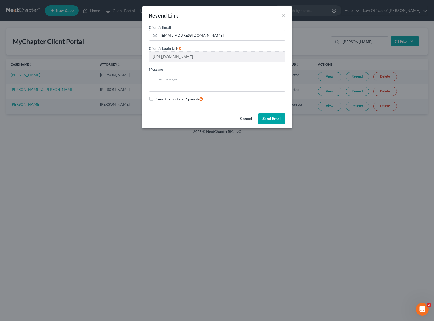
click at [273, 117] on button "Send Email" at bounding box center [271, 119] width 27 height 11
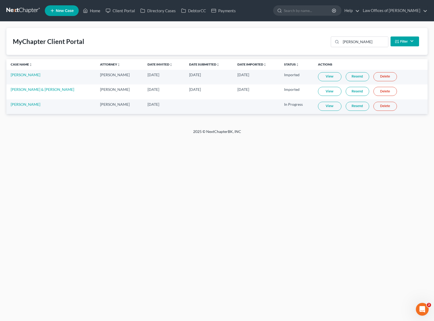
click at [287, 13] on ul "New Case Home Client Portal Directory Cases DebtorCC Payments - No Result - See…" at bounding box center [236, 11] width 383 height 14
click at [96, 9] on link "Home" at bounding box center [91, 11] width 23 height 10
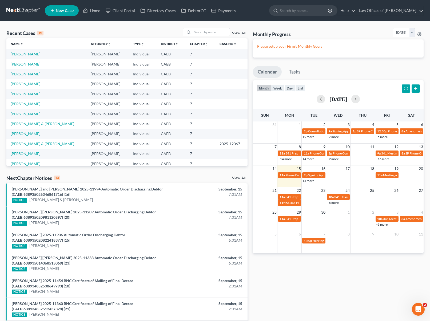
click at [36, 54] on link "[PERSON_NAME]" at bounding box center [26, 54] width 30 height 5
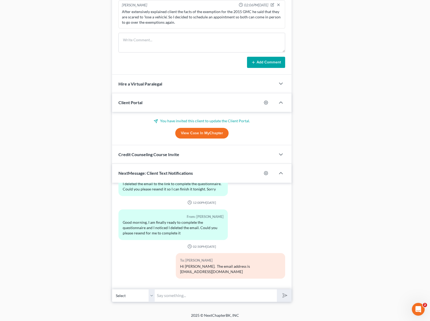
scroll to position [411, 0]
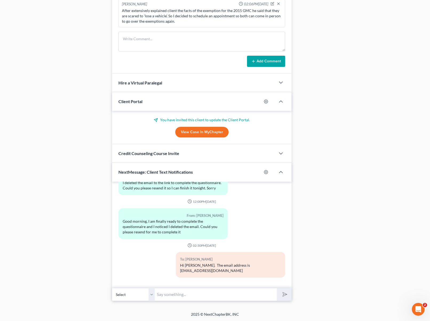
click at [184, 290] on input "text" at bounding box center [216, 294] width 122 height 13
type input "And we just-resent you the questionnaire as well."
click at [277, 288] on button "submit" at bounding box center [284, 294] width 15 height 13
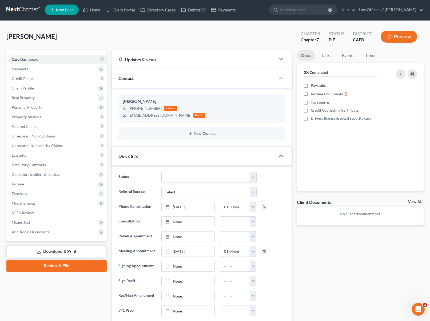
scroll to position [1, 0]
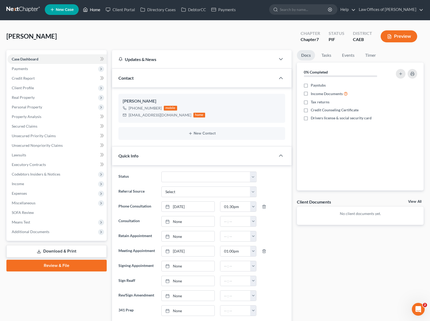
click at [97, 9] on link "Home" at bounding box center [91, 10] width 23 height 10
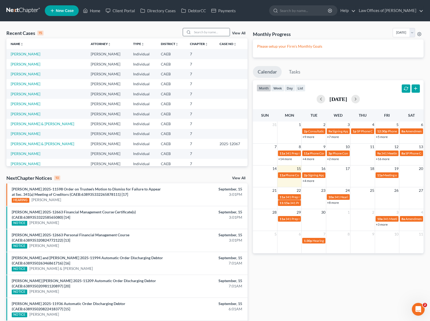
click at [198, 34] on input "search" at bounding box center [210, 32] width 37 height 8
type input "[PERSON_NAME]"
click at [18, 63] on link "[PERSON_NAME]" at bounding box center [26, 64] width 30 height 5
select select "6"
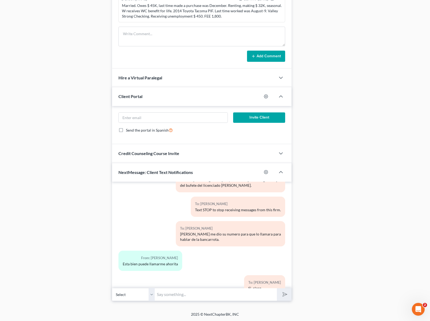
scroll to position [30, 0]
drag, startPoint x: 166, startPoint y: 289, endPoint x: 168, endPoint y: 296, distance: 6.9
click at [167, 290] on input "text" at bounding box center [216, 294] width 122 height 13
type input "H"
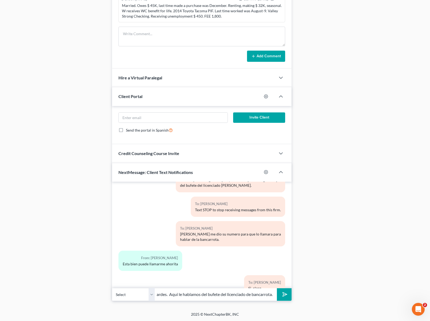
type input "Buenas tardes. Aqui le hablamos del bufete del licenciado de bancarrota."
click at [277, 288] on button "submit" at bounding box center [284, 294] width 15 height 13
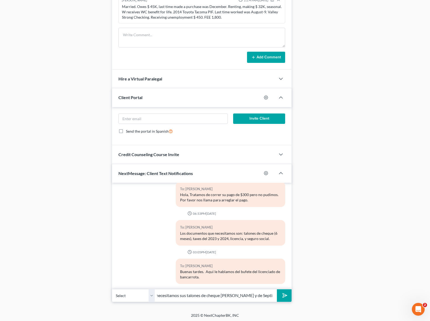
scroll to position [0, 46]
type input "Queria comunicarle que necesitamos sus talones de cheque [PERSON_NAME] y de Sep…"
click at [277, 290] on button "submit" at bounding box center [284, 296] width 15 height 13
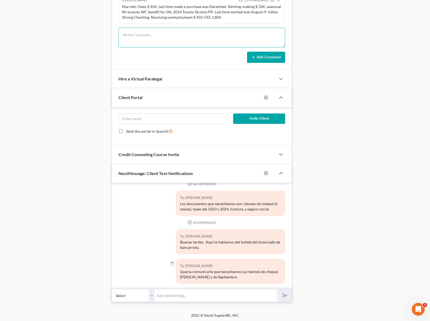
click at [129, 32] on textarea at bounding box center [201, 38] width 167 height 20
type textarea "Sent messages to client asking for paytubs for August and September."
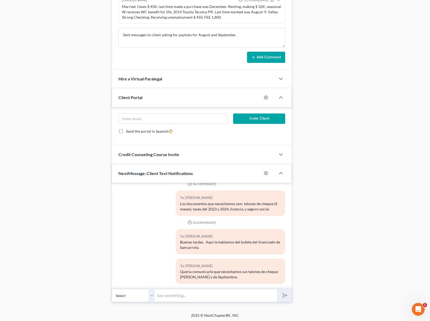
drag, startPoint x: 260, startPoint y: 59, endPoint x: 118, endPoint y: 64, distance: 142.5
click at [260, 59] on button "Add Comment" at bounding box center [266, 57] width 38 height 11
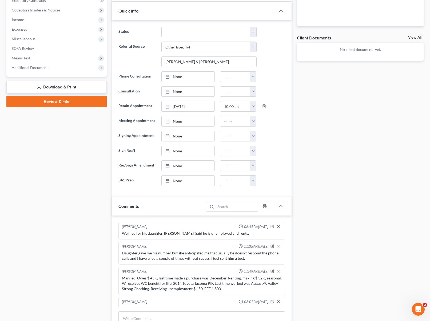
scroll to position [7, 0]
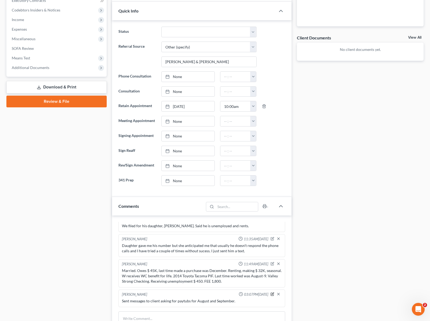
click at [271, 293] on icon "button" at bounding box center [272, 294] width 3 height 3
click at [245, 304] on textarea "Sent messages to client asking for paytubs for August and September." at bounding box center [202, 309] width 160 height 20
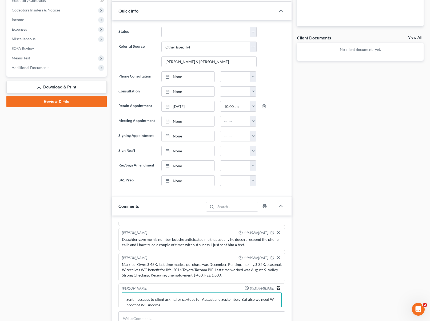
type textarea "Sent messages to client asking for paytubs for August and September. But also w…"
click at [278, 288] on polyline "button" at bounding box center [279, 288] width 2 height 1
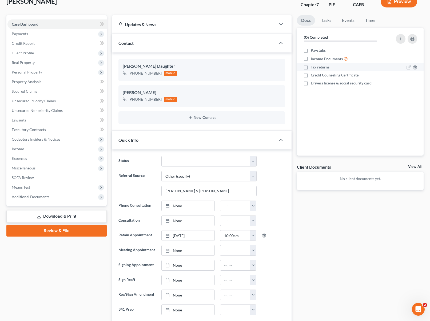
scroll to position [43, 0]
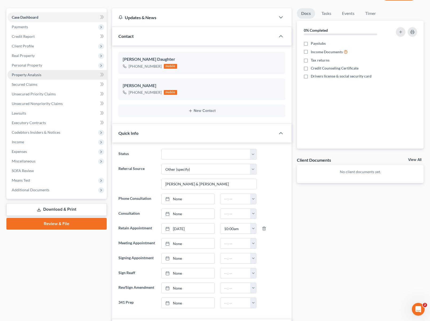
click at [34, 76] on span "Property Analysis" at bounding box center [27, 75] width 30 height 5
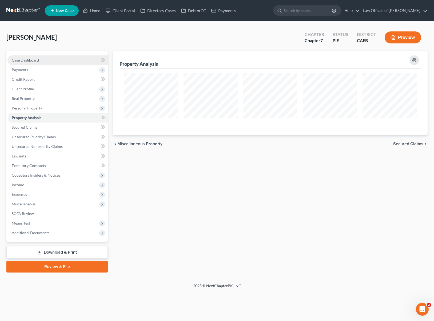
click at [44, 58] on link "Case Dashboard" at bounding box center [57, 60] width 100 height 10
select select "6"
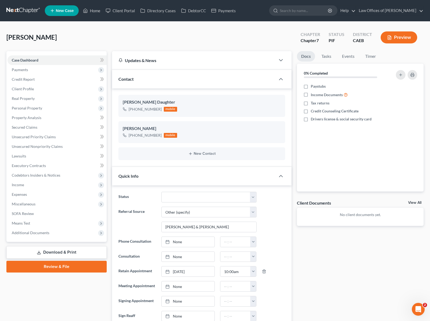
scroll to position [369, 0]
click at [96, 13] on link "Home" at bounding box center [91, 11] width 23 height 10
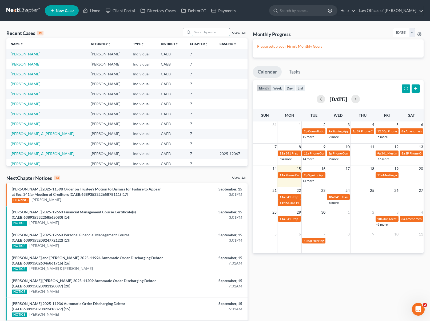
click at [204, 32] on input "search" at bounding box center [210, 32] width 37 height 8
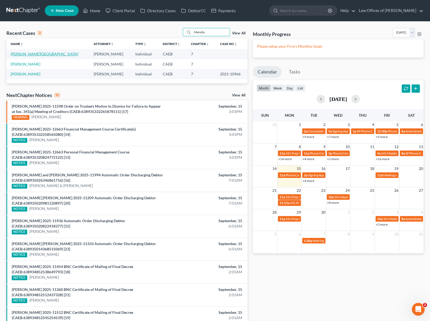
type input "Mendio"
click at [35, 55] on link "[PERSON_NAME][GEOGRAPHIC_DATA]" at bounding box center [45, 54] width 68 height 5
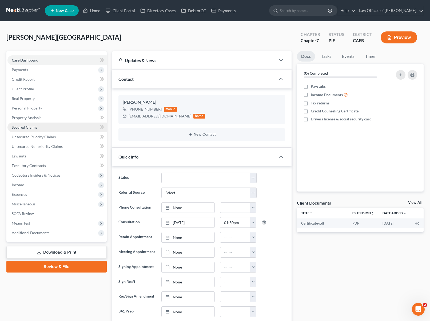
click at [37, 127] on span "Secured Claims" at bounding box center [25, 127] width 26 height 5
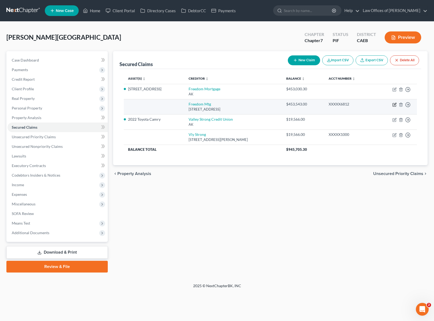
click at [394, 104] on icon "button" at bounding box center [394, 105] width 4 height 4
select select "15"
select select "0"
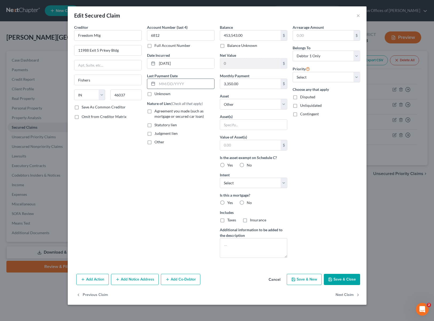
click at [198, 81] on input "text" at bounding box center [185, 84] width 57 height 10
click at [357, 15] on button "×" at bounding box center [358, 15] width 4 height 6
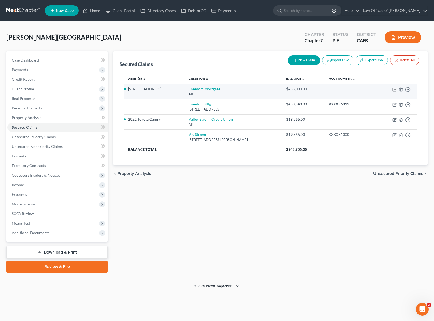
click at [394, 89] on icon "button" at bounding box center [394, 89] width 4 height 4
select select "1"
select select "5"
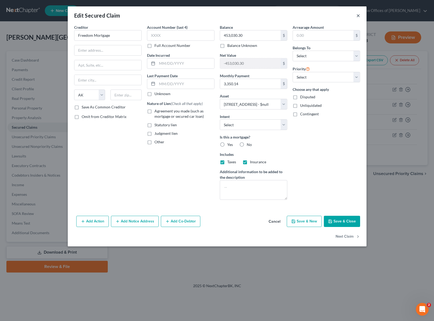
click at [358, 15] on button "×" at bounding box center [358, 15] width 4 height 6
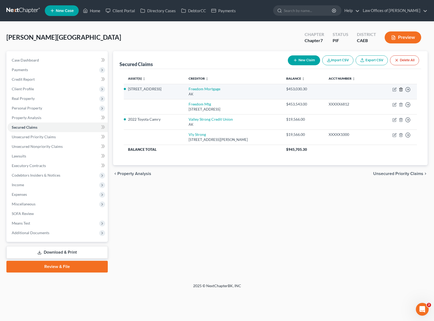
click at [400, 89] on icon "button" at bounding box center [401, 89] width 4 height 4
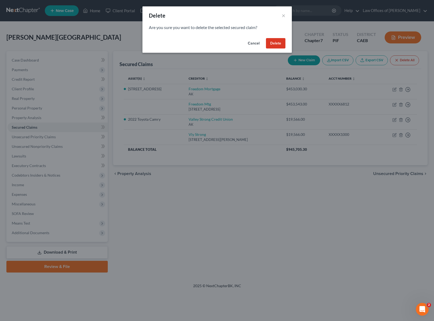
click at [275, 43] on button "Delete" at bounding box center [275, 43] width 19 height 11
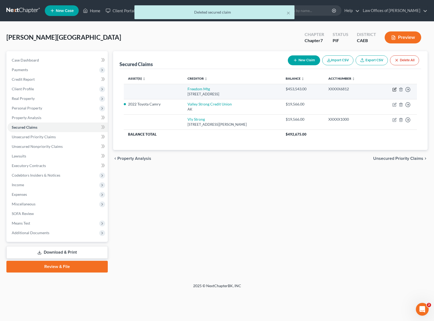
click at [393, 88] on icon "button" at bounding box center [393, 89] width 3 height 3
select select "15"
select select "0"
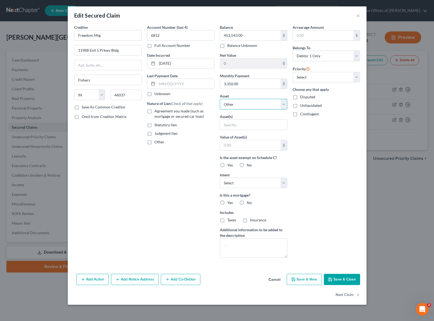
click at [282, 103] on select "Select Other Multiple Assets Jewelry - Miscellaneous Jewelry - $100.0 7303 [GEO…" at bounding box center [253, 104] width 67 height 11
select select "3"
click at [220, 99] on select "Select Other Multiple Assets Jewelry - Miscellaneous Jewelry - $100.0 7303 [GEO…" at bounding box center [253, 104] width 67 height 11
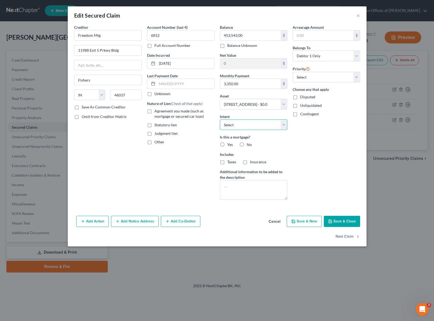
click at [284, 123] on select "Select Surrender Redeem Reaffirm Avoid Other" at bounding box center [253, 124] width 67 height 11
select select "2"
click at [220, 119] on select "Select Surrender Redeem Reaffirm Avoid Other" at bounding box center [253, 124] width 67 height 11
click at [199, 86] on input "text" at bounding box center [185, 84] width 57 height 10
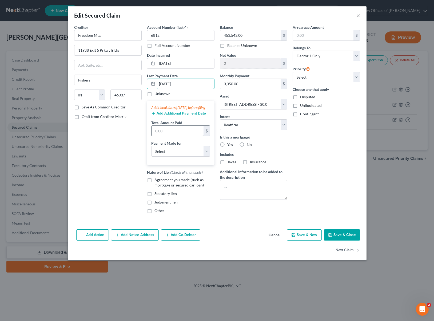
type input "[DATE]"
drag, startPoint x: 171, startPoint y: 136, endPoint x: 127, endPoint y: 142, distance: 44.4
click at [171, 136] on input "text" at bounding box center [177, 131] width 52 height 10
click at [172, 136] on input "text" at bounding box center [177, 131] width 52 height 10
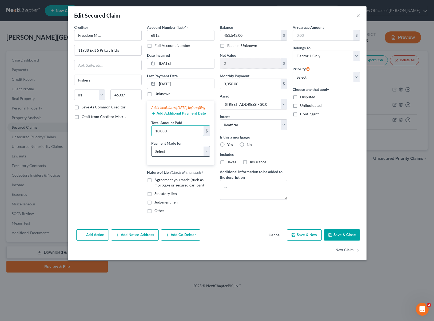
type input "10,050."
click at [205, 153] on select "Select Car Credit Card Loan Repayment Mortgage Other Suppliers Or Vendors" at bounding box center [180, 151] width 59 height 11
select select "3"
click at [151, 151] on select "Select Car Credit Card Loan Repayment Mortgage Other Suppliers Or Vendors" at bounding box center [180, 151] width 59 height 11
click at [154, 185] on label "Agreement you made (such as mortgage or secured car loan)" at bounding box center [184, 182] width 60 height 11
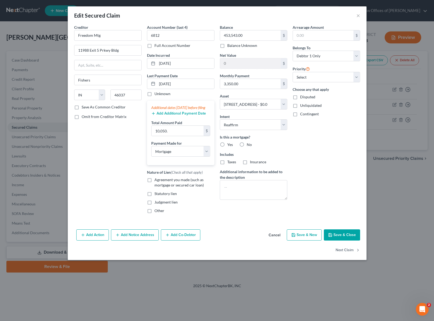
click at [157, 181] on input "Agreement you made (such as mortgage or secured car loan)" at bounding box center [158, 178] width 3 height 3
checkbox input "true"
click at [342, 241] on button "Save & Close" at bounding box center [342, 235] width 36 height 11
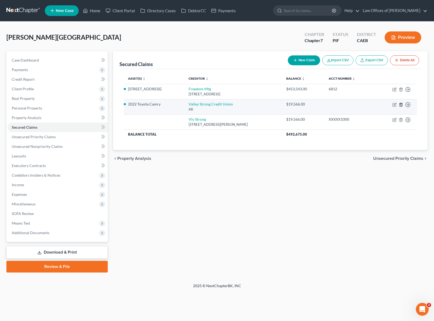
click at [400, 104] on icon "button" at bounding box center [401, 105] width 4 height 4
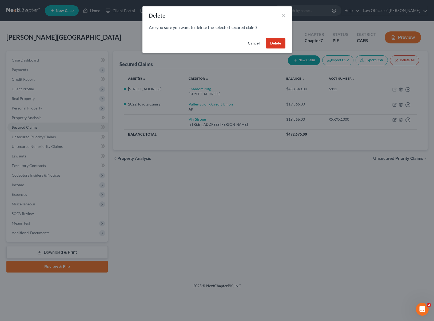
click at [280, 41] on button "Delete" at bounding box center [275, 43] width 19 height 11
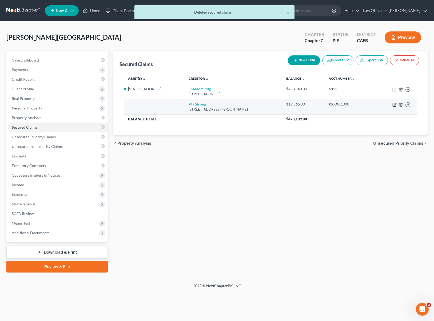
click at [393, 104] on icon "button" at bounding box center [394, 105] width 4 height 4
select select "4"
select select "0"
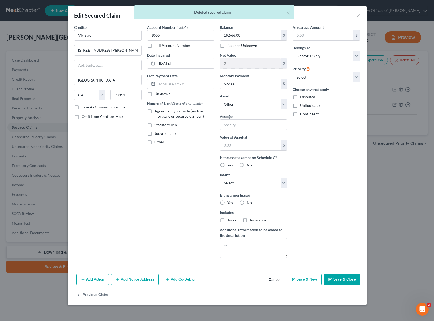
click at [285, 104] on select "Select Other Multiple Assets Jewelry - Miscellaneous Jewelry - $100.0 7303 [GEO…" at bounding box center [253, 104] width 67 height 11
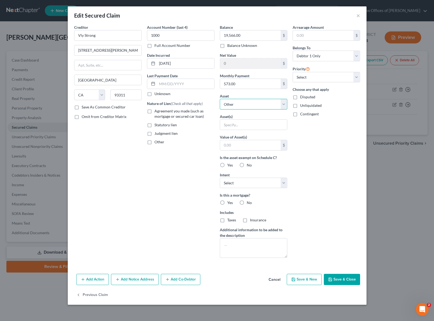
select select "4"
click at [220, 99] on select "Select Other Multiple Assets Jewelry - Miscellaneous Jewelry - $100.0 7303 [GEO…" at bounding box center [253, 104] width 67 height 11
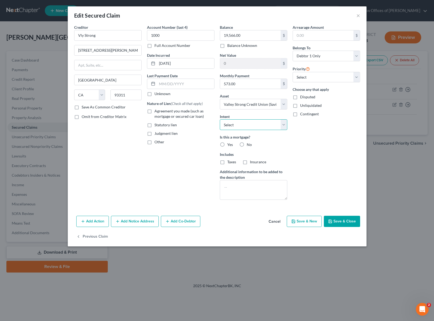
click at [286, 125] on select "Select Surrender Redeem Reaffirm Avoid Other" at bounding box center [253, 124] width 67 height 11
select select "4"
click at [220, 119] on select "Select Surrender Redeem Reaffirm Avoid Other" at bounding box center [253, 124] width 67 height 11
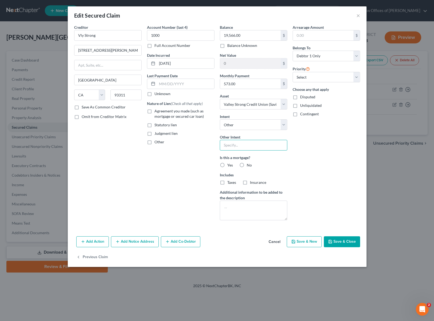
click at [240, 146] on input "text" at bounding box center [253, 145] width 67 height 11
type input "Retain & Pay"
click at [196, 84] on input "text" at bounding box center [185, 84] width 57 height 10
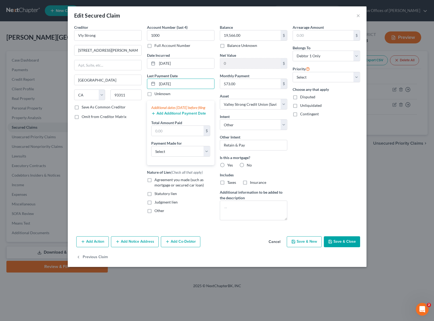
type input "[DATE]"
drag, startPoint x: 171, startPoint y: 135, endPoint x: 186, endPoint y: 125, distance: 17.7
click at [171, 135] on input "text" at bounding box center [177, 131] width 52 height 10
type input "1,719."
click at [208, 157] on select "Select Car Credit Card Loan Repayment Mortgage Other Suppliers Or Vendors" at bounding box center [180, 151] width 59 height 11
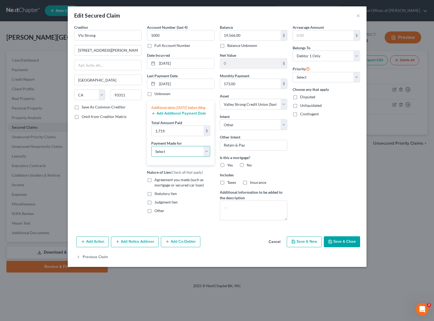
select select "0"
click at [151, 151] on select "Select Car Credit Card Loan Repayment Mortgage Other Suppliers Or Vendors" at bounding box center [180, 151] width 59 height 11
click at [154, 185] on label "Agreement you made (such as mortgage or secured car loan)" at bounding box center [184, 182] width 60 height 11
click at [157, 181] on input "Agreement you made (such as mortgage or secured car loan)" at bounding box center [158, 178] width 3 height 3
checkbox input "true"
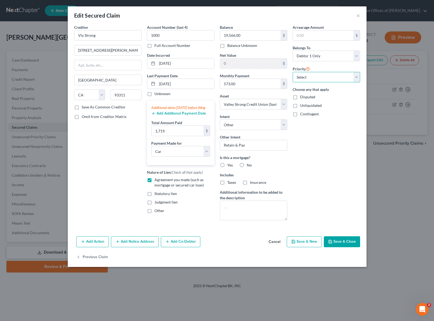
click at [357, 77] on select "Select 1st 2nd 3rd 4th 5th 6th 7th 8th 9th 10th 11th 12th 13th 14th 15th 16th 1…" at bounding box center [325, 77] width 67 height 11
select select "0"
click at [292, 72] on select "Select 1st 2nd 3rd 4th 5th 6th 7th 8th 9th 10th 11th 12th 13th 14th 15th 16th 1…" at bounding box center [325, 77] width 67 height 11
click at [339, 242] on button "Save & Close" at bounding box center [342, 241] width 36 height 11
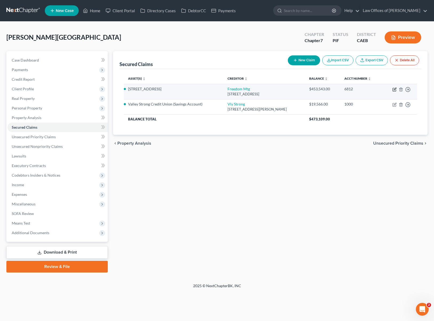
click at [395, 89] on icon "button" at bounding box center [395, 89] width 2 height 2
select select "15"
select select "3"
select select "2"
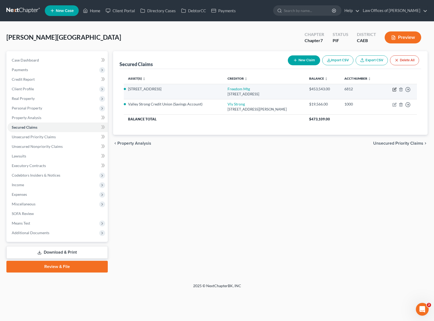
select select "0"
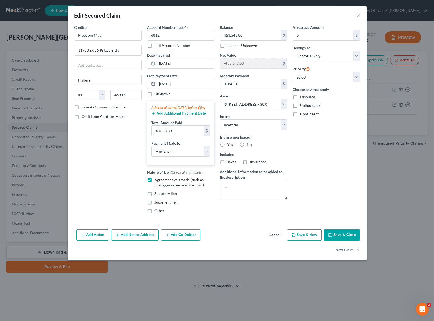
click at [345, 241] on button "Save & Close" at bounding box center [342, 235] width 36 height 11
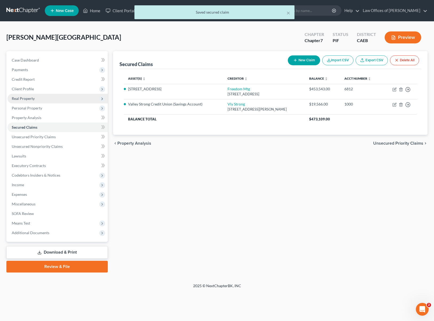
click at [33, 99] on span "Real Property" at bounding box center [23, 98] width 23 height 5
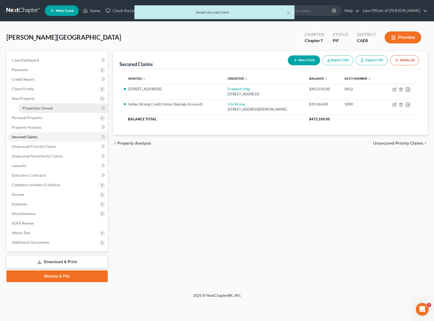
click at [49, 107] on span "Properties Owned" at bounding box center [37, 108] width 30 height 5
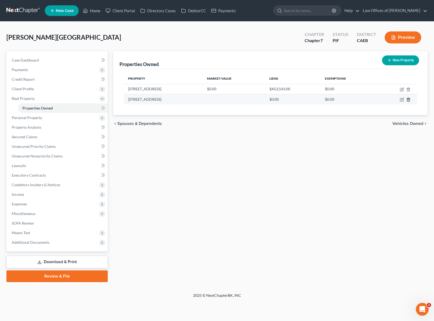
click at [407, 98] on icon "button" at bounding box center [408, 100] width 4 height 4
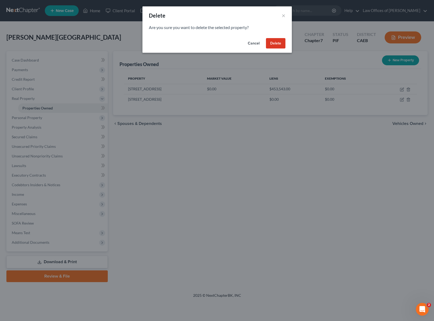
click at [277, 46] on button "Delete" at bounding box center [275, 43] width 19 height 11
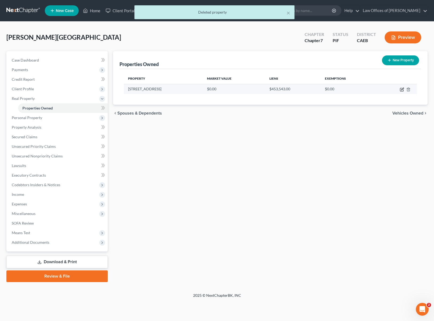
click at [402, 90] on icon "button" at bounding box center [402, 89] width 4 height 4
select select "4"
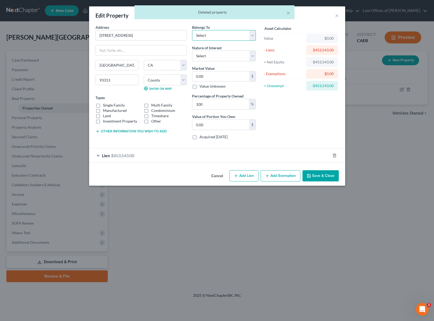
click at [250, 35] on select "Select Debtor 1 Only Debtor 2 Only Debtor 1 And Debtor 2 Only At Least One Of T…" at bounding box center [224, 35] width 64 height 11
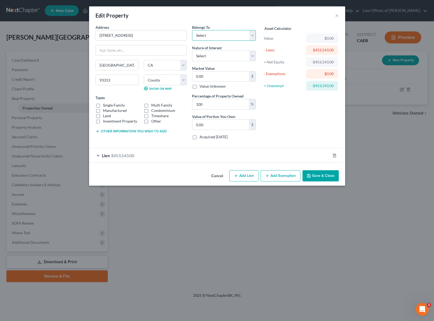
select select "3"
click at [192, 30] on select "Select Debtor 1 Only Debtor 2 Only Debtor 1 And Debtor 2 Only At Least One Of T…" at bounding box center [224, 35] width 64 height 11
click at [231, 74] on input "0.00" at bounding box center [220, 76] width 57 height 10
type input "4"
type input "4.00"
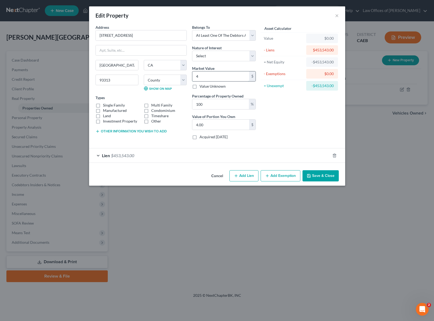
type input "42"
type input "42.00"
type input "427"
type input "427.00"
type input "4270"
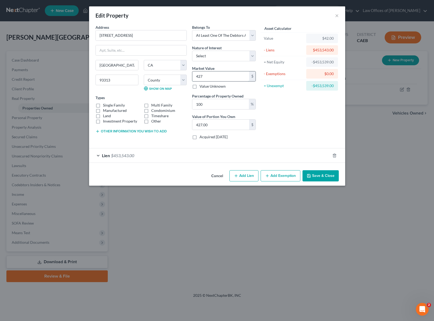
type input "4,270.00"
type input "4,2700"
type input "42,700.00"
type input "42,7000"
type input "427,000.00"
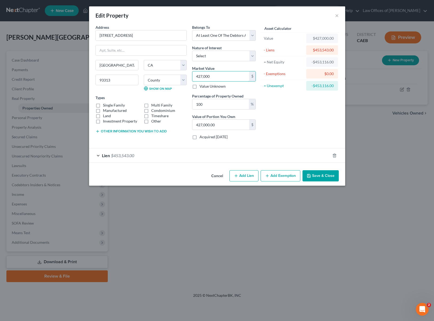
type input "427,000"
click at [103, 104] on label "Single Family" at bounding box center [114, 105] width 22 height 5
click at [105, 104] on input "Single Family" at bounding box center [106, 104] width 3 height 3
checkbox input "true"
click at [278, 177] on button "Add Exemption" at bounding box center [280, 175] width 40 height 11
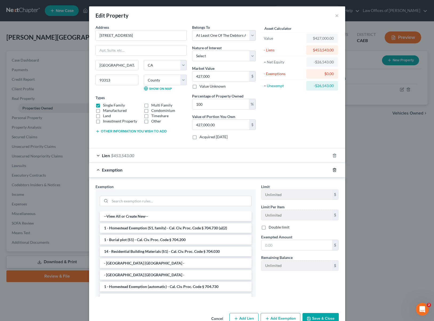
click at [333, 168] on icon "button" at bounding box center [334, 169] width 2 height 3
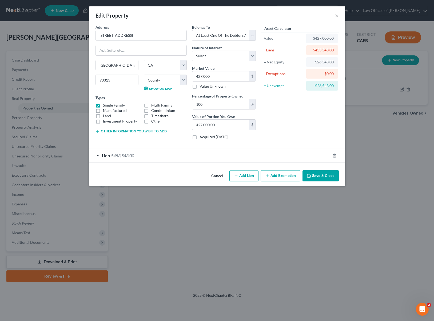
click at [318, 174] on button "Save & Close" at bounding box center [320, 175] width 36 height 11
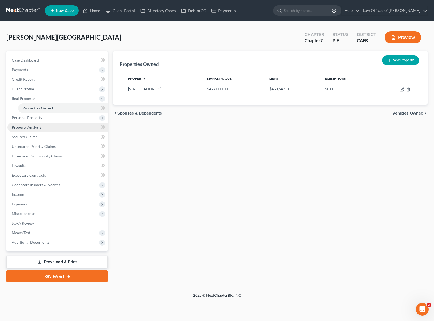
click at [45, 127] on link "Property Analysis" at bounding box center [57, 128] width 100 height 10
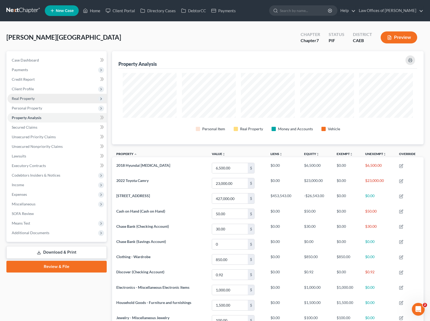
click at [37, 97] on span "Real Property" at bounding box center [56, 99] width 99 height 10
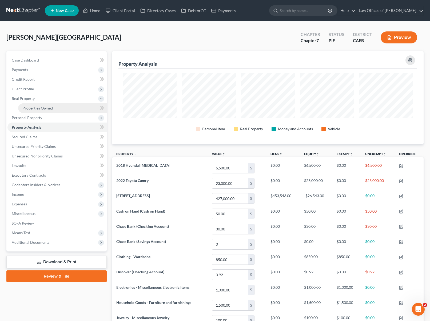
click at [45, 107] on span "Properties Owned" at bounding box center [37, 108] width 30 height 5
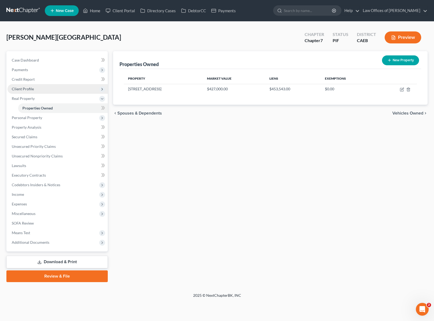
click at [40, 88] on span "Client Profile" at bounding box center [57, 89] width 100 height 10
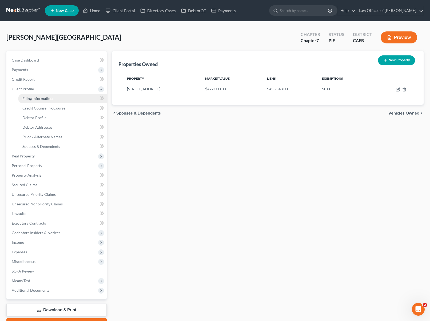
click at [58, 98] on link "Filing Information" at bounding box center [62, 99] width 89 height 10
select select "1"
select select "0"
select select "8"
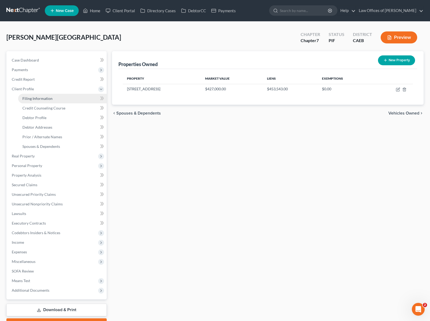
select select "0"
select select "4"
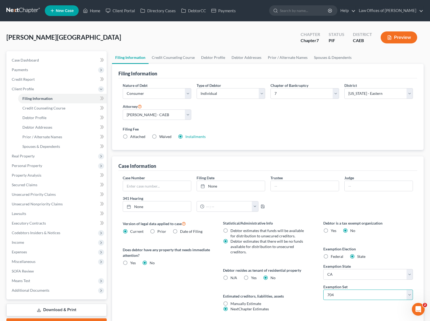
click at [412, 294] on select "Select 703 704" at bounding box center [368, 295] width 90 height 11
select select "0"
click at [323, 290] on select "Select 703 704" at bounding box center [368, 295] width 90 height 11
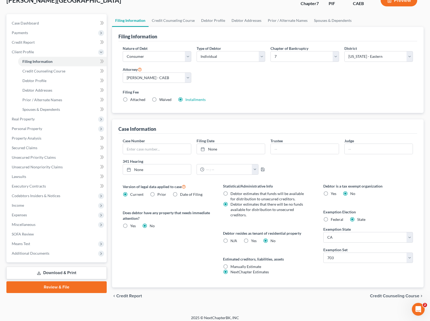
scroll to position [15, 0]
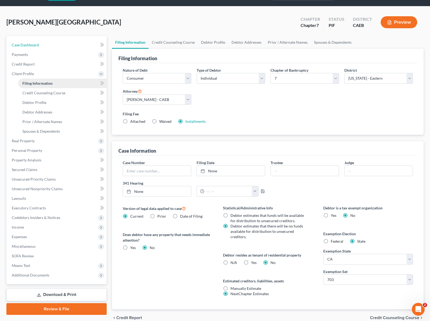
drag, startPoint x: 53, startPoint y: 44, endPoint x: 78, endPoint y: 86, distance: 48.6
click at [53, 44] on link "Case Dashboard" at bounding box center [56, 45] width 99 height 10
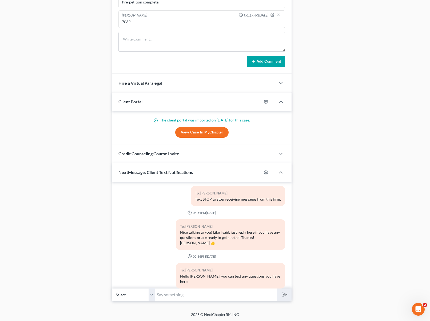
scroll to position [411, 0]
click at [192, 291] on input "text" at bounding box center [216, 294] width 122 height 13
type input "Hi [PERSON_NAME]. We are working on your petition and have some questions. What…"
click at [277, 288] on button "submit" at bounding box center [284, 294] width 15 height 13
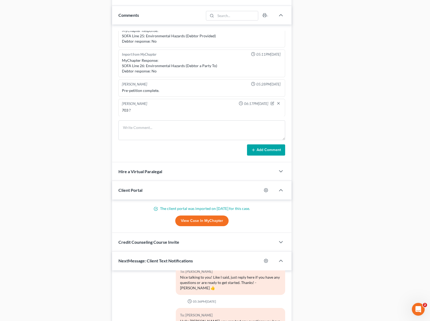
scroll to position [95, 0]
click at [163, 292] on div "To: [PERSON_NAME] Nice talking to you! Like I said, just reply here if you have…" at bounding box center [202, 281] width 172 height 35
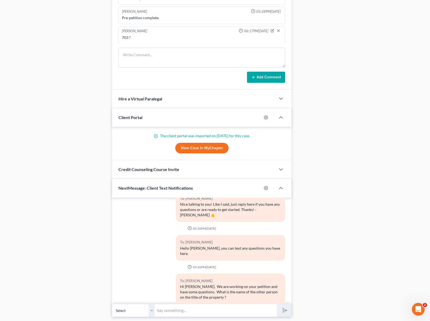
scroll to position [411, 0]
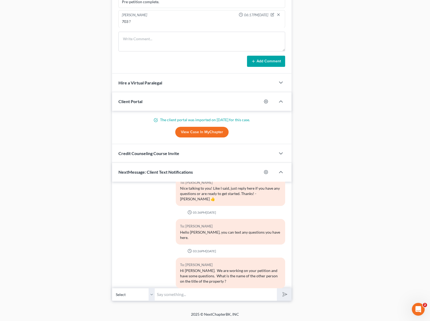
click at [164, 292] on input "text" at bounding box center [216, 294] width 122 height 13
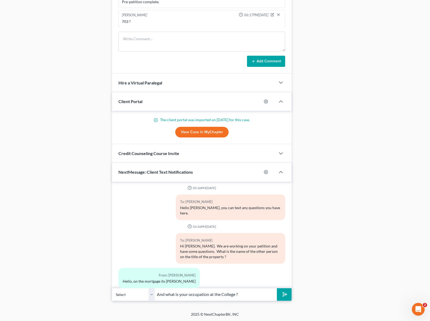
type input "And what is your occupation at the College ?"
click at [277, 288] on button "submit" at bounding box center [284, 294] width 15 height 13
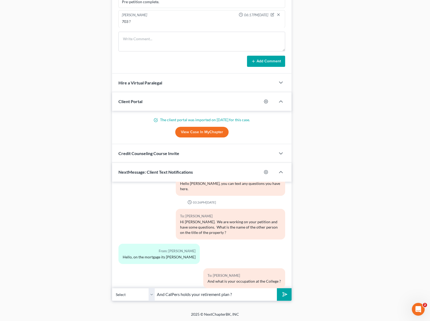
type input "And CalPers holds your retirement plan ?"
click at [277, 288] on button "submit" at bounding box center [284, 294] width 15 height 13
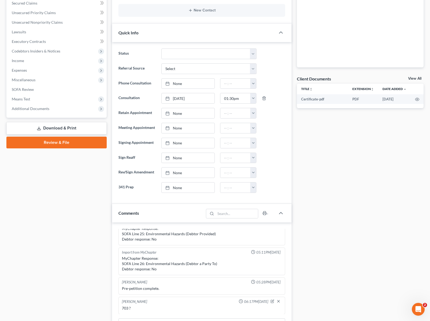
scroll to position [59, 0]
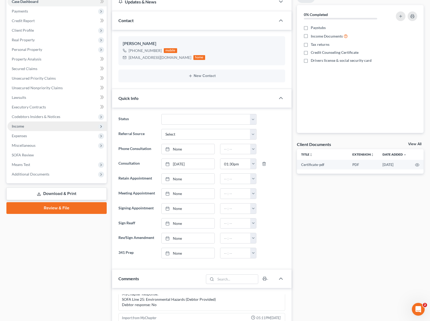
click at [25, 126] on span "Income" at bounding box center [56, 127] width 99 height 10
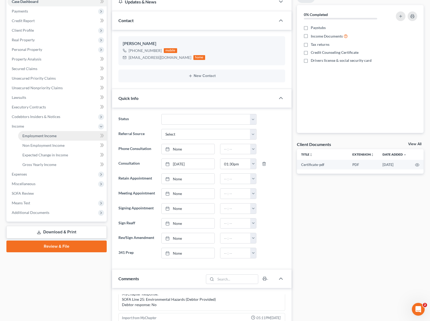
click at [60, 135] on link "Employment Income" at bounding box center [62, 136] width 89 height 10
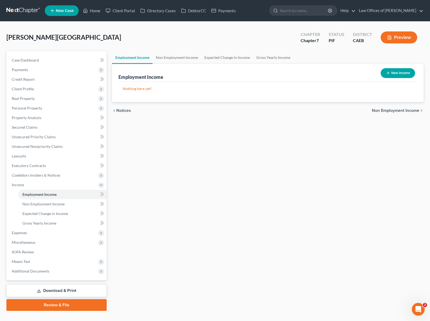
click at [397, 72] on button "New Income" at bounding box center [397, 73] width 34 height 10
select select "0"
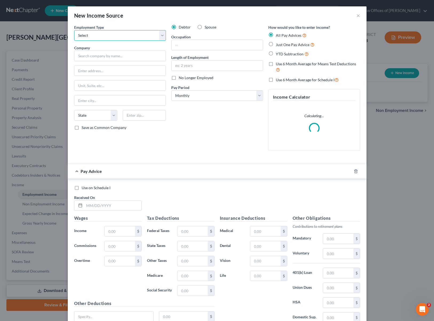
click at [161, 35] on select "Select Full or [DEMOGRAPHIC_DATA] Employment Self Employment" at bounding box center [120, 35] width 92 height 11
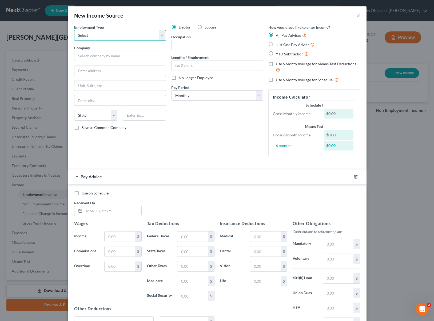
select select "0"
click at [74, 30] on select "Select Full or [DEMOGRAPHIC_DATA] Employment Self Employment" at bounding box center [120, 35] width 92 height 11
click at [105, 56] on input "text" at bounding box center [120, 56] width 92 height 11
type input "[PERSON_NAME] Cummunity College"
type input "[STREET_ADDRESS][PERSON_NAME]"
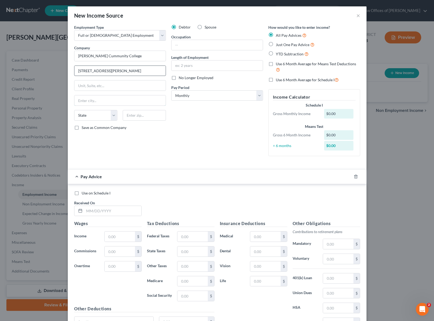
type input "[GEOGRAPHIC_DATA]"
select select "4"
type input "93301"
click at [184, 39] on label "Occupation" at bounding box center [180, 37] width 19 height 6
click at [183, 41] on input "text" at bounding box center [216, 45] width 91 height 10
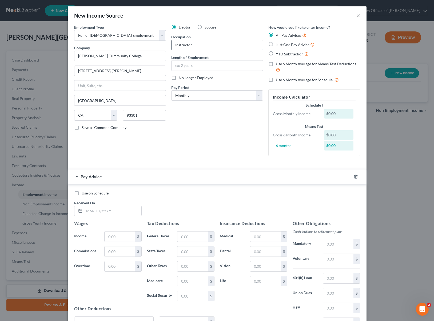
type input "Instructor"
type input "4 Years"
click at [276, 53] on label "YTD Subtraction" at bounding box center [292, 54] width 33 height 6
click at [278, 53] on input "YTD Subtraction" at bounding box center [279, 52] width 3 height 3
radio input "true"
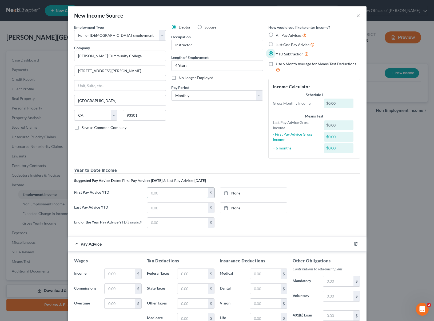
click at [169, 192] on input "text" at bounding box center [177, 193] width 61 height 10
click at [163, 205] on input "text" at bounding box center [177, 208] width 61 height 10
type input "52,247."
click at [166, 192] on input "text" at bounding box center [177, 193] width 61 height 10
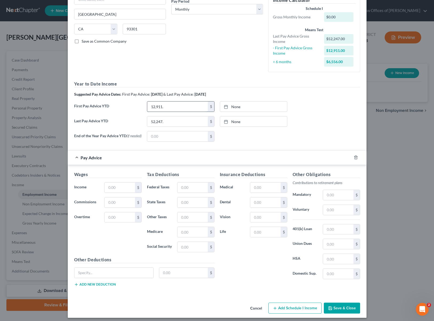
scroll to position [91, 0]
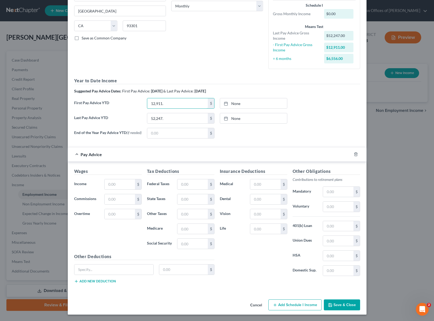
type input "12,911."
click at [119, 183] on input "text" at bounding box center [120, 184] width 30 height 10
type input "6,756"
click at [337, 193] on input "text" at bounding box center [338, 192] width 30 height 10
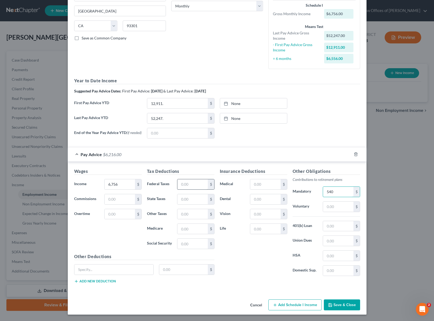
type input "540"
click at [194, 184] on input "text" at bounding box center [192, 184] width 30 height 10
type input "273"
type input "668"
type input "97"
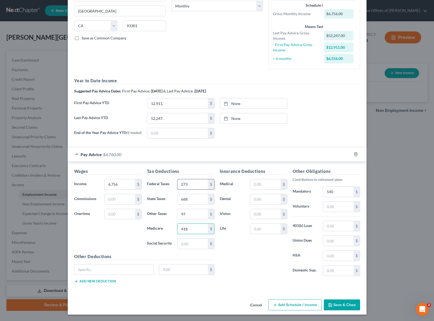
type input "418"
click at [345, 303] on button "Save & Close" at bounding box center [342, 305] width 36 height 11
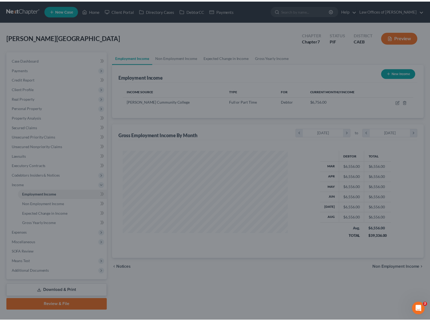
scroll to position [95, 175]
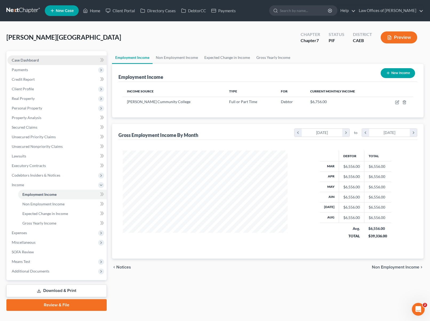
click at [44, 61] on link "Case Dashboard" at bounding box center [56, 60] width 99 height 10
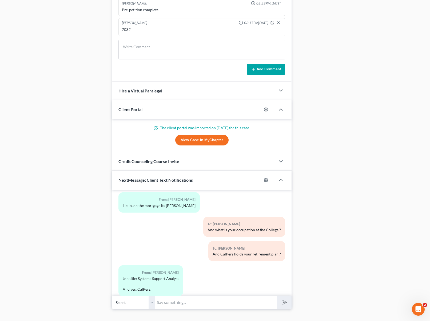
scroll to position [411, 0]
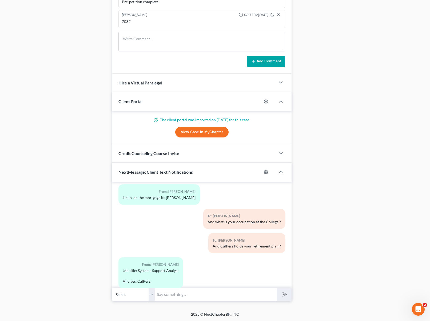
click at [183, 295] on input "text" at bounding box center [216, 294] width 122 height 13
type input "More or less how much money do you have into it ?"
click at [277, 288] on button "submit" at bounding box center [284, 294] width 15 height 13
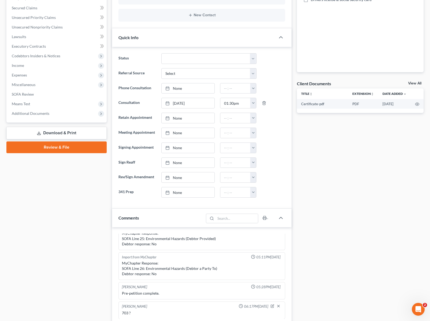
scroll to position [64, 0]
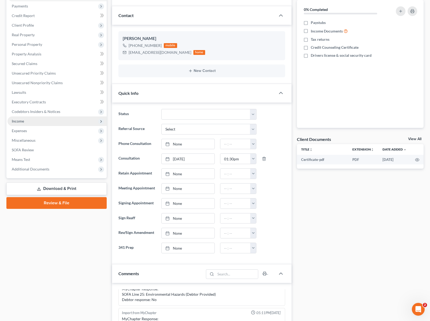
click at [33, 122] on span "Income" at bounding box center [56, 122] width 99 height 10
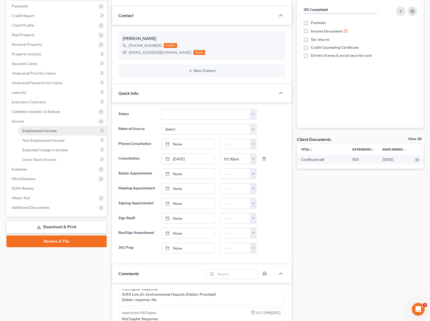
click at [41, 127] on link "Employment Income" at bounding box center [62, 131] width 89 height 10
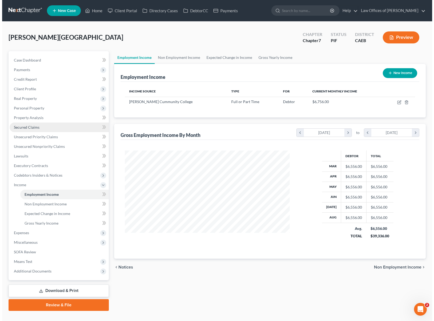
scroll to position [95, 175]
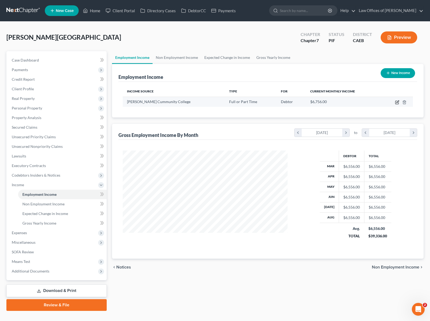
click at [396, 100] on icon "button" at bounding box center [397, 102] width 4 height 4
select select "0"
select select "4"
select select "0"
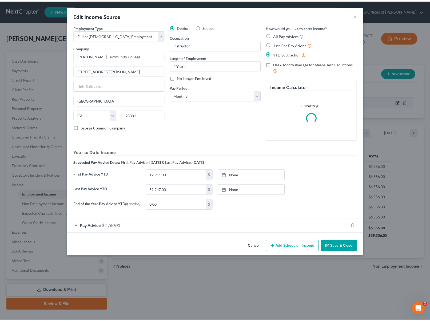
scroll to position [95, 177]
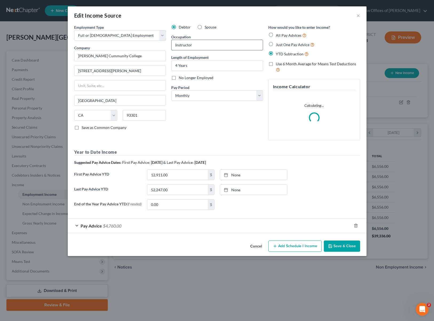
click at [203, 47] on input "Instructor" at bounding box center [216, 45] width 91 height 10
drag, startPoint x: 202, startPoint y: 46, endPoint x: 161, endPoint y: 41, distance: 40.5
click at [159, 39] on div "Employment Type * Select Full or [DEMOGRAPHIC_DATA] Employment Self Employment …" at bounding box center [216, 120] width 291 height 190
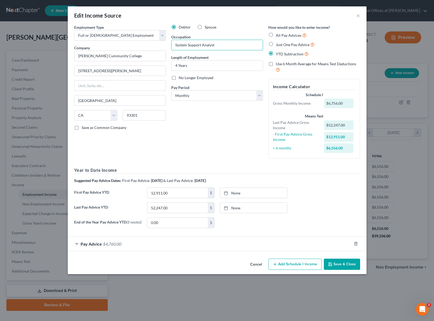
type input "System Support Analyst"
click at [341, 265] on button "Save & Close" at bounding box center [342, 264] width 36 height 11
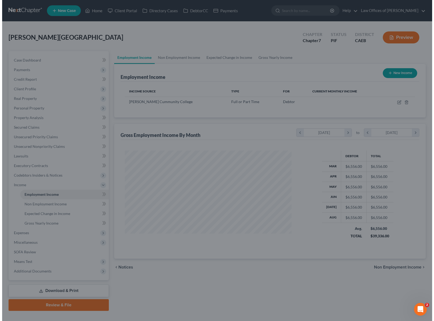
scroll to position [266519, 266439]
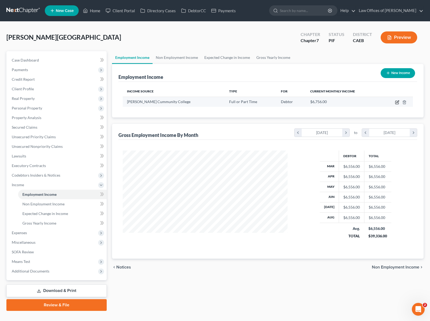
click at [396, 102] on icon "button" at bounding box center [397, 102] width 2 height 2
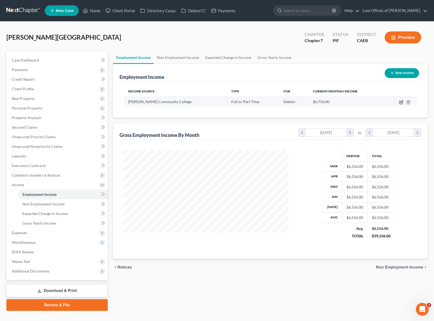
select select "0"
select select "4"
select select "0"
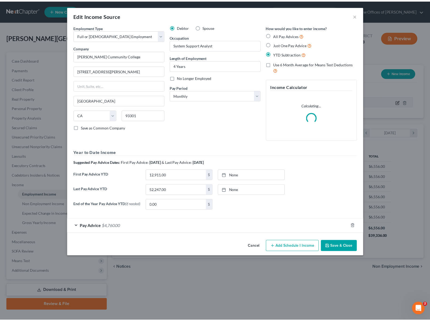
scroll to position [95, 177]
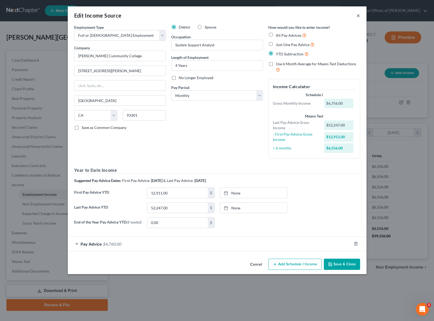
click at [356, 15] on button "×" at bounding box center [358, 15] width 4 height 6
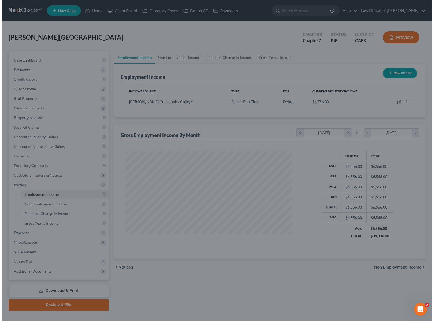
scroll to position [266519, 266439]
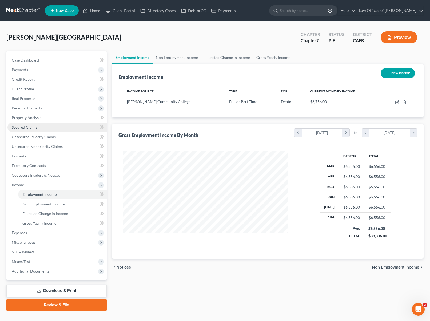
click at [33, 128] on span "Secured Claims" at bounding box center [25, 127] width 26 height 5
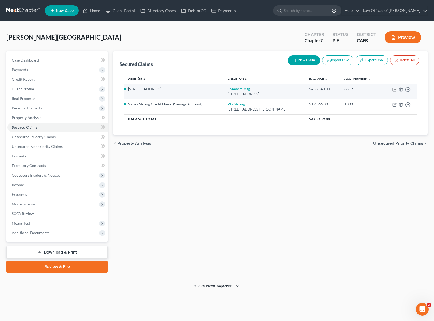
click at [393, 89] on icon "button" at bounding box center [394, 89] width 4 height 4
select select "15"
select select "3"
select select "2"
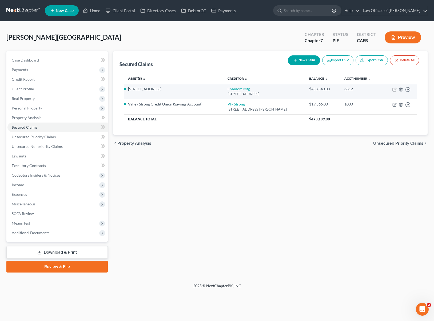
select select "0"
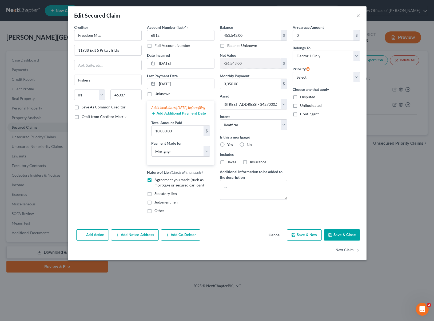
click at [191, 237] on button "Add Co-Debtor" at bounding box center [180, 235] width 39 height 11
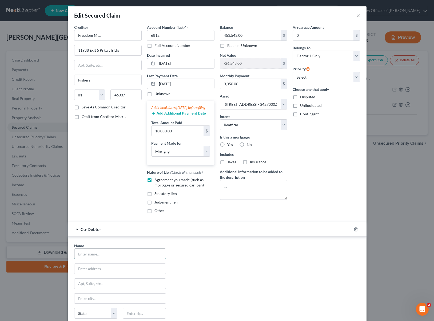
click at [122, 256] on input "text" at bounding box center [119, 254] width 91 height 10
type input "[PERSON_NAME]"
type input "[STREET_ADDRESS]"
click at [103, 287] on input "text" at bounding box center [119, 284] width 91 height 10
drag, startPoint x: 142, startPoint y: 316, endPoint x: 153, endPoint y: 320, distance: 11.1
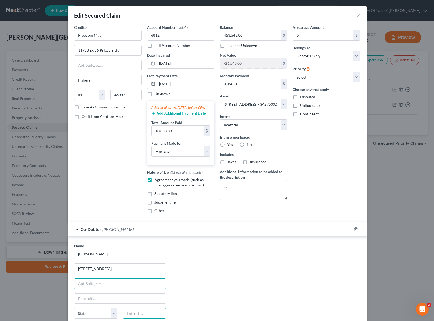
click at [142, 316] on input "text" at bounding box center [144, 313] width 43 height 11
type input "93313"
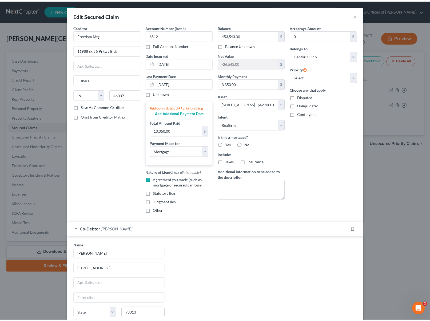
scroll to position [75, 0]
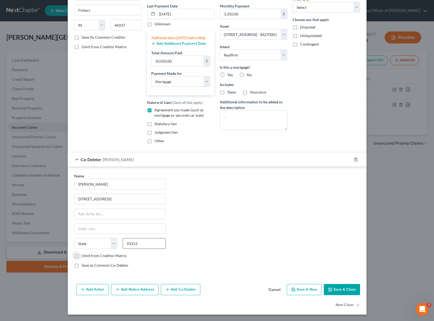
type input "[GEOGRAPHIC_DATA]"
select select "4"
click at [348, 286] on button "Save & Close" at bounding box center [342, 289] width 36 height 11
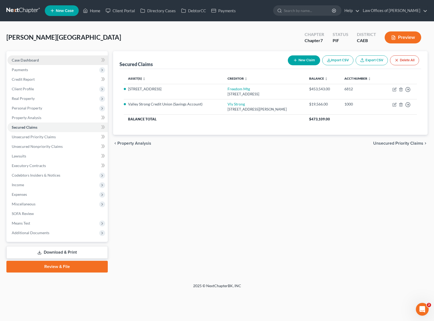
click at [39, 62] on link "Case Dashboard" at bounding box center [57, 60] width 100 height 10
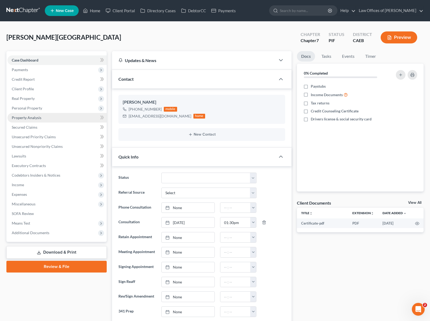
click at [48, 118] on link "Property Analysis" at bounding box center [56, 118] width 99 height 10
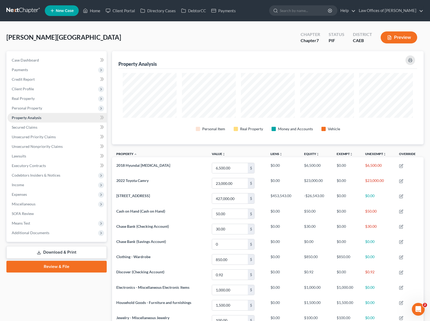
scroll to position [93, 311]
click at [30, 193] on span "Expenses" at bounding box center [56, 195] width 99 height 10
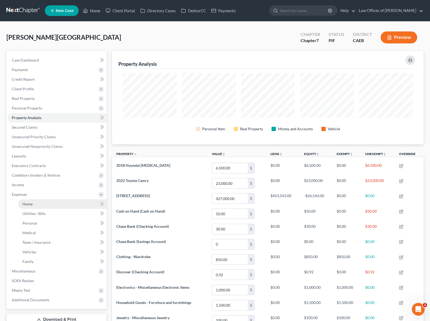
click at [35, 203] on link "Home" at bounding box center [62, 204] width 89 height 10
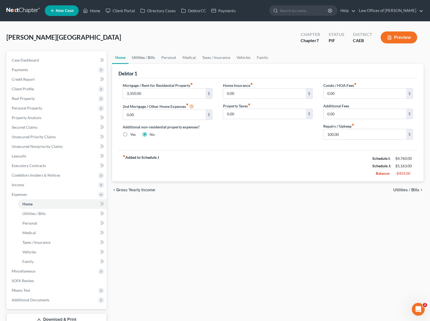
click at [137, 58] on link "Utilities / Bills" at bounding box center [144, 57] width 30 height 13
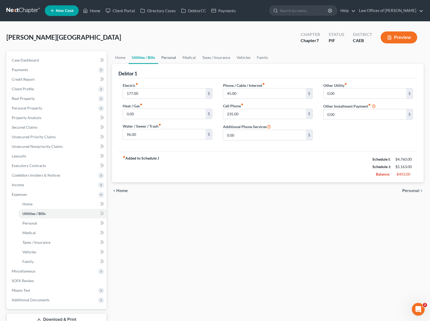
click at [167, 58] on link "Personal" at bounding box center [168, 57] width 21 height 13
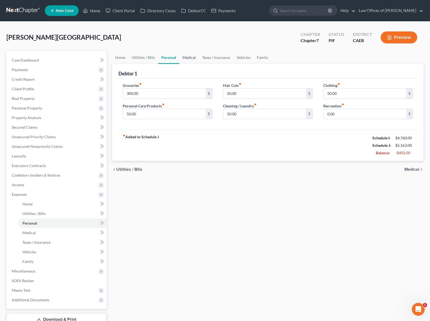
click at [185, 55] on link "Medical" at bounding box center [189, 57] width 20 height 13
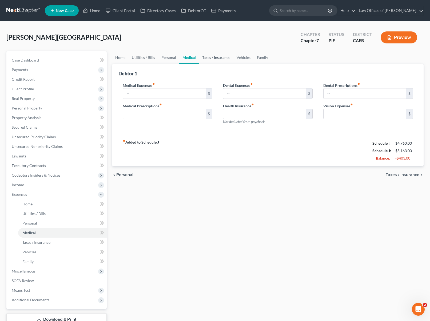
click at [214, 58] on link "Taxes / Insurance" at bounding box center [216, 57] width 34 height 13
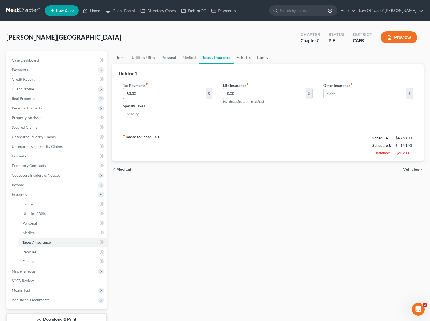
drag, startPoint x: 140, startPoint y: 94, endPoint x: 124, endPoint y: 92, distance: 16.6
click at [124, 92] on input "50.00" at bounding box center [164, 94] width 83 height 10
drag, startPoint x: 139, startPoint y: 93, endPoint x: 117, endPoint y: 93, distance: 22.7
click at [117, 93] on div "Debtor 1 Tax Payments fiber_manual_record 50.00 $ Specify Taxes Life Insurance …" at bounding box center [267, 112] width 311 height 97
click at [245, 58] on link "Vehicles" at bounding box center [244, 57] width 20 height 13
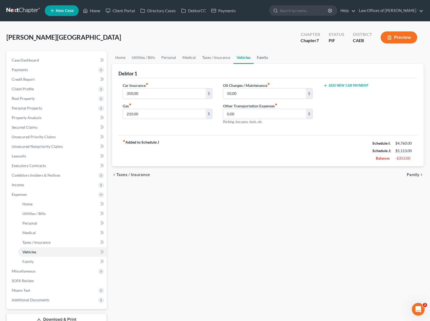
click at [264, 59] on link "Family" at bounding box center [263, 57] width 18 height 13
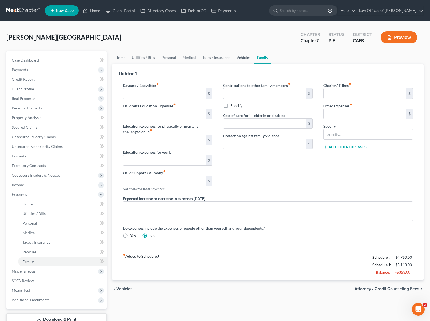
click at [236, 56] on link "Vehicles" at bounding box center [243, 57] width 20 height 13
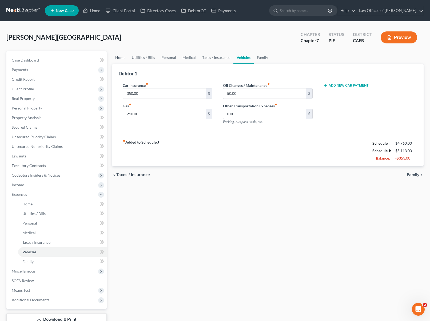
click at [122, 58] on link "Home" at bounding box center [120, 57] width 17 height 13
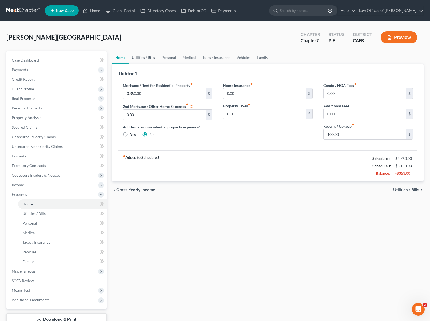
click at [131, 56] on link "Utilities / Bills" at bounding box center [144, 57] width 30 height 13
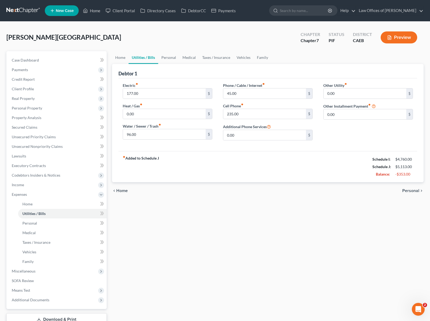
click at [134, 57] on link "Utilities / Bills" at bounding box center [144, 57] width 30 height 13
click at [149, 91] on input "177.00" at bounding box center [164, 94] width 83 height 10
type input "125."
type input "175."
click at [169, 57] on link "Personal" at bounding box center [168, 57] width 21 height 13
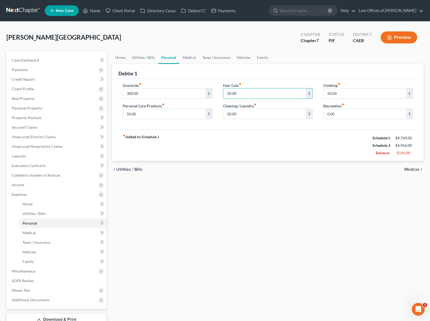
drag, startPoint x: 240, startPoint y: 95, endPoint x: 213, endPoint y: 93, distance: 27.8
click at [213, 93] on div "Groceries fiber_manual_record 300.00 $ Personal Care Products fiber_manual_reco…" at bounding box center [267, 103] width 301 height 41
click at [238, 95] on input "50.00" at bounding box center [264, 94] width 83 height 10
drag, startPoint x: 237, startPoint y: 93, endPoint x: 205, endPoint y: 89, distance: 32.5
click at [204, 89] on div "Groceries fiber_manual_record 300.00 $ Personal Care Products fiber_manual_reco…" at bounding box center [267, 103] width 301 height 41
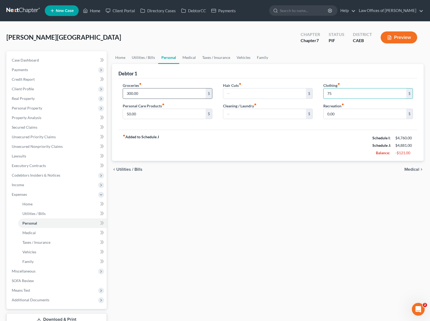
type input "75"
click at [193, 57] on link "Medical" at bounding box center [189, 57] width 20 height 13
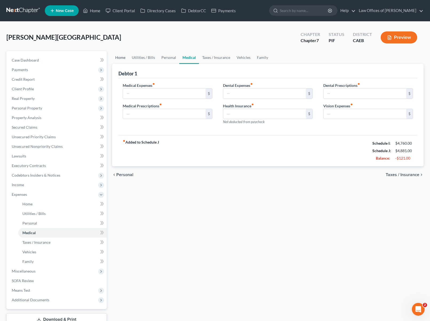
click at [120, 58] on link "Home" at bounding box center [120, 57] width 17 height 13
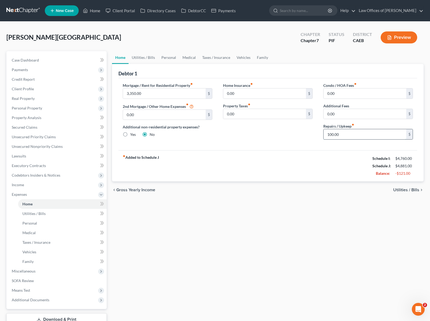
click at [347, 134] on input "100.00" at bounding box center [364, 134] width 83 height 10
click at [143, 58] on link "Utilities / Bills" at bounding box center [144, 57] width 30 height 13
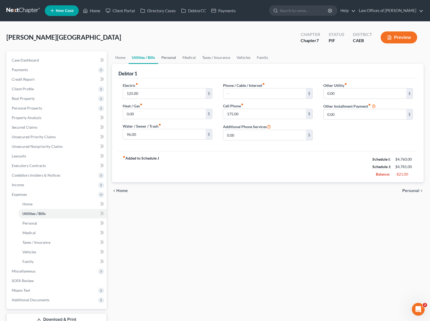
click at [167, 58] on link "Personal" at bounding box center [168, 57] width 21 height 13
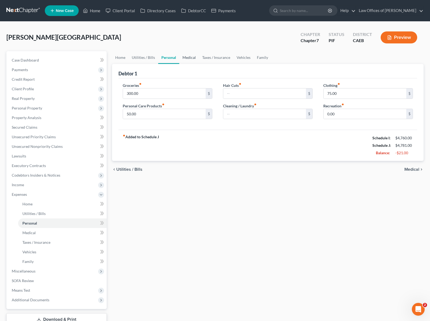
click at [191, 59] on link "Medical" at bounding box center [189, 57] width 20 height 13
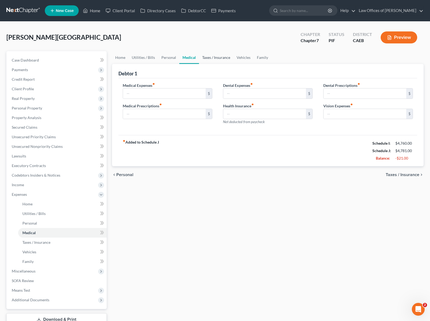
click at [222, 57] on link "Taxes / Insurance" at bounding box center [216, 57] width 34 height 13
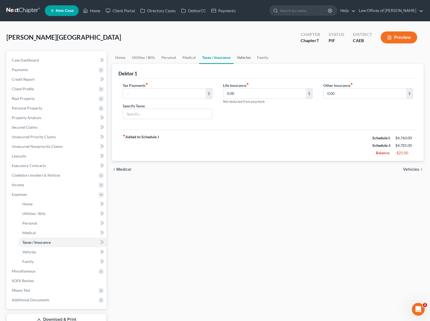
click at [238, 56] on link "Vehicles" at bounding box center [244, 57] width 20 height 13
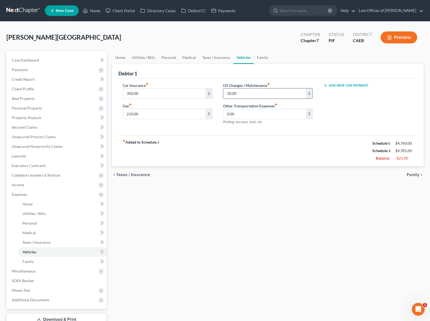
click at [243, 92] on input "50.00" at bounding box center [264, 94] width 83 height 10
click at [152, 93] on input "350.00" at bounding box center [164, 94] width 83 height 10
type input "275."
click at [233, 93] on input "text" at bounding box center [264, 94] width 83 height 10
type input "40."
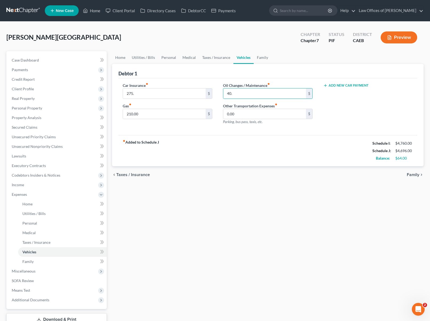
click at [204, 193] on div "Home Utilities / Bills Personal Medical Taxes / Insurance Vehicles Family Debto…" at bounding box center [267, 195] width 317 height 289
click at [42, 63] on link "Case Dashboard" at bounding box center [56, 60] width 99 height 10
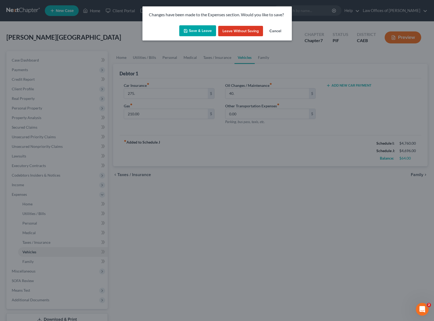
click at [198, 30] on button "Save & Leave" at bounding box center [197, 30] width 37 height 11
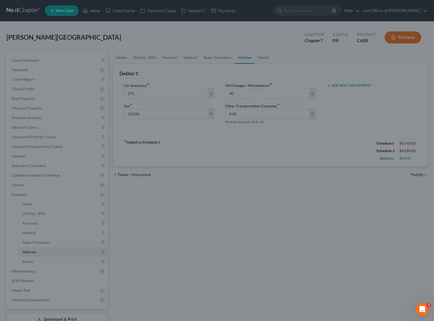
type input "275.00"
type input "40.00"
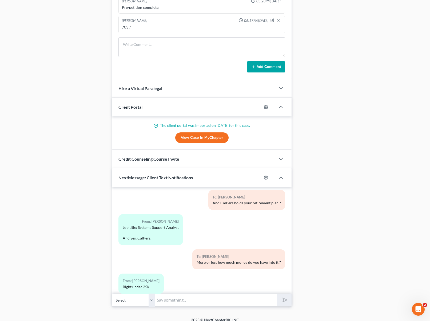
scroll to position [411, 0]
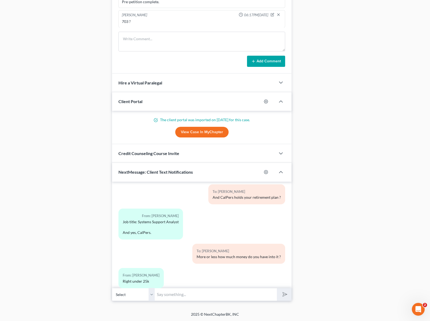
drag, startPoint x: 173, startPoint y: 296, endPoint x: 176, endPoint y: 295, distance: 2.9
click at [172, 296] on input "text" at bounding box center [216, 294] width 122 height 13
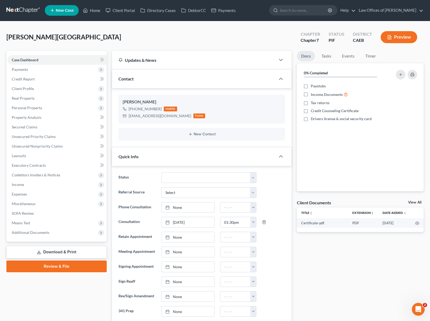
scroll to position [0, 0]
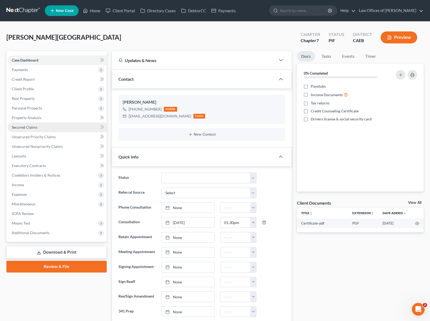
type input "Ok. Do you owe for past taxes to the IRS ?"
click at [44, 127] on link "Secured Claims" at bounding box center [56, 128] width 99 height 10
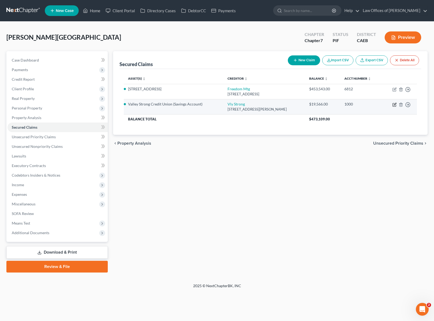
click at [395, 105] on icon "button" at bounding box center [394, 105] width 4 height 4
select select "4"
select select "0"
select select "4"
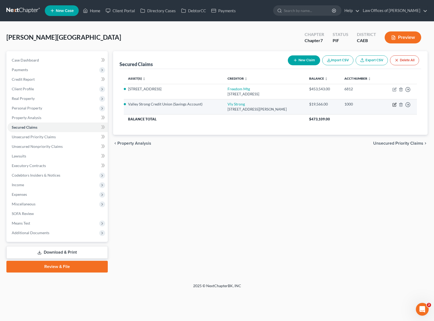
select select "0"
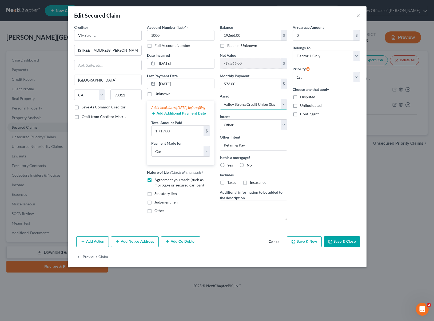
click at [284, 104] on select "Select Other Multiple Assets Jewelry - Miscellaneous Jewelry - $100.0 7303 [GEO…" at bounding box center [253, 104] width 67 height 11
select select "6"
click at [220, 99] on select "Select Other Multiple Assets Jewelry - Miscellaneous Jewelry - $100.0 7303 [GEO…" at bounding box center [253, 104] width 67 height 11
click at [340, 242] on button "Save & Close" at bounding box center [342, 241] width 36 height 11
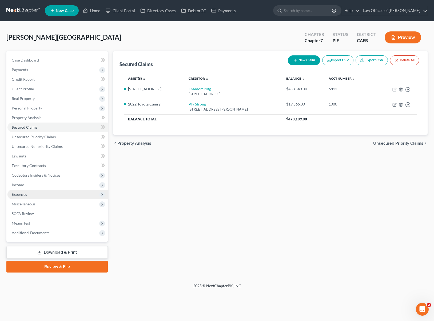
click at [49, 196] on span "Expenses" at bounding box center [57, 195] width 100 height 10
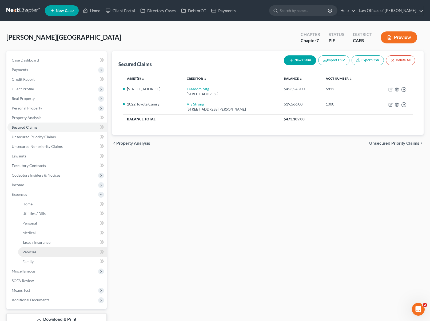
click at [42, 250] on link "Vehicles" at bounding box center [62, 252] width 89 height 10
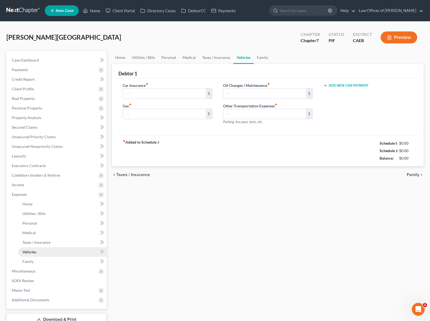
type input "275.00"
type input "210.00"
type input "40.00"
type input "0.00"
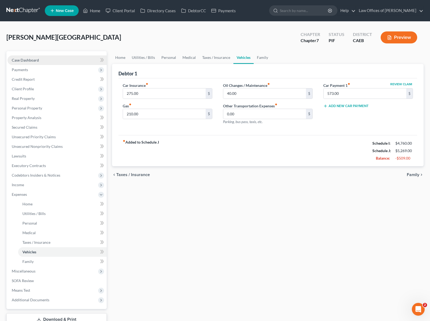
click at [42, 60] on link "Case Dashboard" at bounding box center [56, 60] width 99 height 10
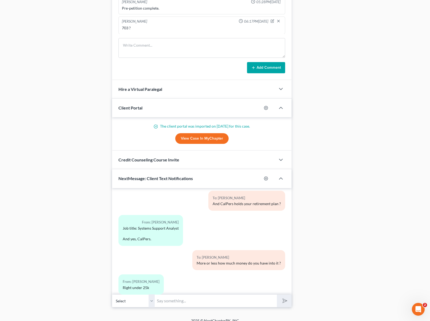
scroll to position [406, 0]
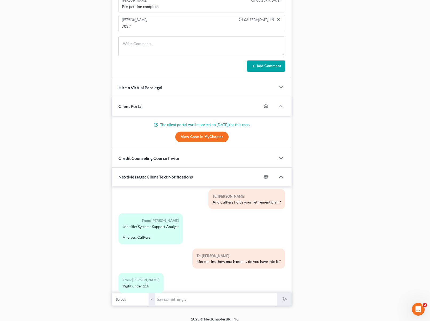
click at [163, 295] on input "text" at bounding box center [216, 299] width 122 height 13
click at [166, 287] on div "12:05PM[DATE] To: [PERSON_NAME] Law Office of [PERSON_NAME] looks forward to se…" at bounding box center [201, 240] width 179 height 107
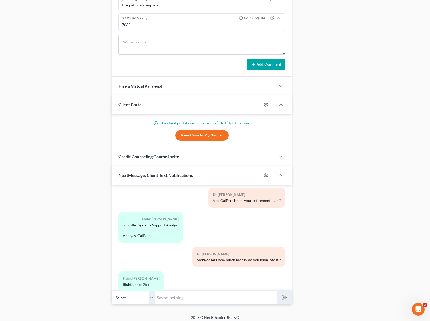
scroll to position [411, 0]
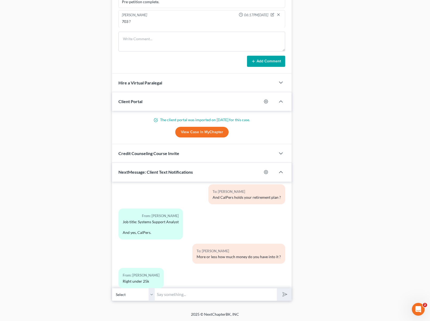
click at [174, 294] on input "text" at bounding box center [216, 294] width 122 height 13
type input "Are you keeping the Toyota ?"
click at [277, 288] on button "submit" at bounding box center [284, 294] width 15 height 13
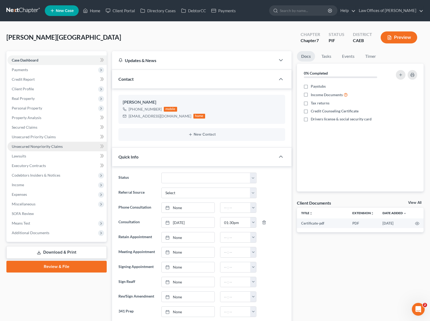
scroll to position [48, 0]
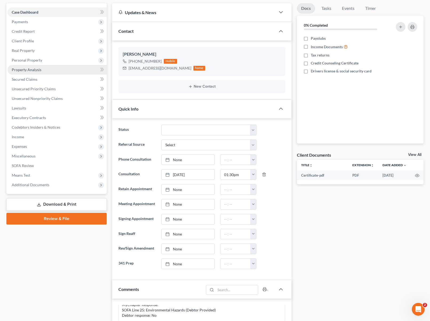
click at [43, 71] on link "Property Analysis" at bounding box center [56, 70] width 99 height 10
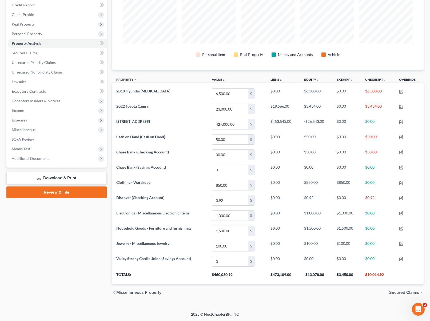
scroll to position [45, 0]
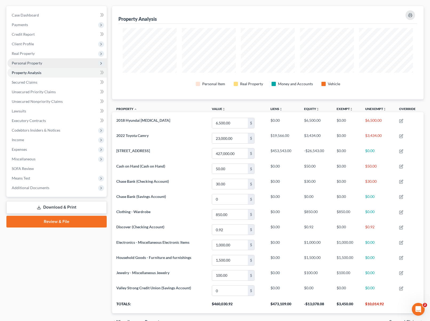
click at [46, 65] on span "Personal Property" at bounding box center [56, 63] width 99 height 10
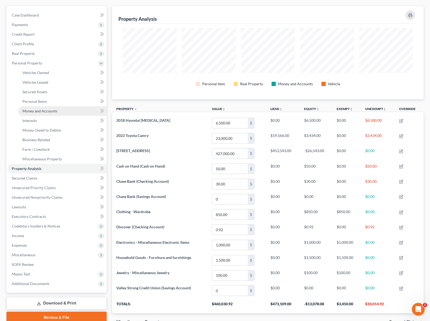
click at [54, 112] on span "Money and Accounts" at bounding box center [39, 111] width 35 height 5
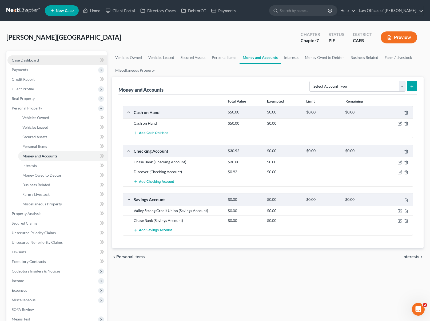
click at [52, 59] on link "Case Dashboard" at bounding box center [56, 60] width 99 height 10
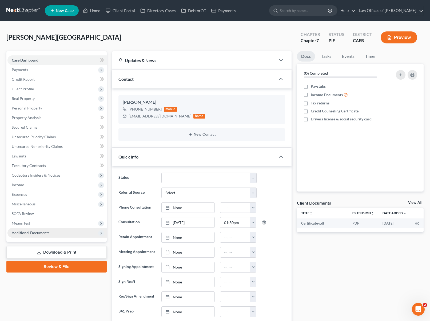
click at [43, 234] on span "Additional Documents" at bounding box center [31, 233] width 38 height 5
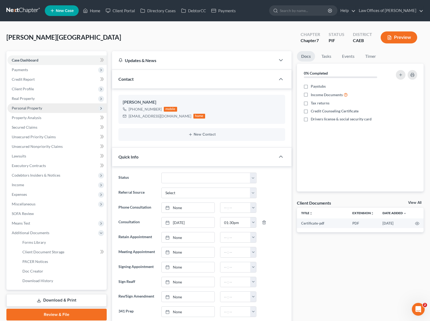
click at [46, 110] on span "Personal Property" at bounding box center [56, 108] width 99 height 10
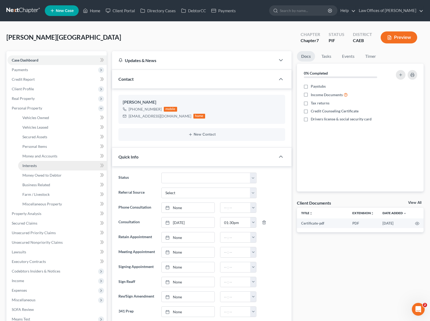
click at [55, 167] on link "Interests" at bounding box center [62, 166] width 89 height 10
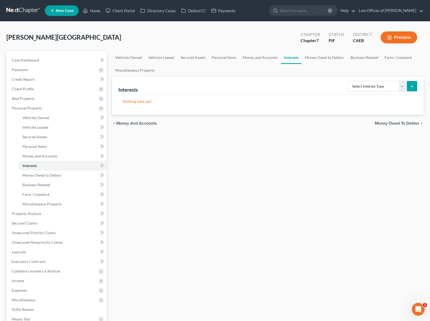
click at [413, 87] on icon "submit" at bounding box center [412, 86] width 4 height 4
click at [401, 85] on select "Select Interest Type 401K Annuity Bond Education IRA Government Bond Government…" at bounding box center [376, 86] width 57 height 11
select select "other_retirement_plan"
click at [348, 81] on select "Select Interest Type 401K Annuity Bond Education IRA Government Bond Government…" at bounding box center [376, 86] width 57 height 11
click at [414, 84] on icon "submit" at bounding box center [412, 86] width 4 height 4
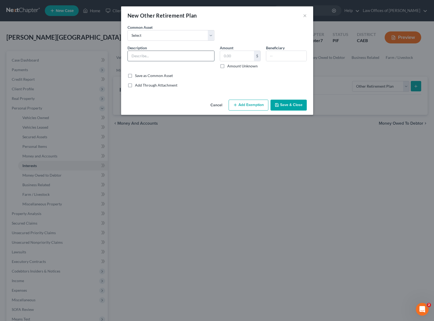
click at [157, 56] on input "text" at bounding box center [171, 56] width 86 height 10
type input "Retirement Plan @ CalPers"
click at [236, 55] on input "text" at bounding box center [237, 56] width 34 height 10
type input "23,500"
click at [299, 55] on input "text" at bounding box center [286, 56] width 40 height 10
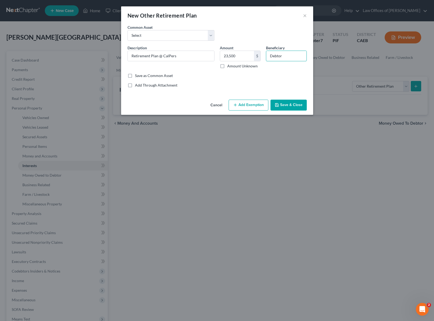
type input "Debtor"
click at [255, 102] on button "Add Exemption" at bounding box center [248, 105] width 40 height 11
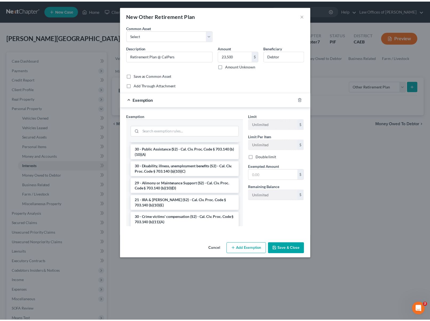
scroll to position [82, 0]
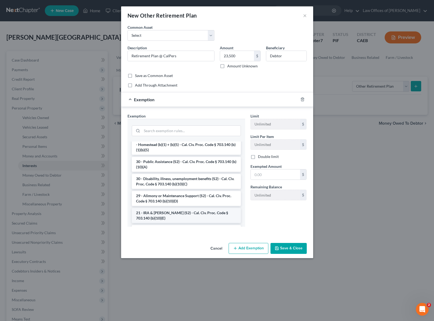
click at [200, 214] on li "21 - IRA & [PERSON_NAME] (S2) - Cal. Civ. Proc. Code § 703.140 (b)(10)(E)" at bounding box center [186, 215] width 109 height 15
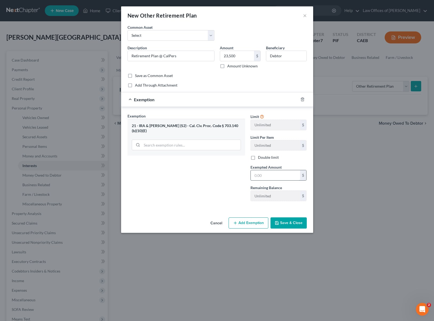
drag, startPoint x: 274, startPoint y: 173, endPoint x: 289, endPoint y: 172, distance: 15.3
click at [274, 173] on input "text" at bounding box center [275, 175] width 49 height 10
type input "23,500"
click at [289, 225] on button "Save & Close" at bounding box center [288, 223] width 36 height 11
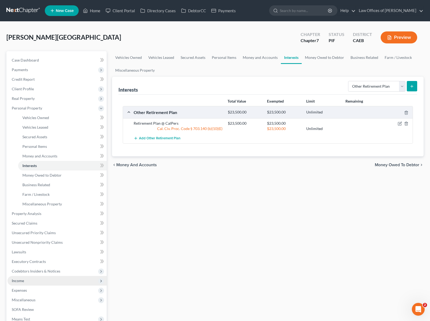
click at [36, 281] on span "Income" at bounding box center [56, 281] width 99 height 10
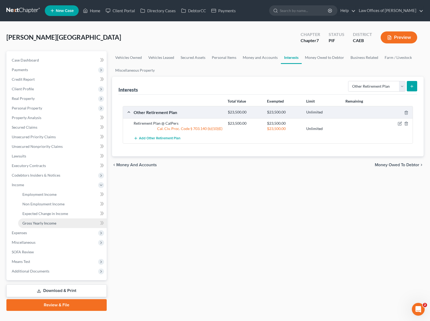
click at [60, 223] on link "Gross Yearly Income" at bounding box center [62, 224] width 89 height 10
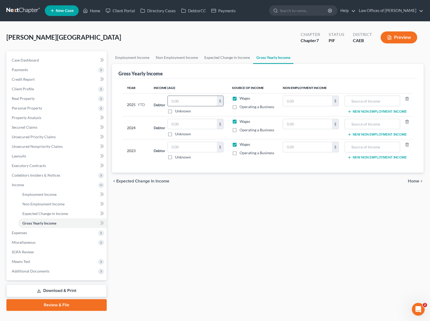
click at [184, 102] on input "text" at bounding box center [192, 101] width 49 height 10
type input "52,247."
